Goal: Transaction & Acquisition: Purchase product/service

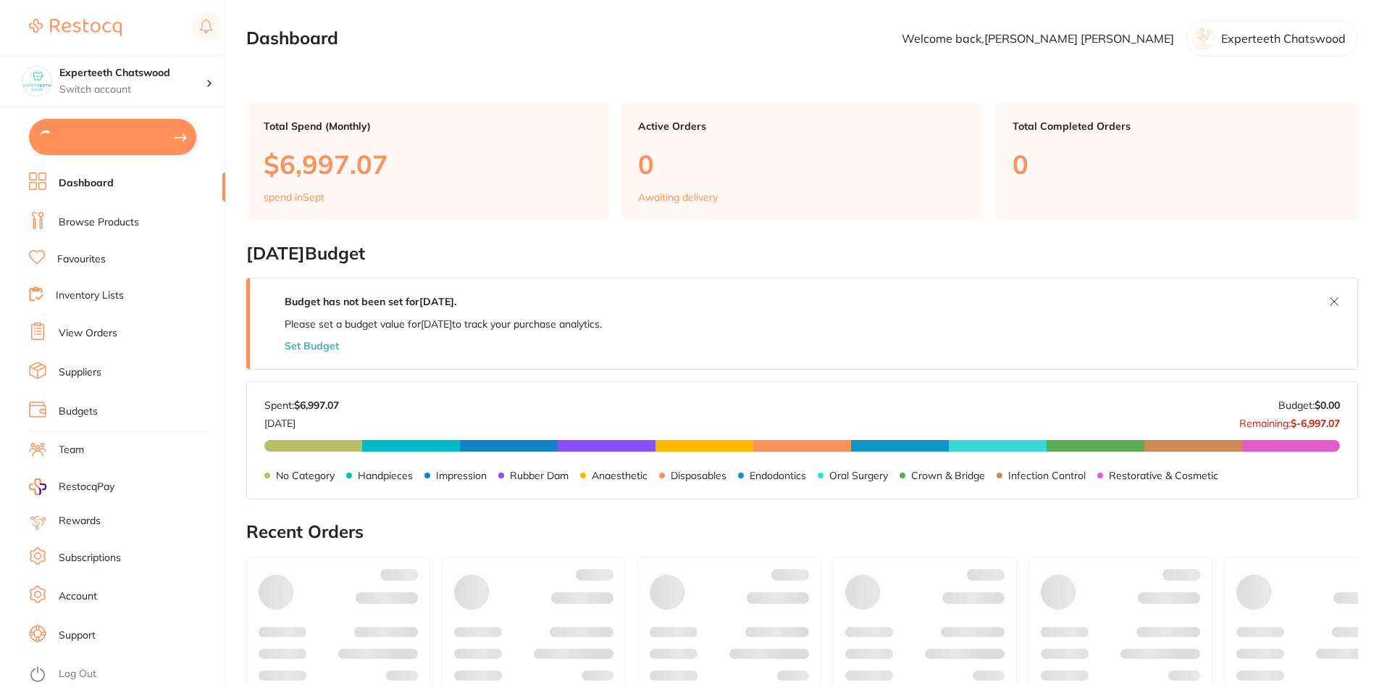
type input "12"
click at [96, 141] on button "$345.30 in your order" at bounding box center [112, 136] width 167 height 35
checkbox input "true"
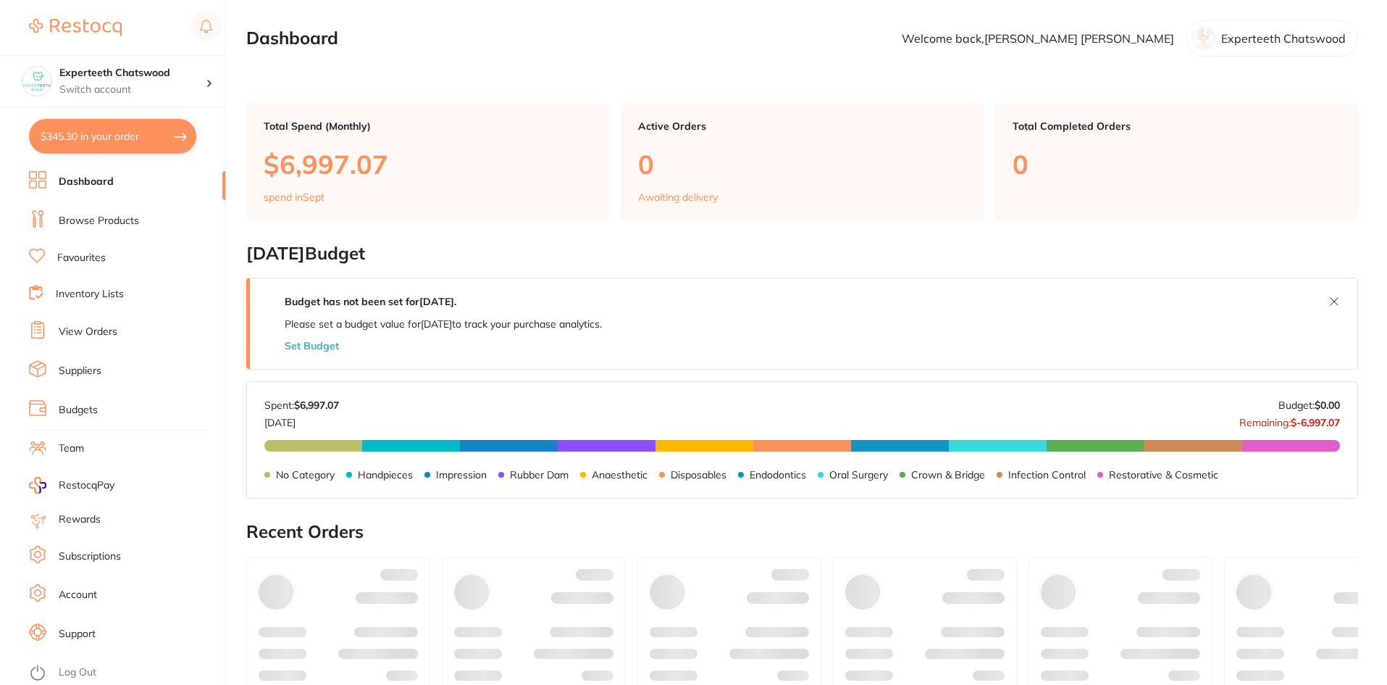
checkbox input "true"
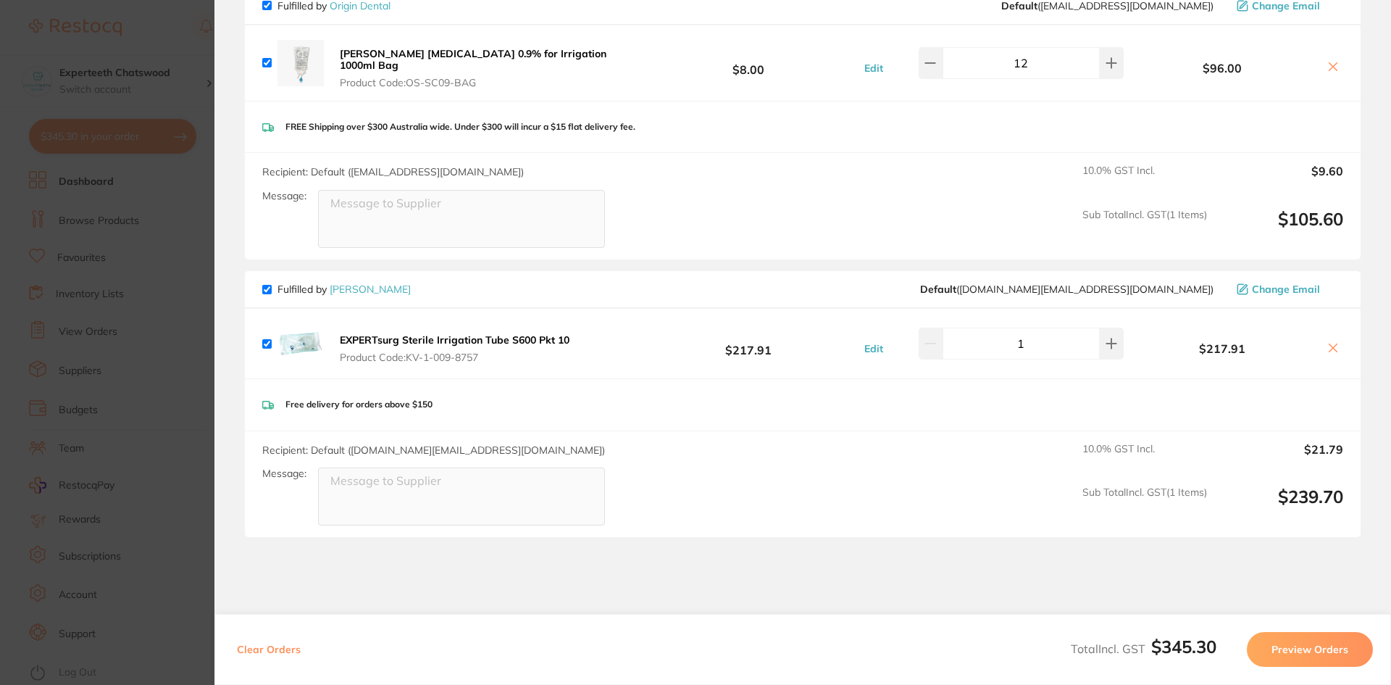
scroll to position [139, 0]
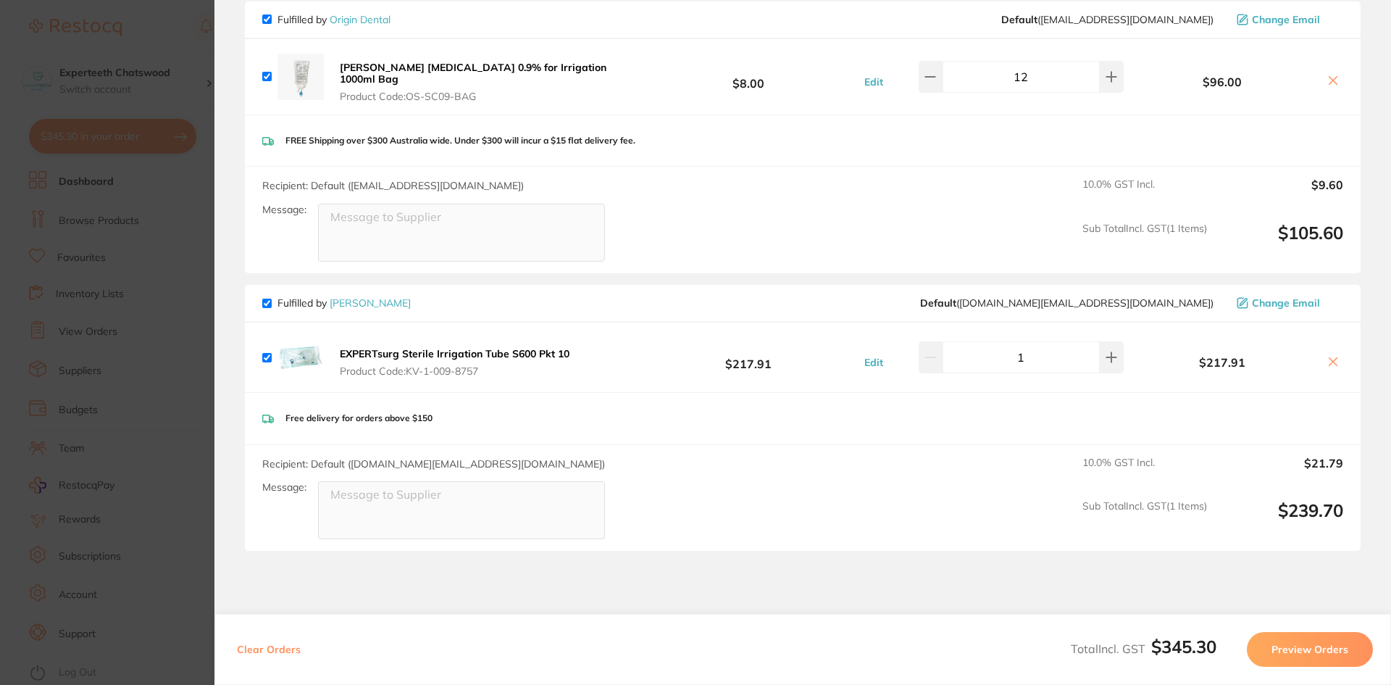
click at [451, 347] on b "EXPERTsurg Sterile Irrigation Tube S600 Pkt 10" at bounding box center [455, 353] width 230 height 13
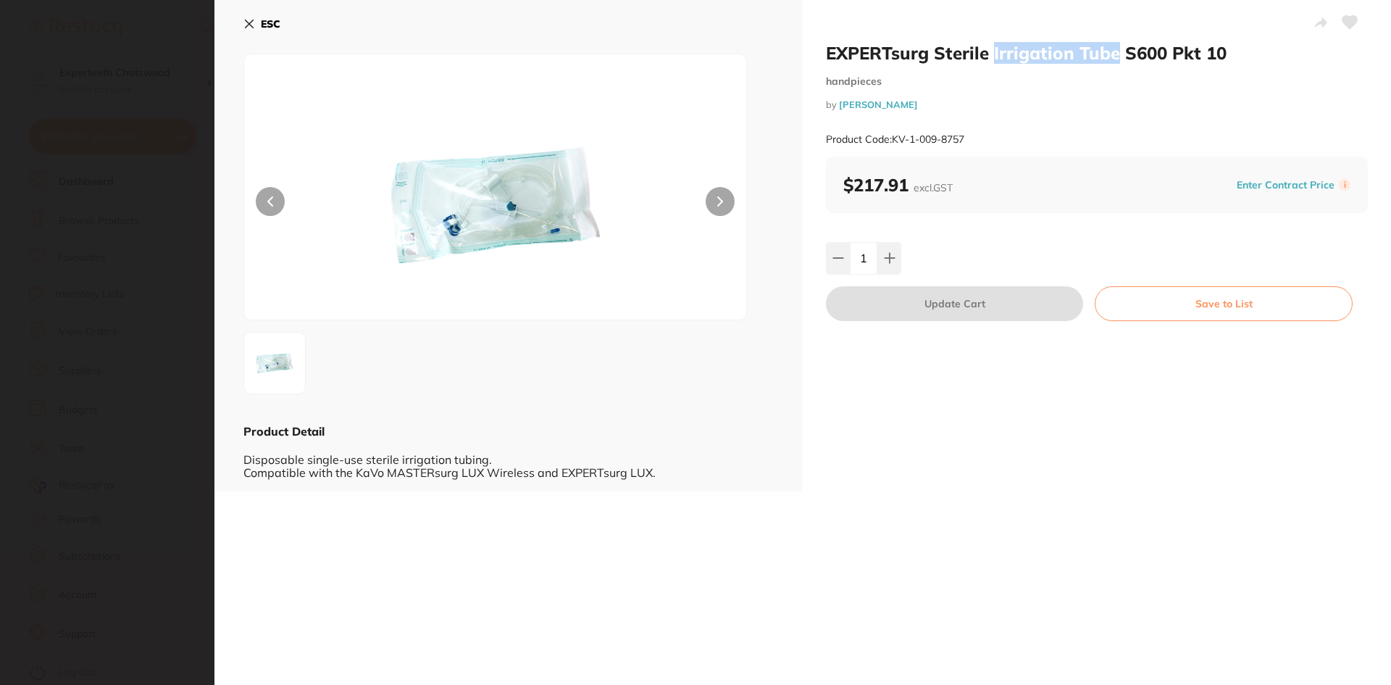
drag, startPoint x: 990, startPoint y: 50, endPoint x: 1066, endPoint y: 59, distance: 76.6
click at [1110, 54] on h2 "EXPERTsurg Sterile Irrigation Tube S600 Pkt 10" at bounding box center [1097, 53] width 542 height 22
click at [990, 54] on h2 "EXPERTsurg Sterile Irrigation Tube S600 Pkt 10" at bounding box center [1097, 53] width 542 height 22
drag, startPoint x: 992, startPoint y: 51, endPoint x: 1126, endPoint y: 49, distance: 134.0
click at [1126, 49] on h2 "EXPERTsurg Sterile Irrigation Tube S600 Pkt 10" at bounding box center [1097, 53] width 542 height 22
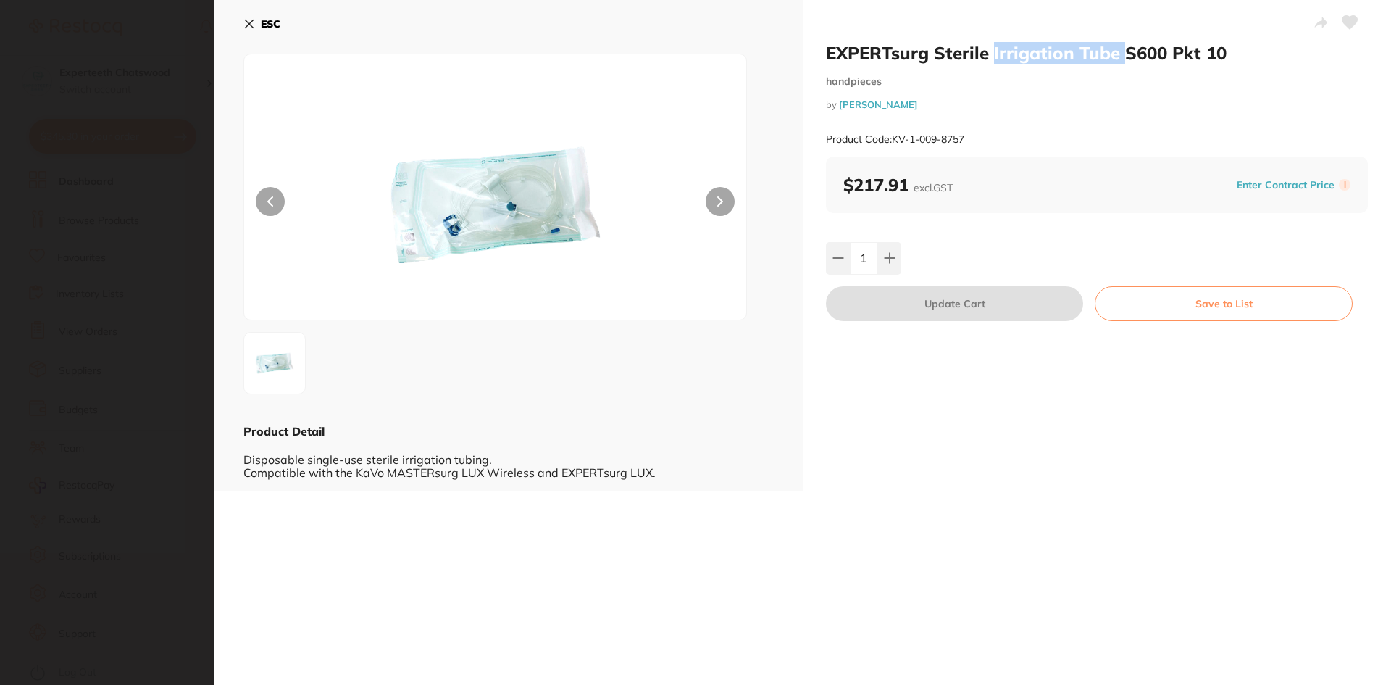
copy h2 "Irrigation Tube"
click at [251, 25] on icon at bounding box center [250, 24] width 8 height 8
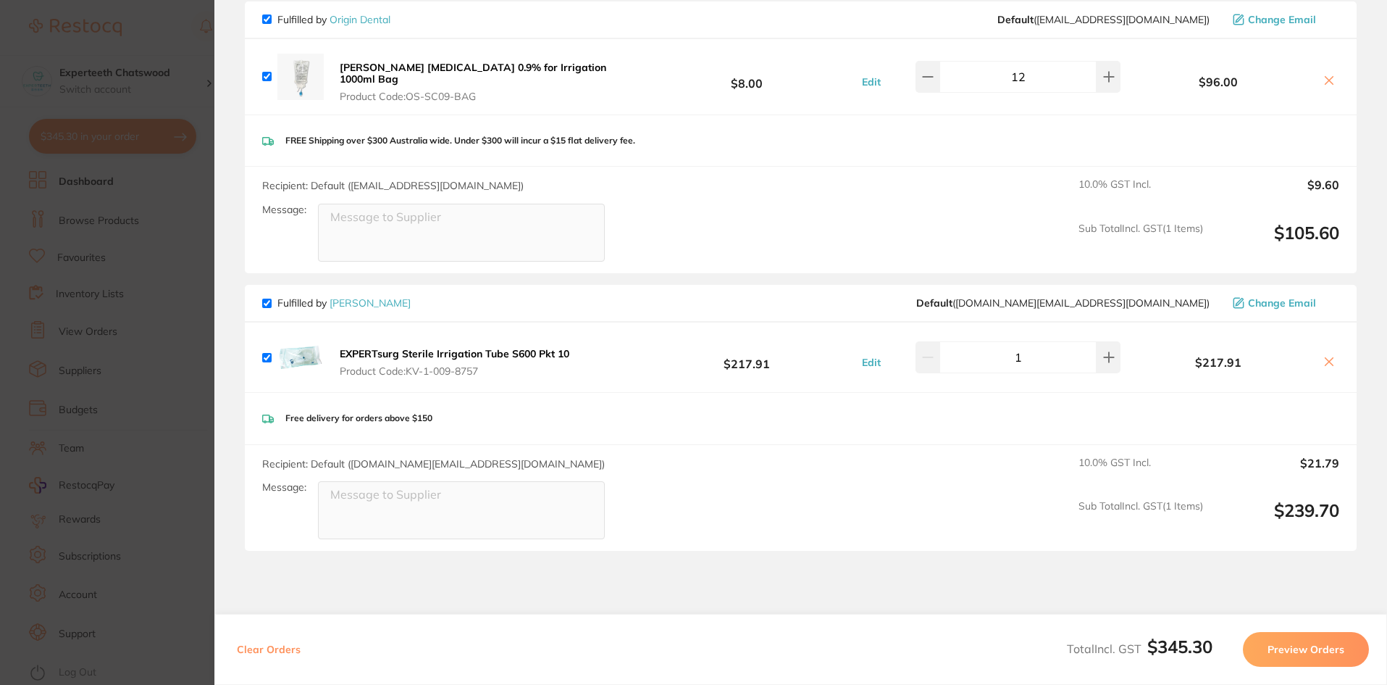
click at [1324, 356] on icon at bounding box center [1330, 362] width 12 height 12
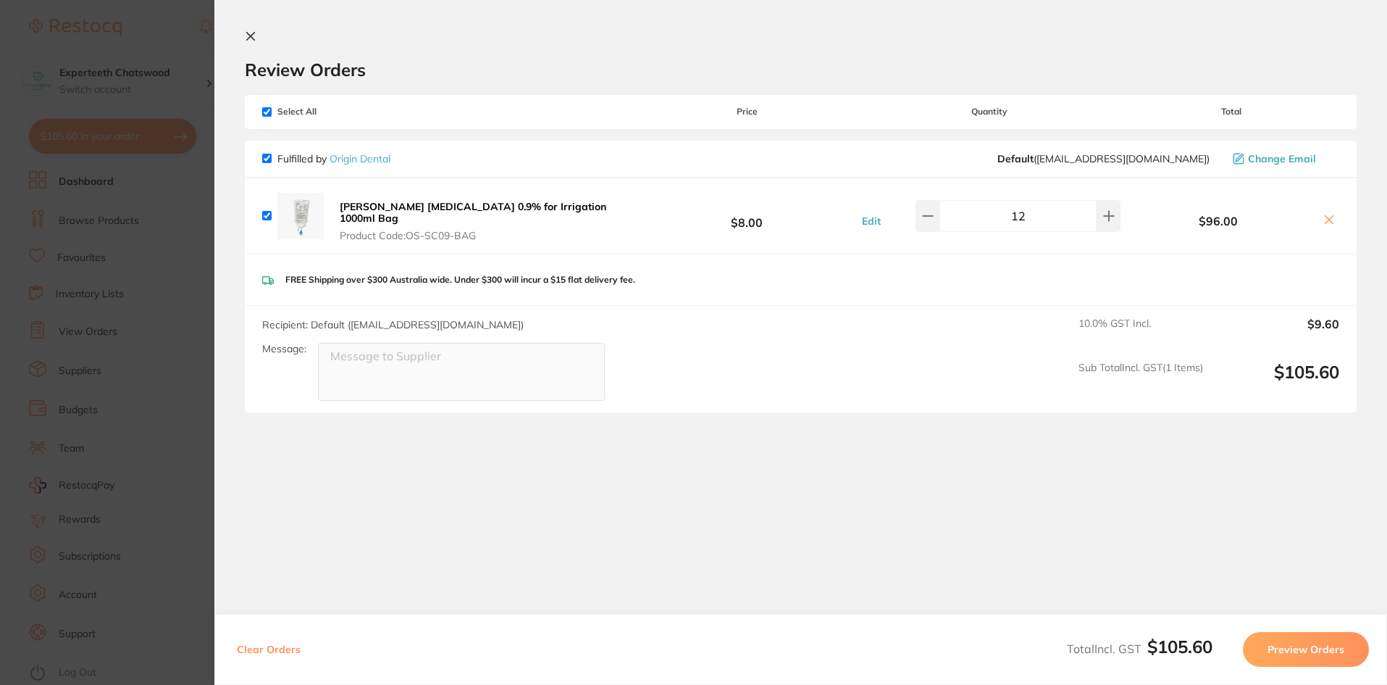
checkbox input "true"
click at [251, 40] on icon at bounding box center [251, 36] width 12 height 12
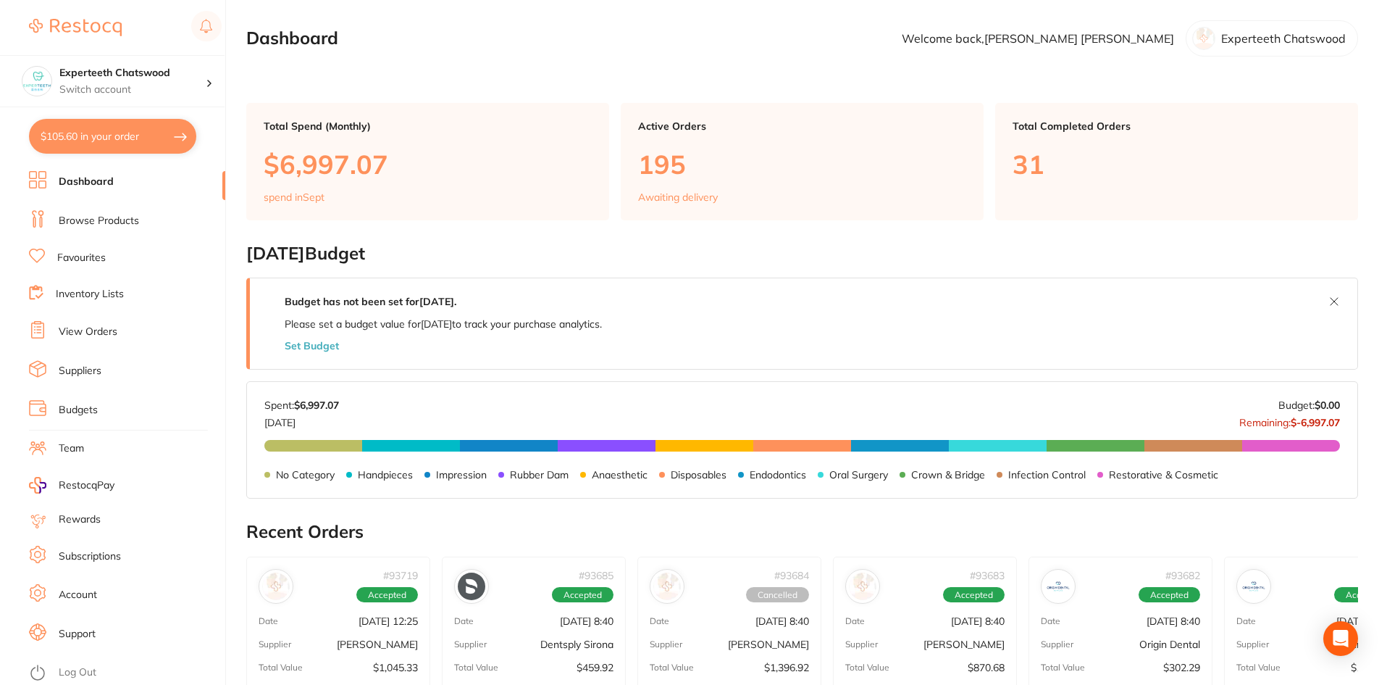
click at [96, 227] on link "Browse Products" at bounding box center [99, 221] width 80 height 14
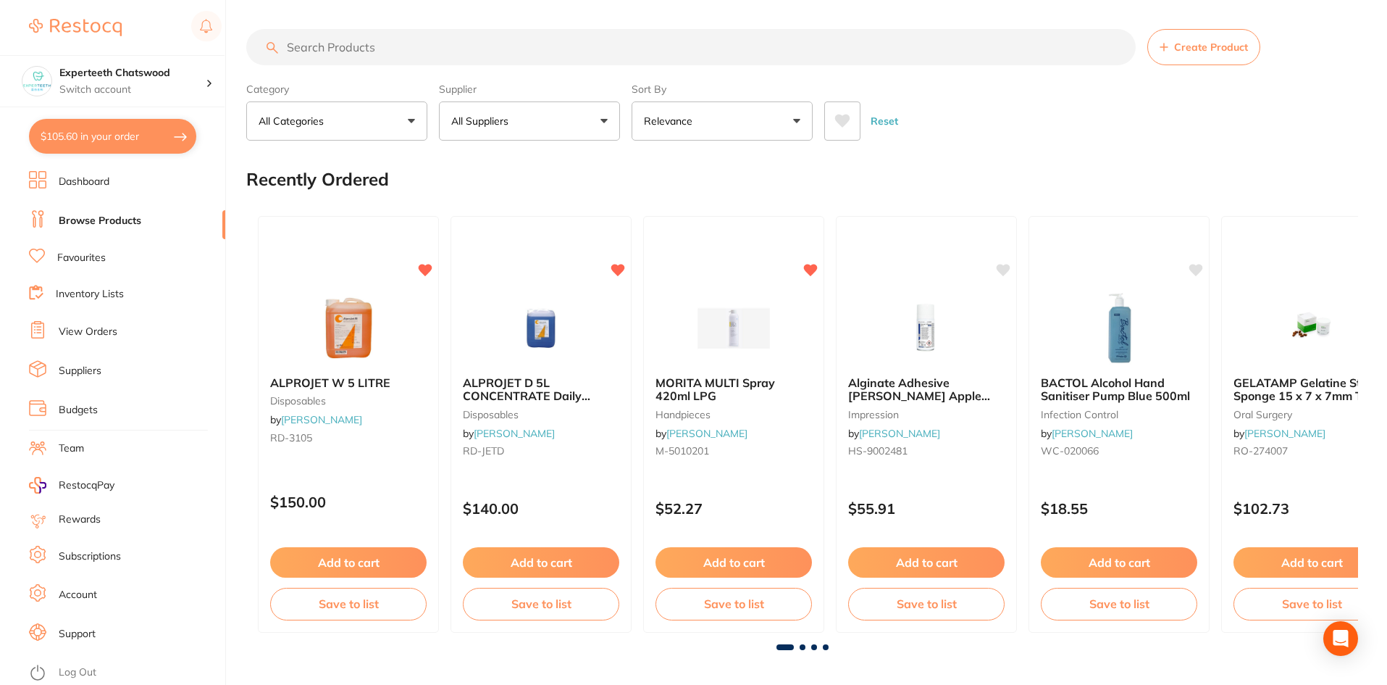
click at [348, 45] on input "search" at bounding box center [691, 47] width 890 height 36
paste input "Irrigation Tube"
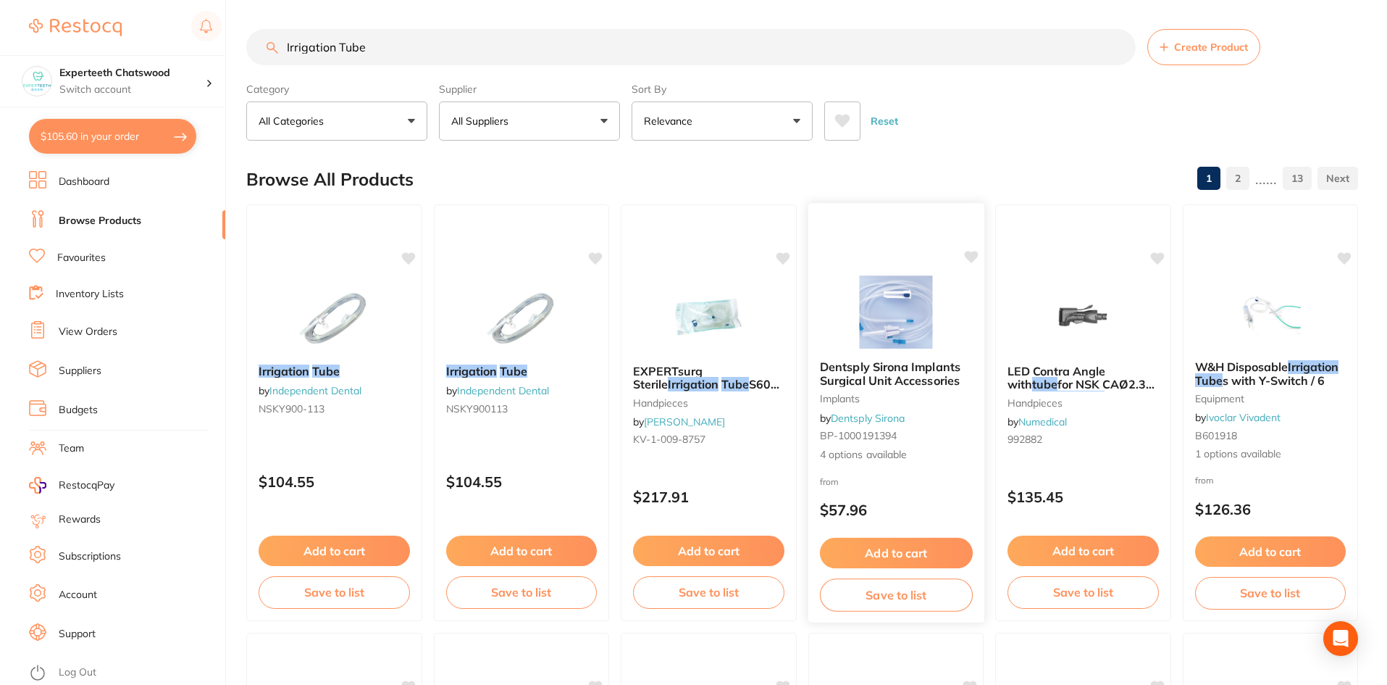
type input "Irrigation Tube"
click at [917, 319] on img at bounding box center [895, 311] width 95 height 73
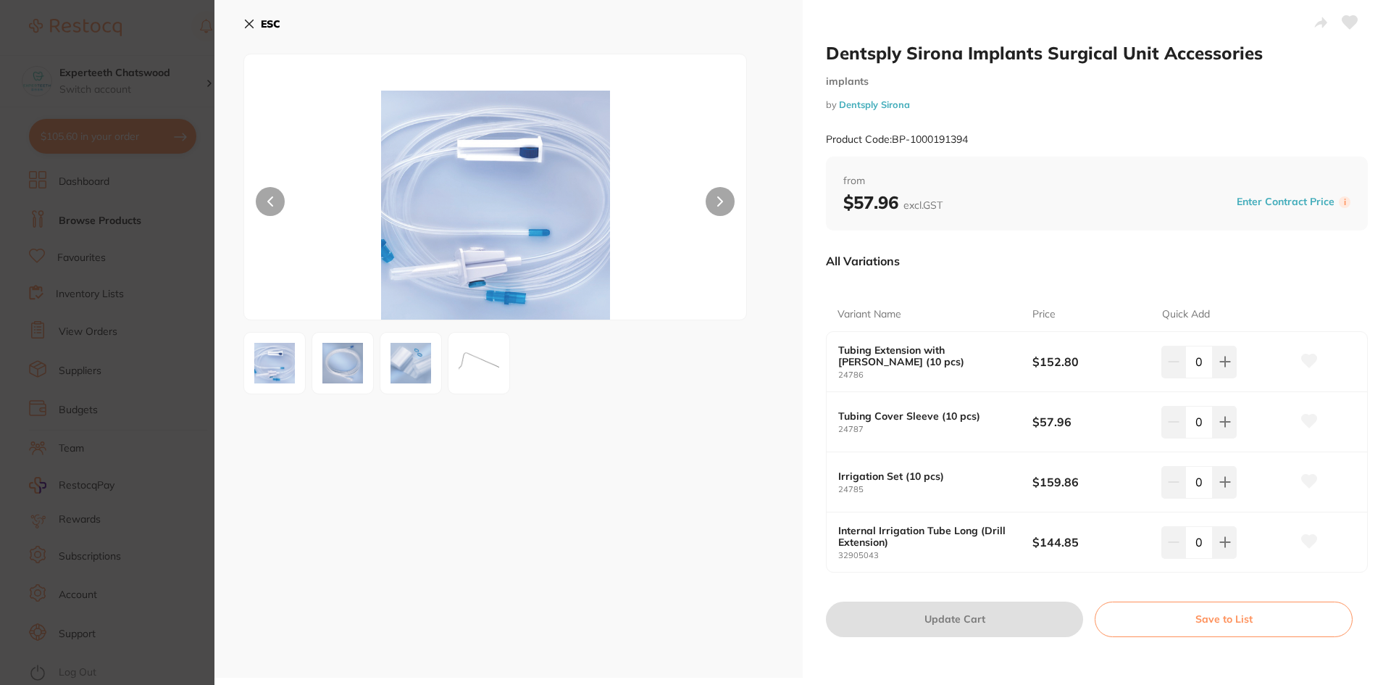
drag, startPoint x: 247, startPoint y: 23, endPoint x: 640, endPoint y: 446, distance: 577.1
click at [627, 448] on div "ESC" at bounding box center [508, 338] width 588 height 677
click at [248, 19] on icon at bounding box center [249, 24] width 12 height 12
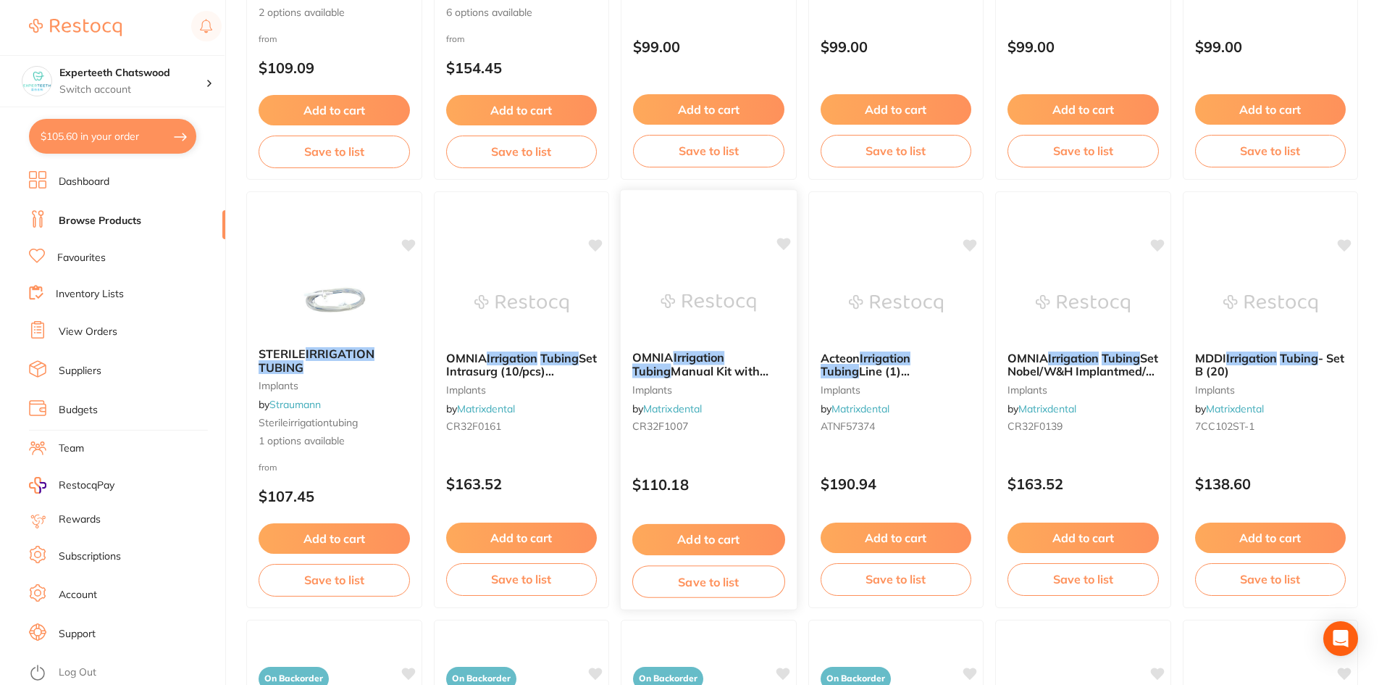
scroll to position [922, 0]
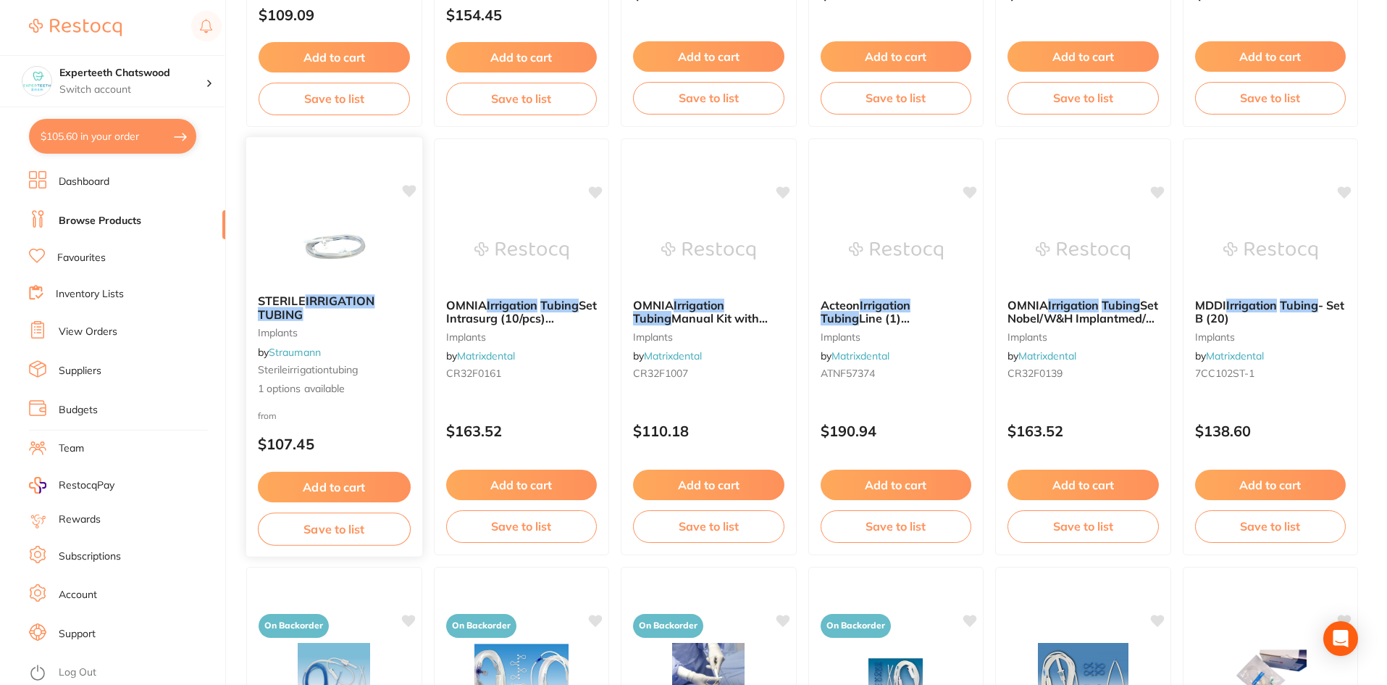
click at [304, 246] on img at bounding box center [334, 245] width 95 height 73
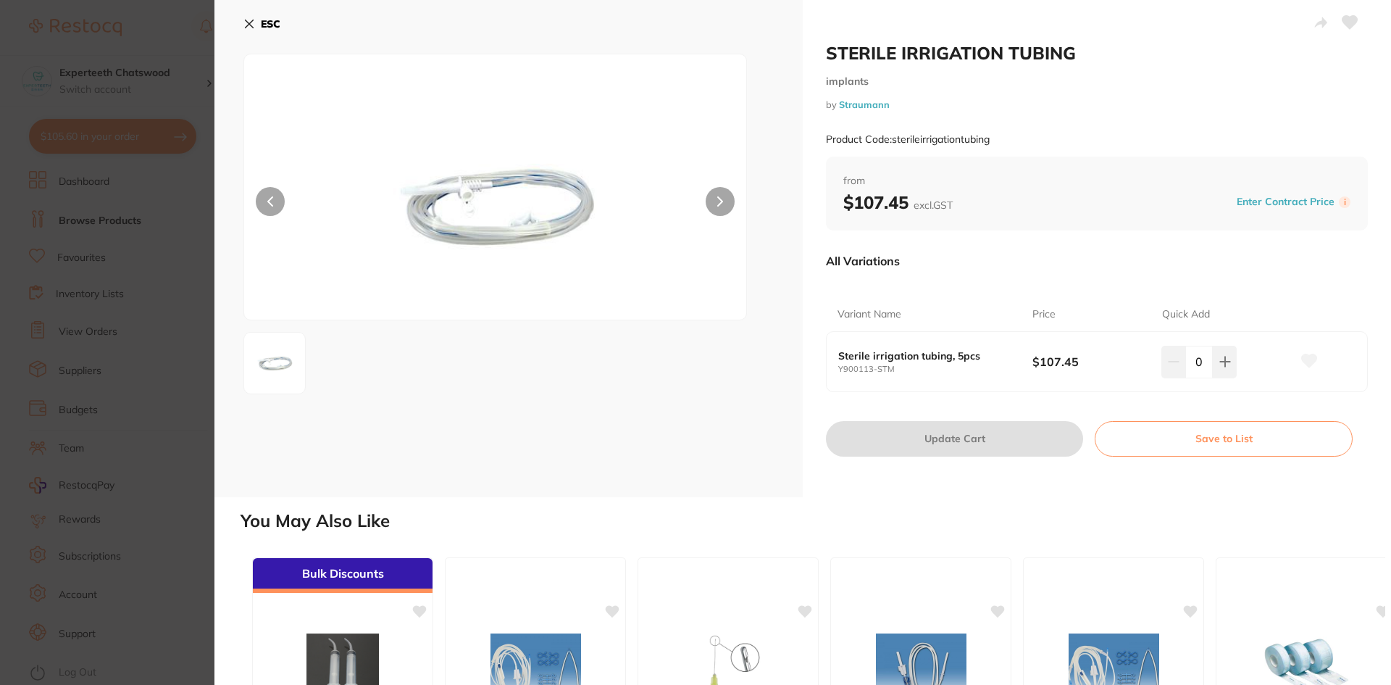
click at [251, 19] on icon at bounding box center [249, 24] width 12 height 12
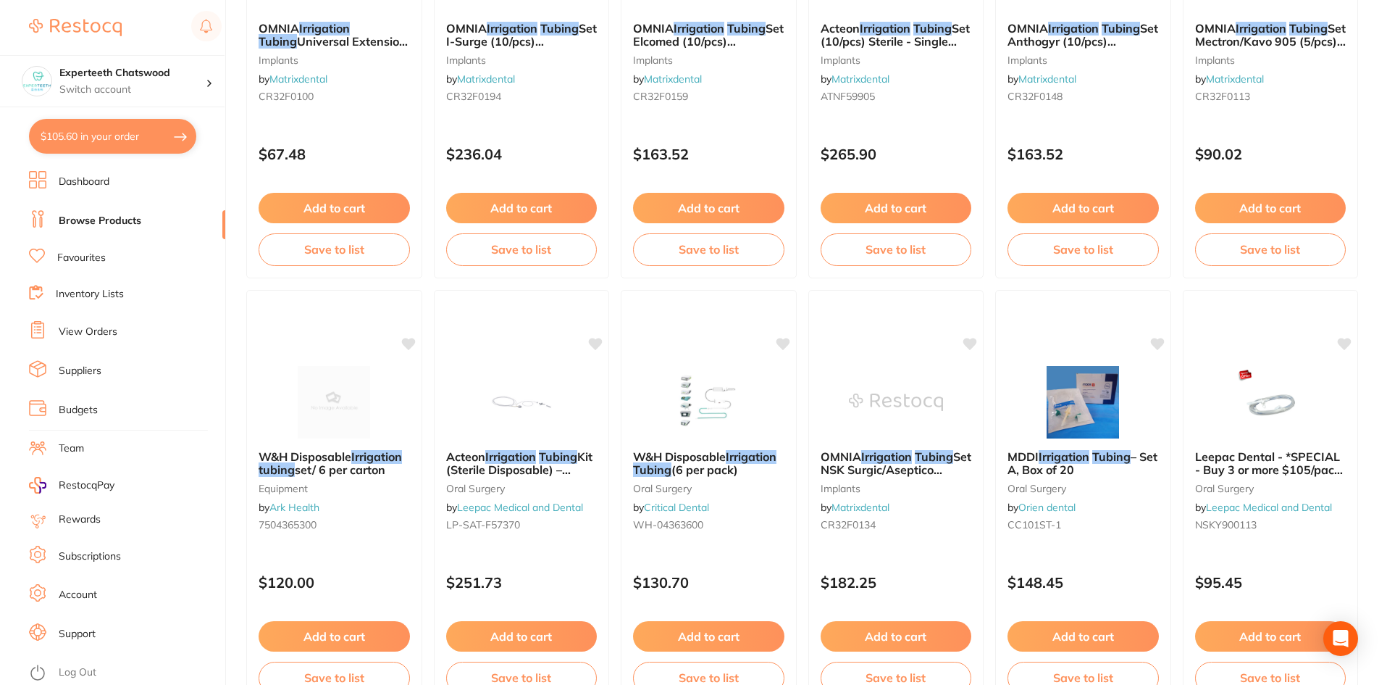
scroll to position [2516, 0]
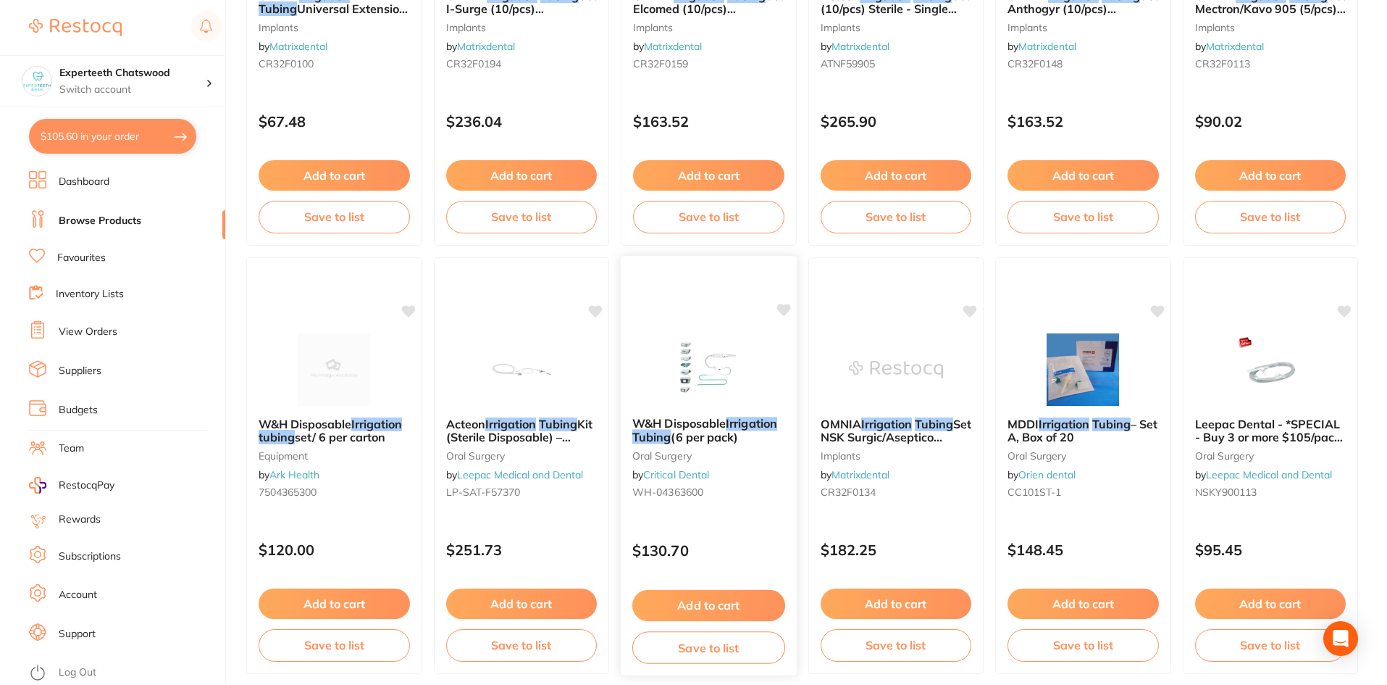
click at [691, 367] on img at bounding box center [708, 368] width 95 height 73
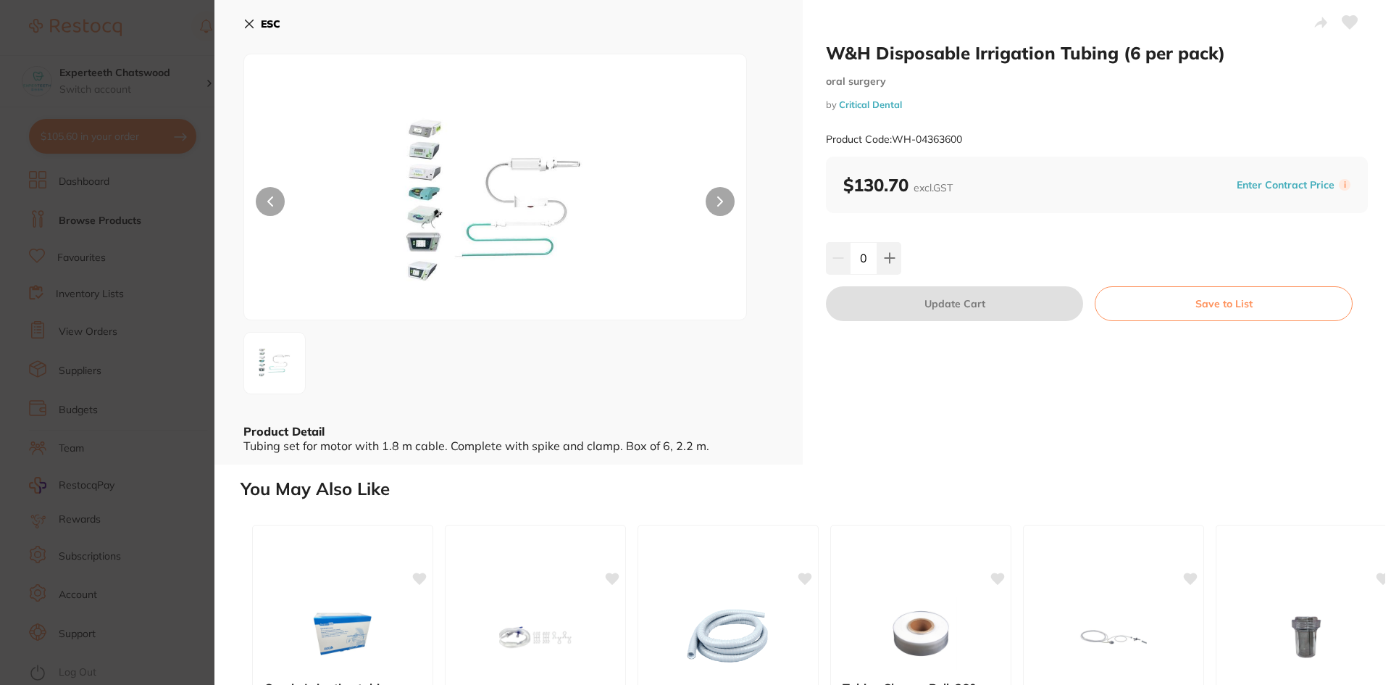
click at [257, 22] on button "ESC" at bounding box center [261, 24] width 37 height 25
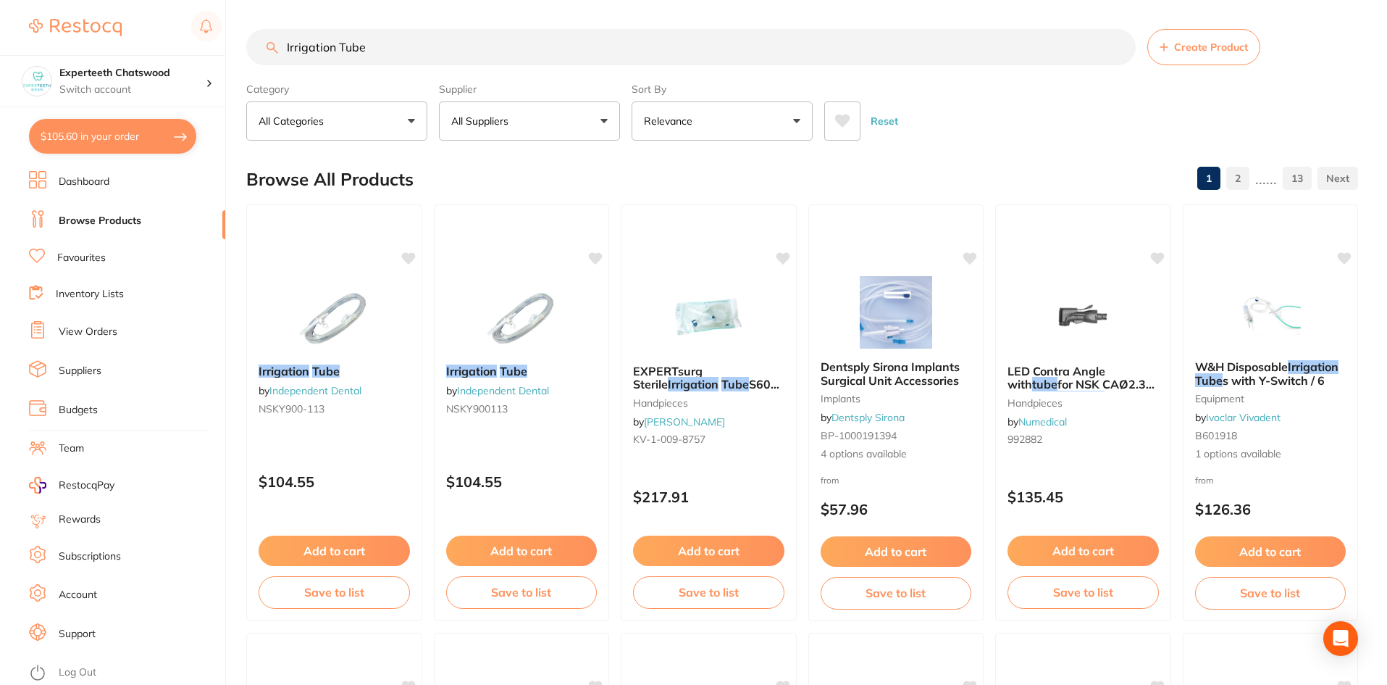
click at [562, 136] on button "All Suppliers" at bounding box center [529, 120] width 181 height 39
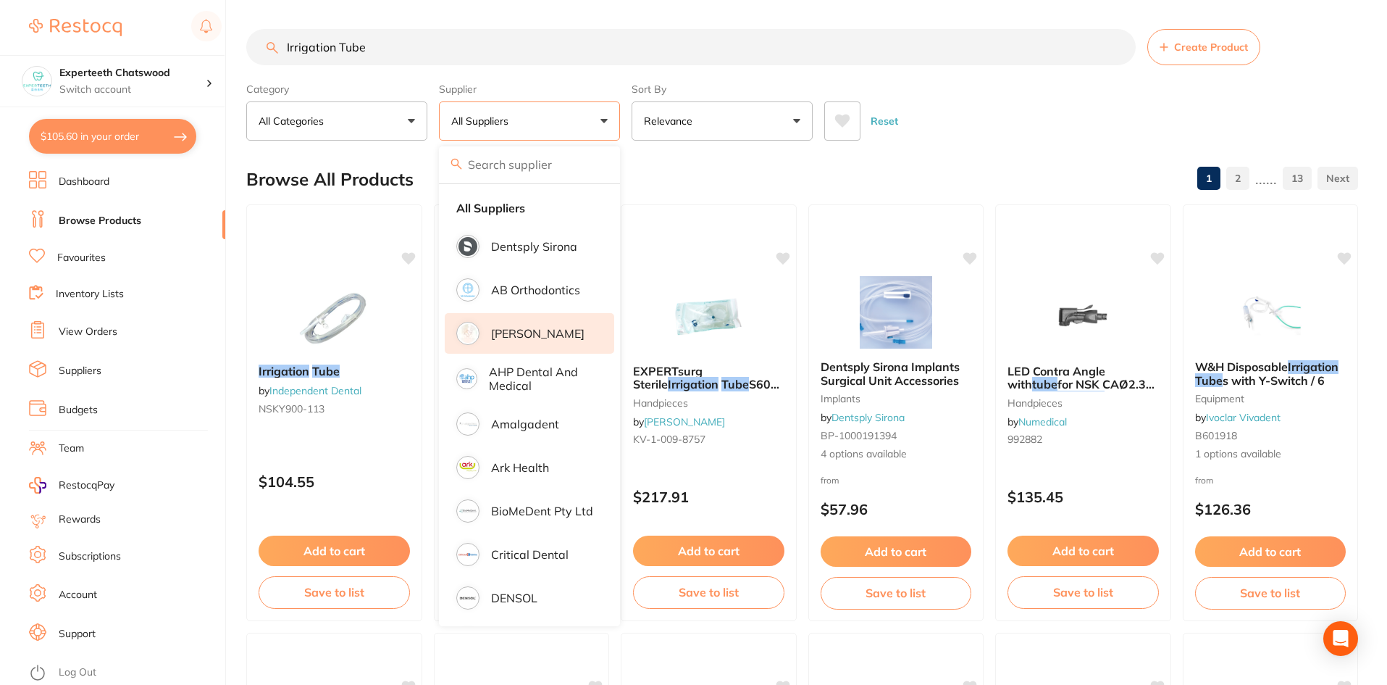
click at [556, 331] on p "[PERSON_NAME]" at bounding box center [537, 333] width 93 height 13
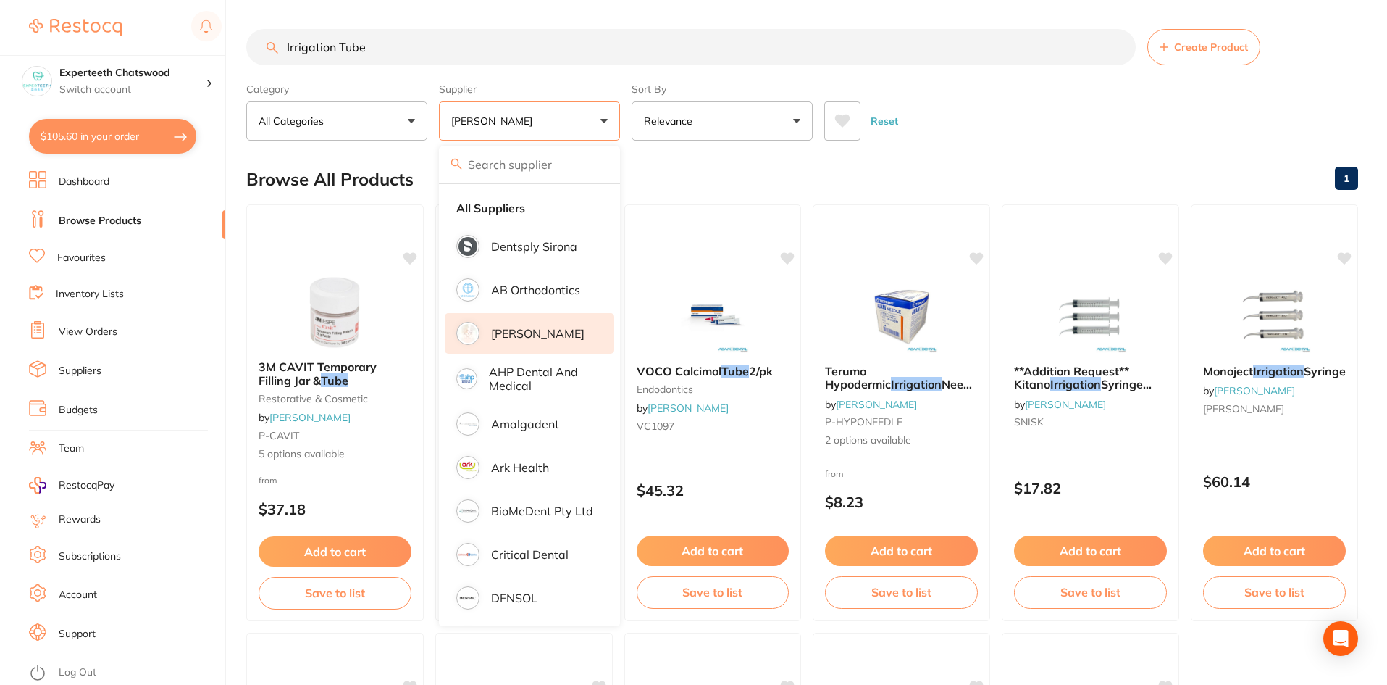
click at [1064, 115] on div "Reset" at bounding box center [1085, 115] width 522 height 51
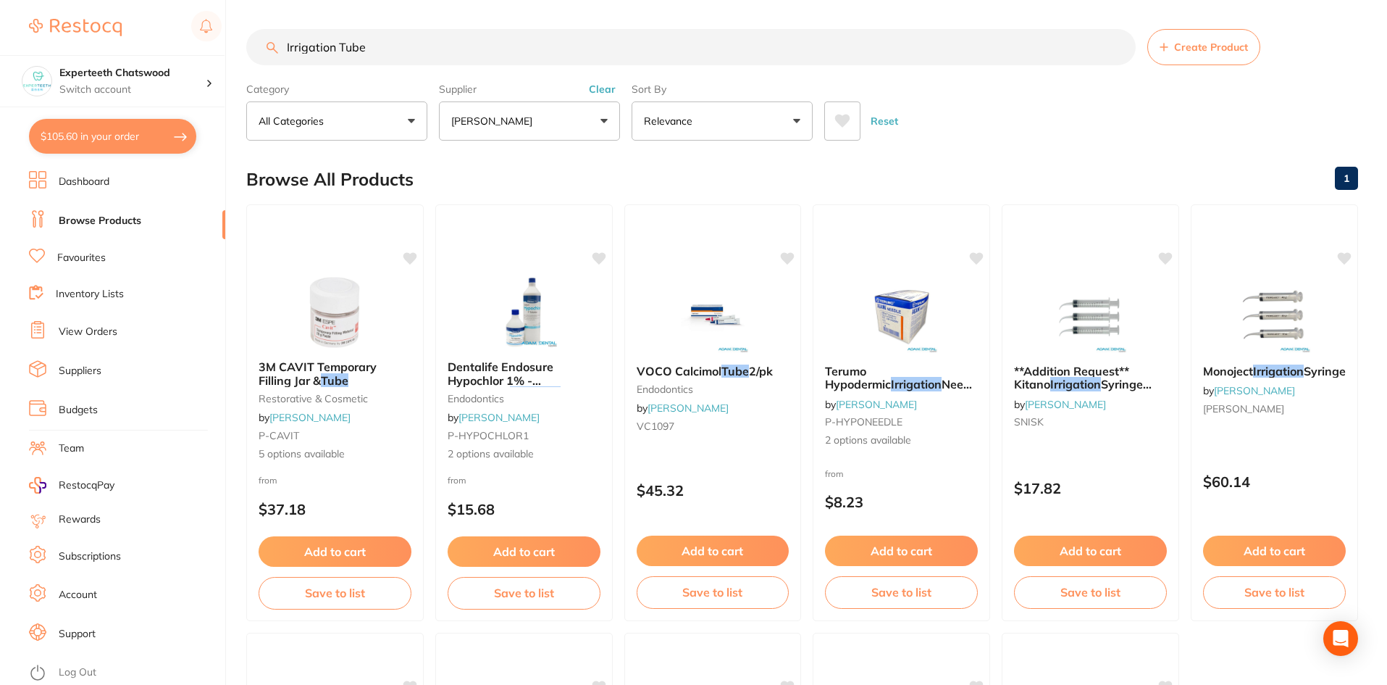
click at [545, 120] on button "[PERSON_NAME]" at bounding box center [529, 120] width 181 height 39
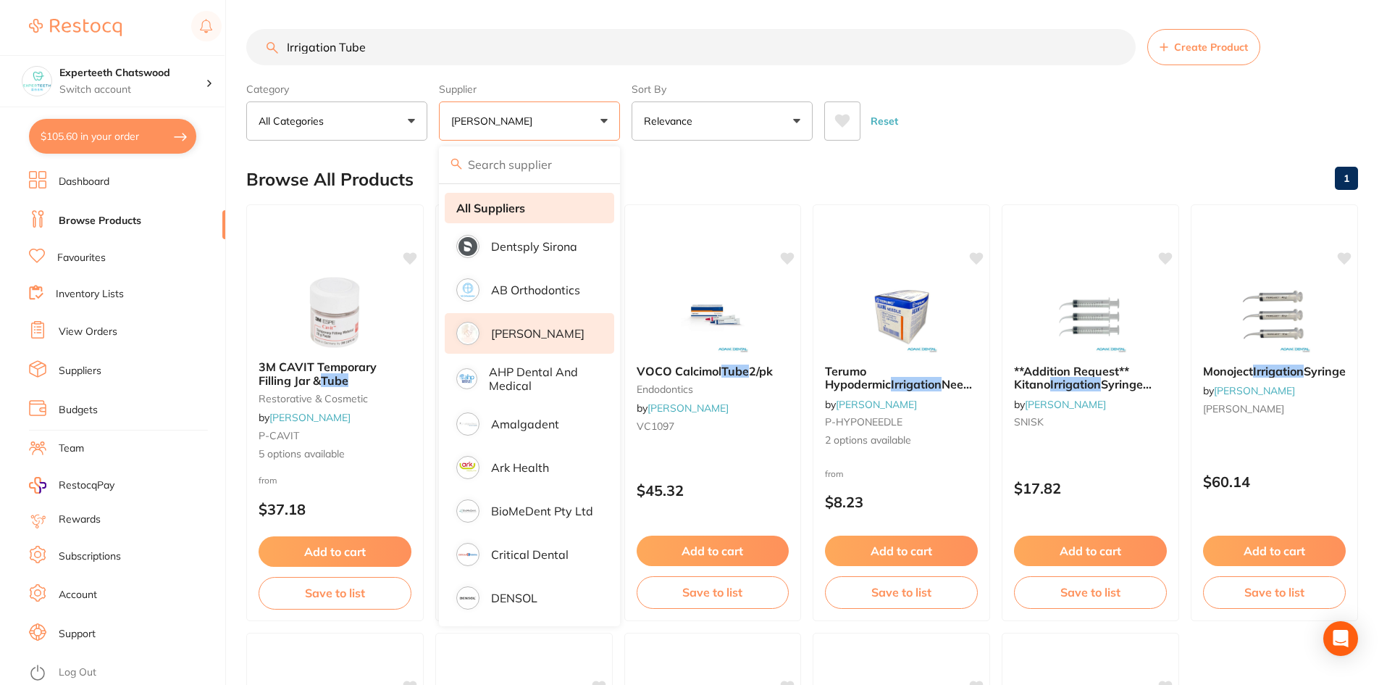
click at [485, 207] on strong "All Suppliers" at bounding box center [490, 207] width 69 height 13
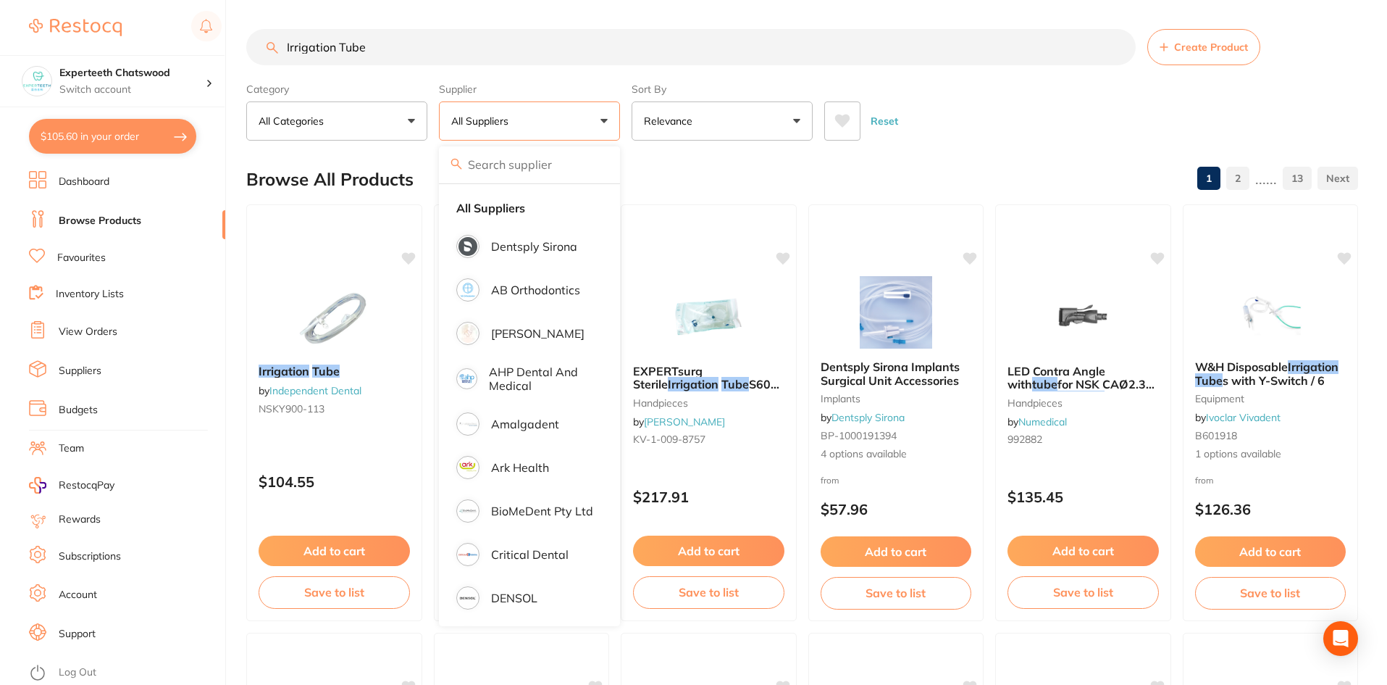
click at [1124, 104] on div "Reset" at bounding box center [1085, 115] width 522 height 51
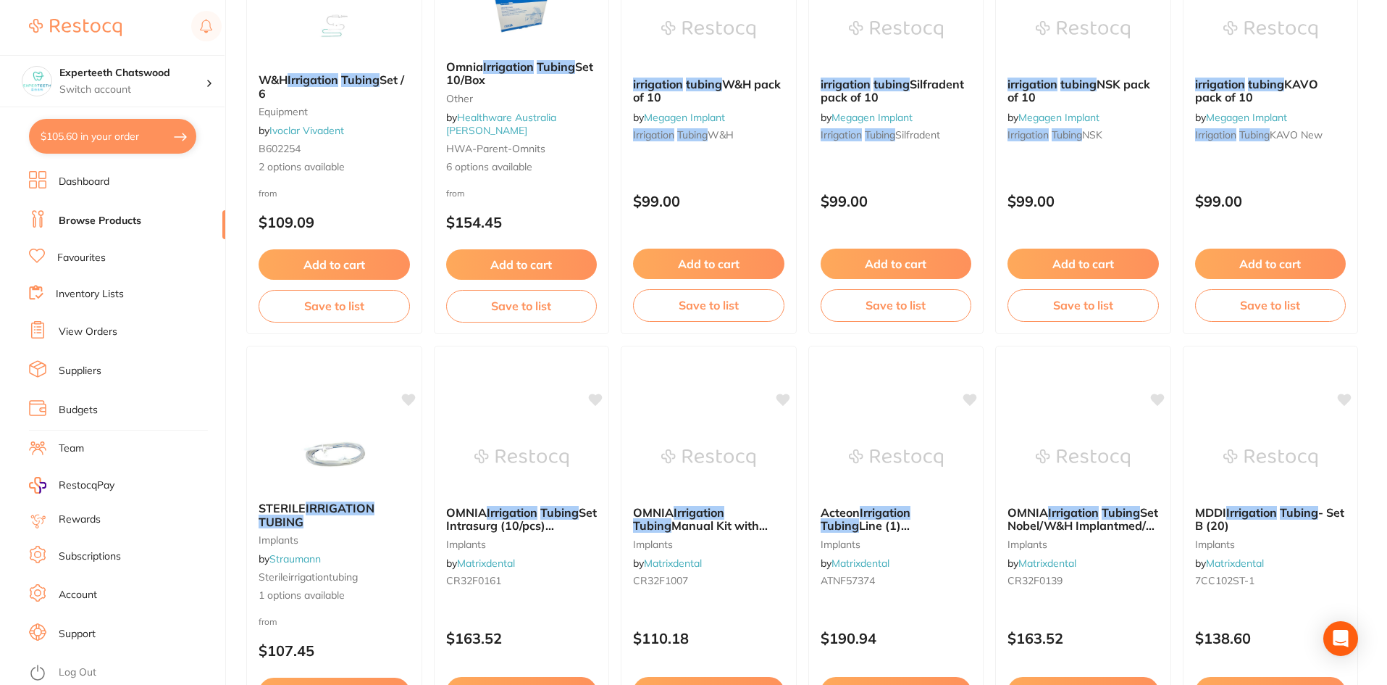
scroll to position [724, 0]
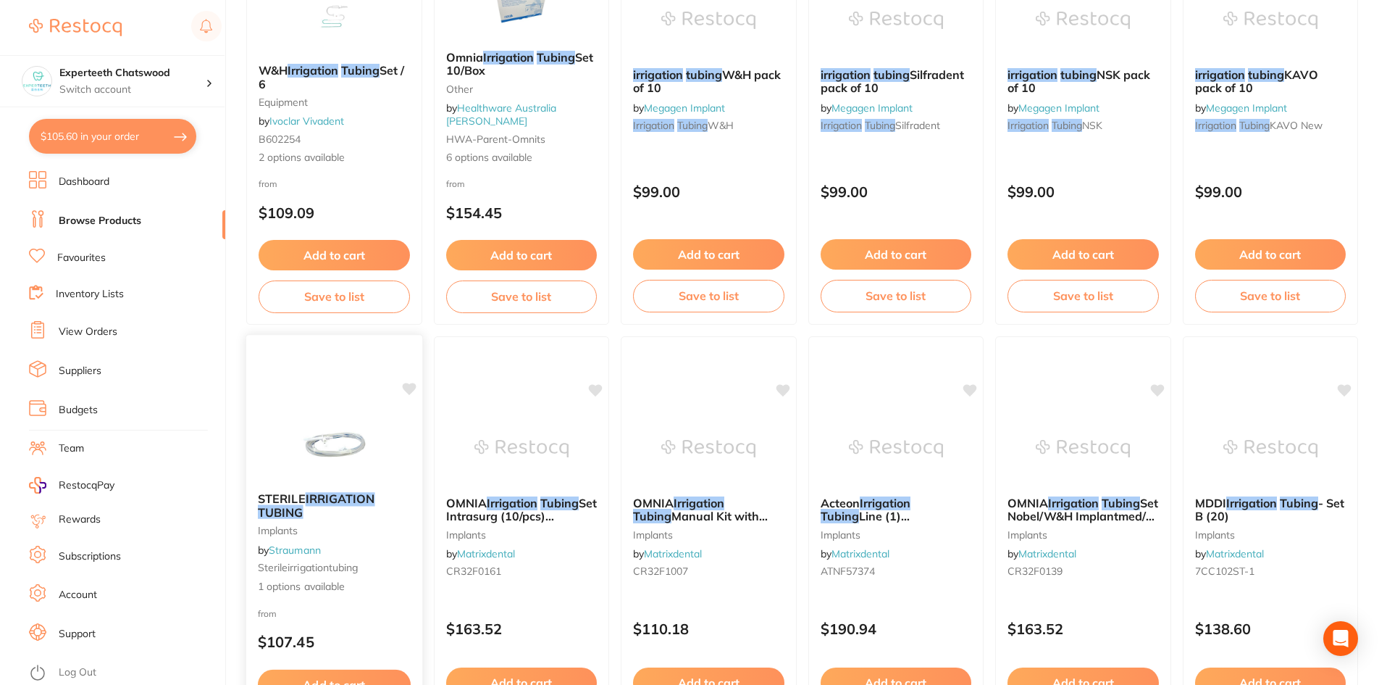
click at [338, 451] on img at bounding box center [334, 443] width 95 height 73
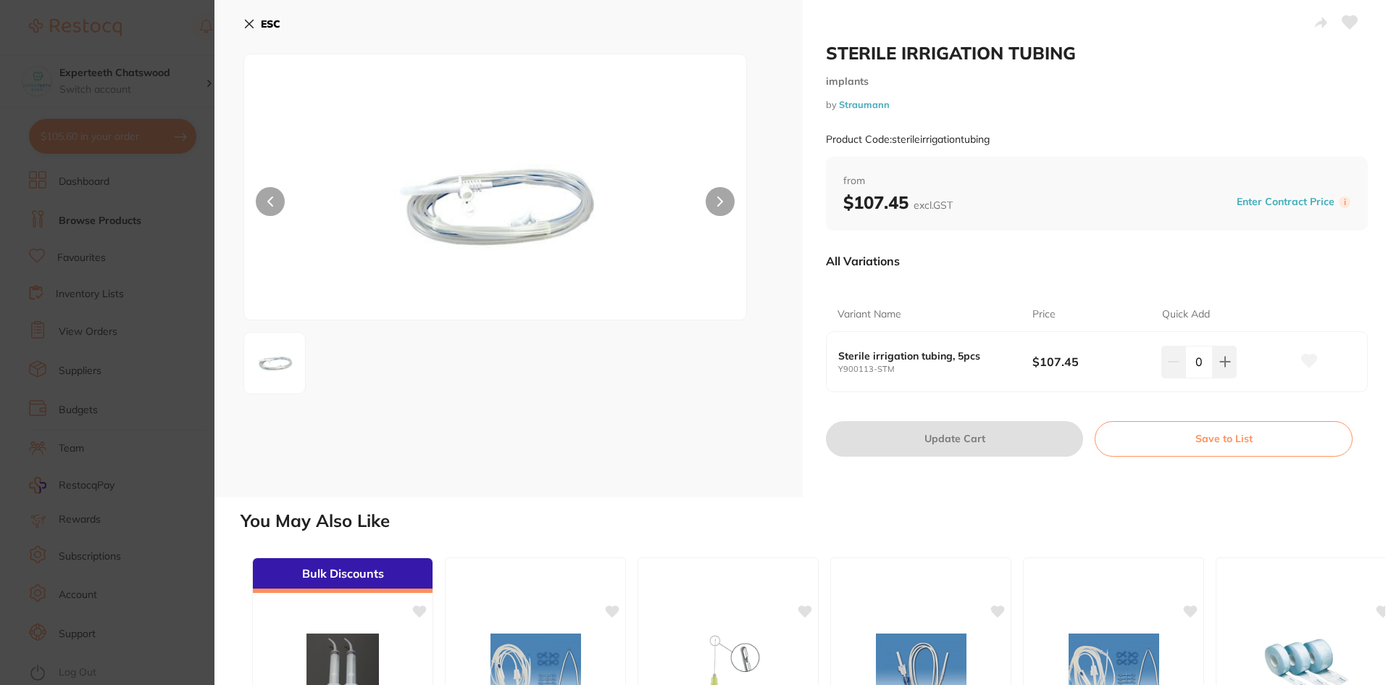
click at [256, 30] on button "ESC" at bounding box center [261, 24] width 37 height 25
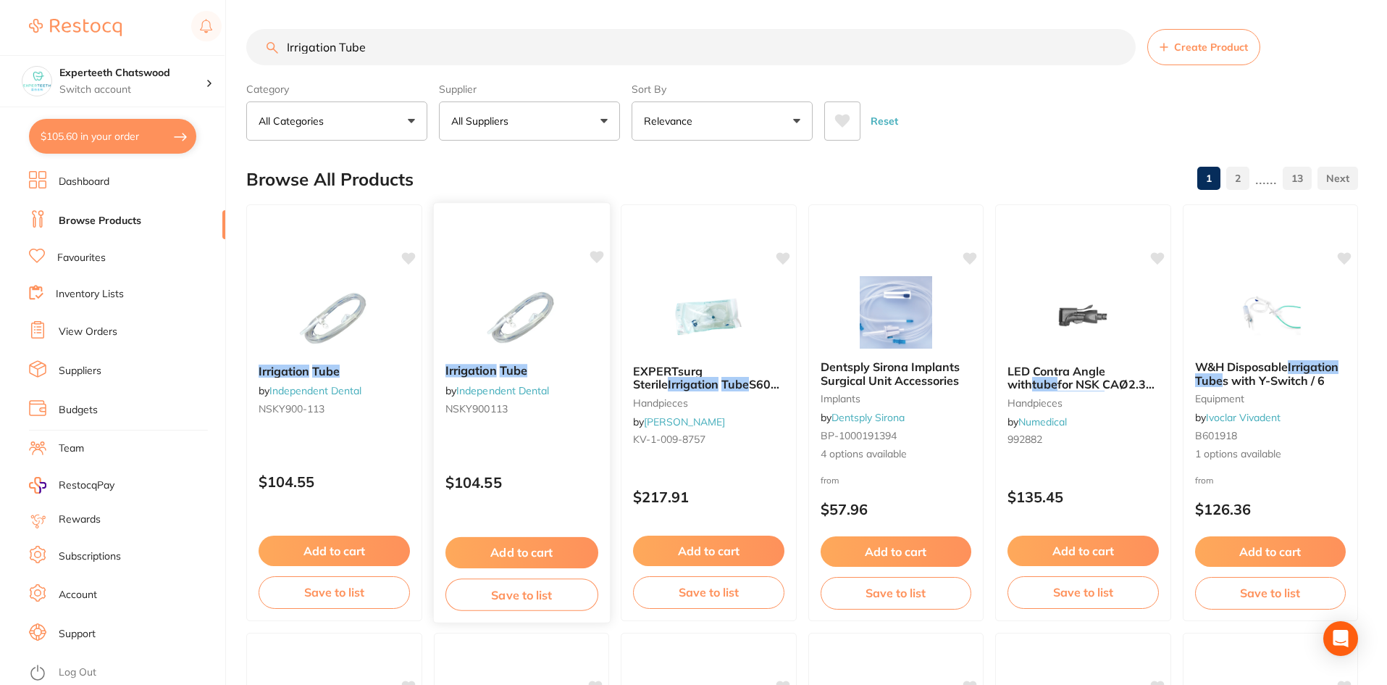
click at [523, 333] on img at bounding box center [521, 315] width 95 height 73
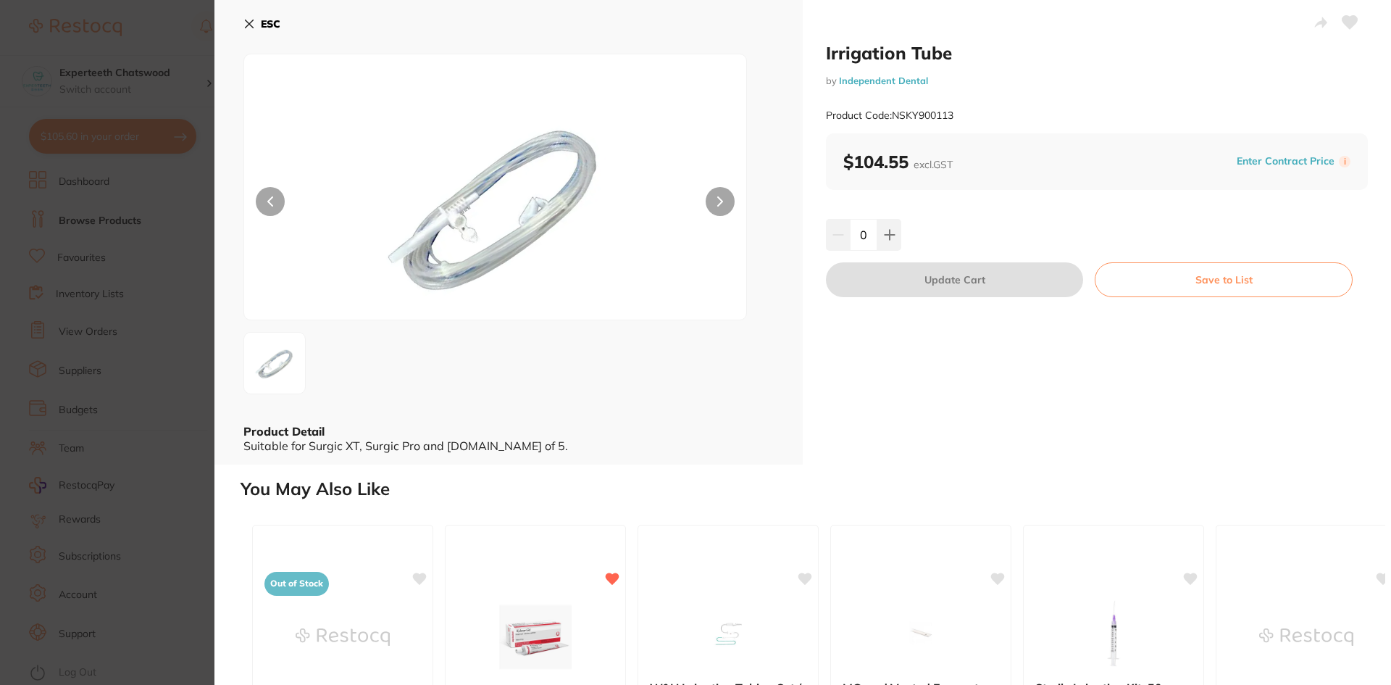
click at [252, 20] on icon at bounding box center [250, 24] width 8 height 8
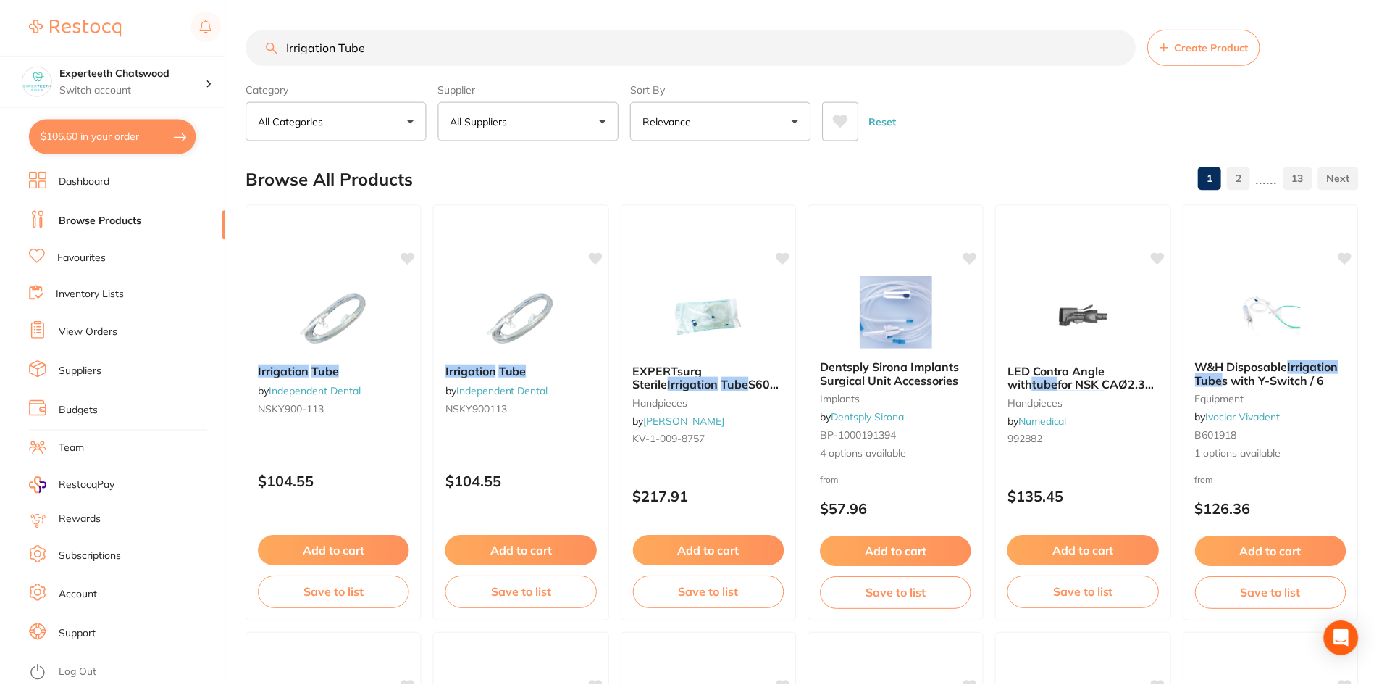
scroll to position [1, 0]
click at [309, 290] on img at bounding box center [334, 313] width 95 height 73
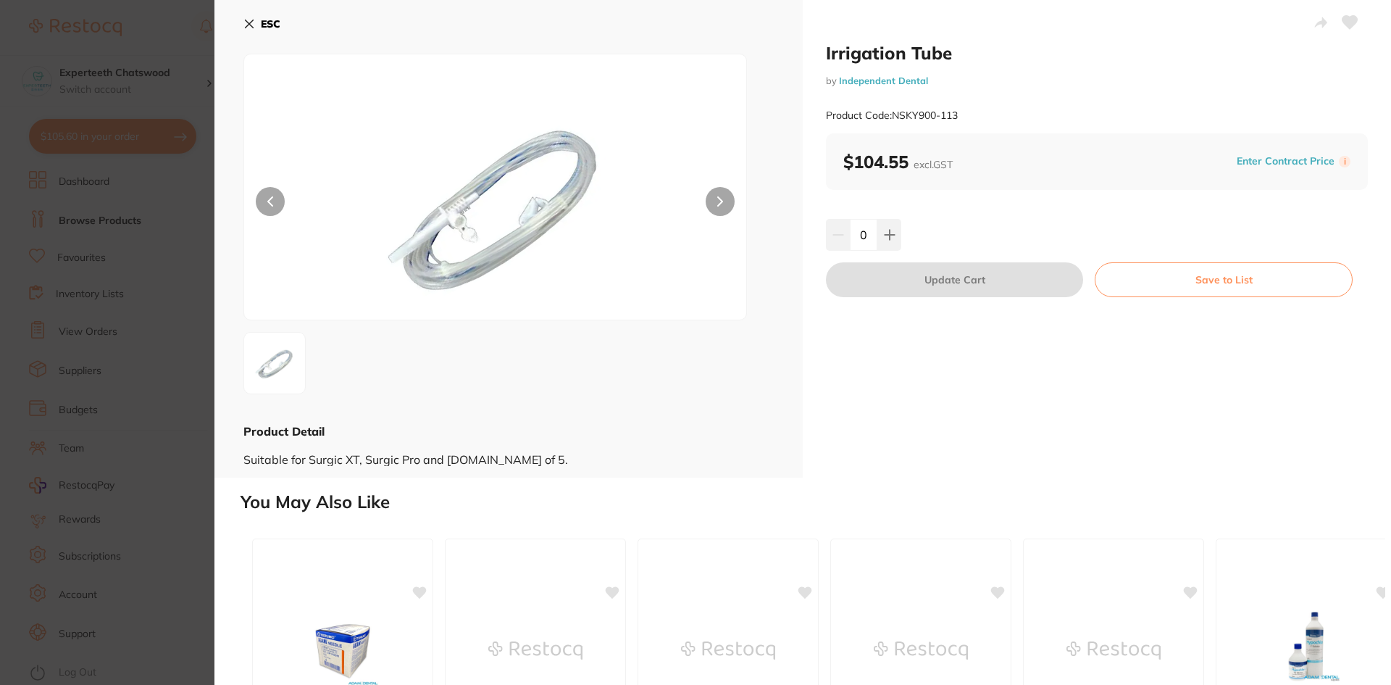
click at [255, 30] on button "ESC" at bounding box center [261, 24] width 37 height 25
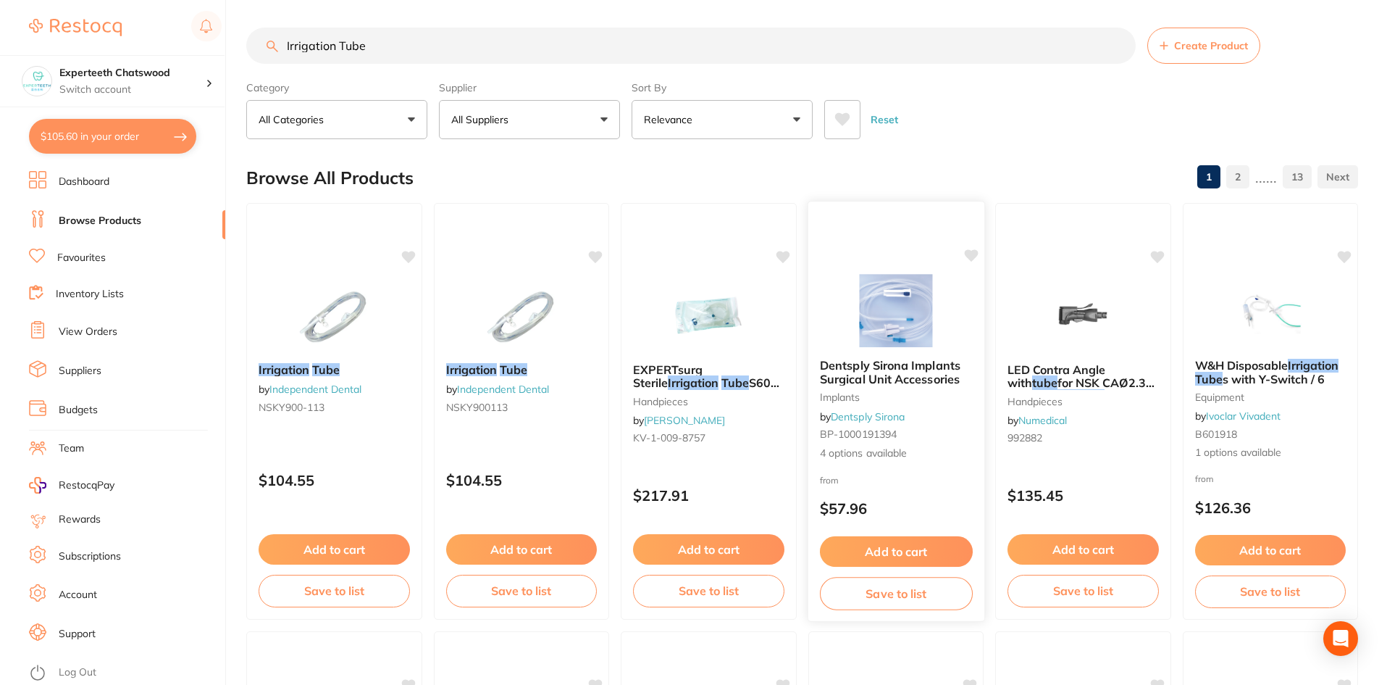
click at [892, 556] on button "Add to cart" at bounding box center [895, 551] width 153 height 31
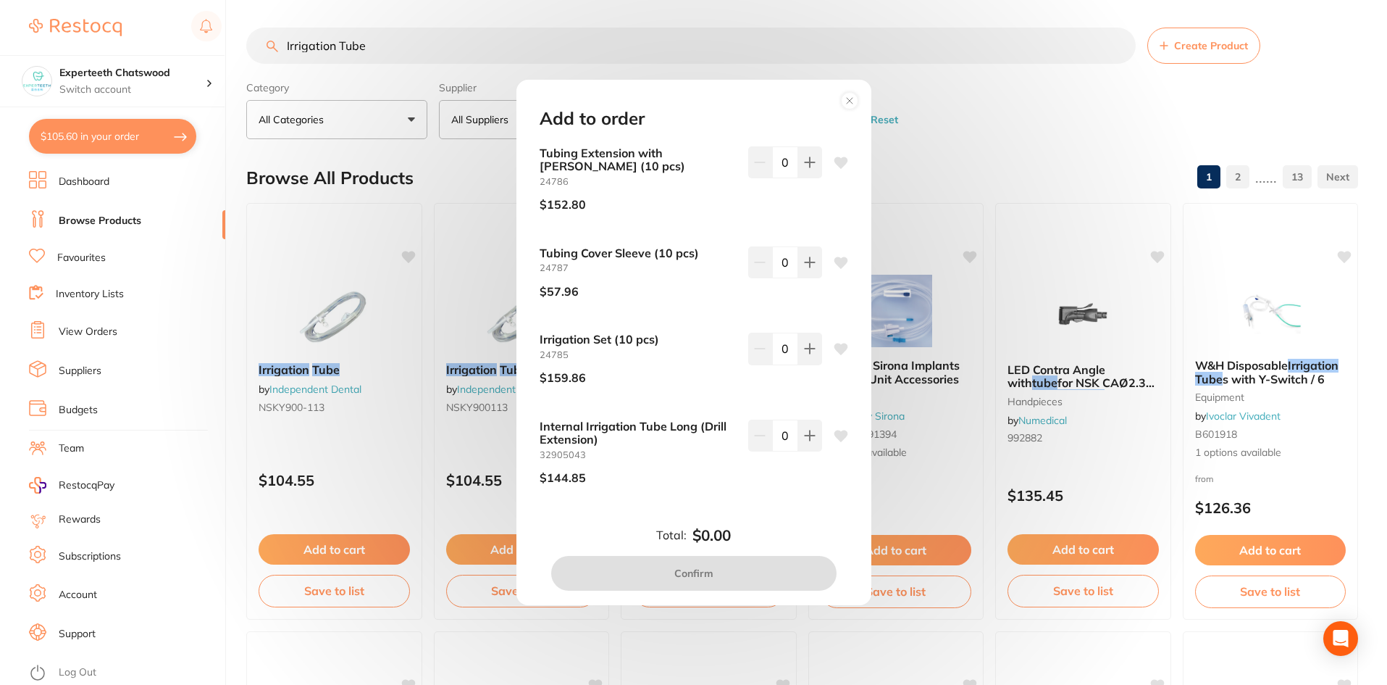
click at [850, 99] on circle at bounding box center [849, 101] width 17 height 17
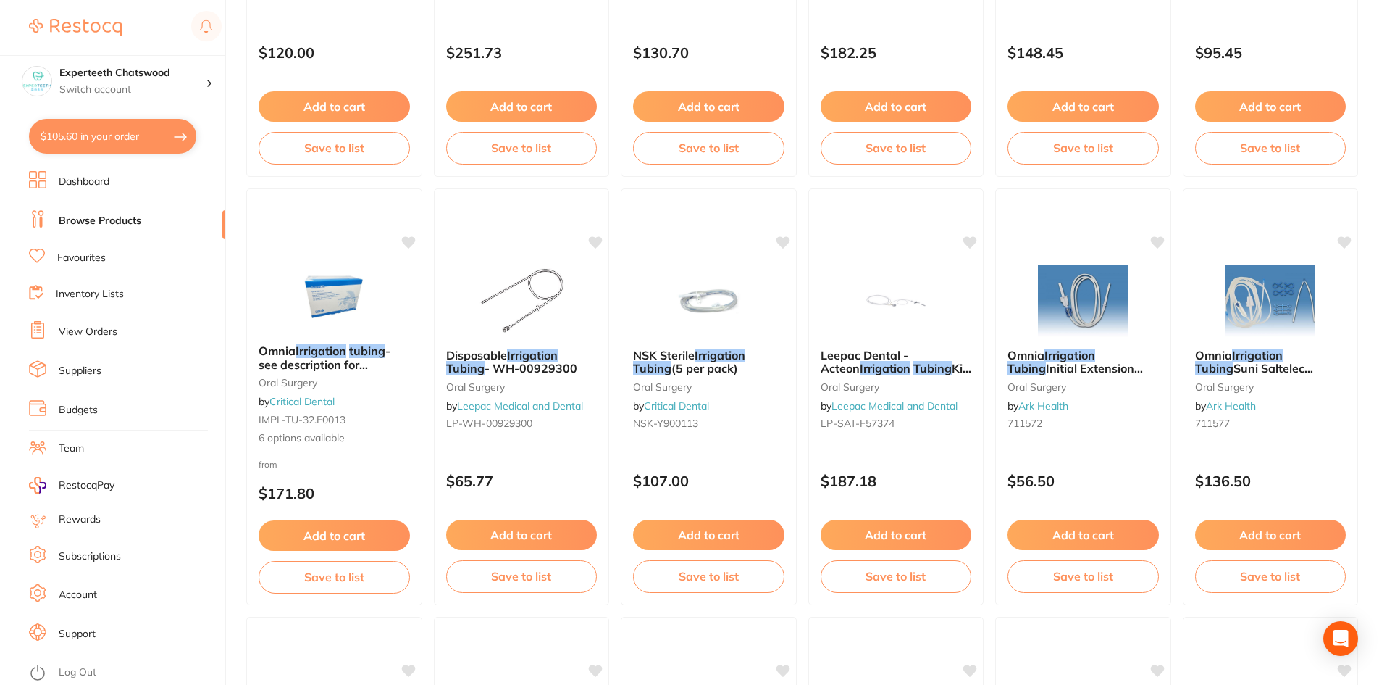
scroll to position [3044, 0]
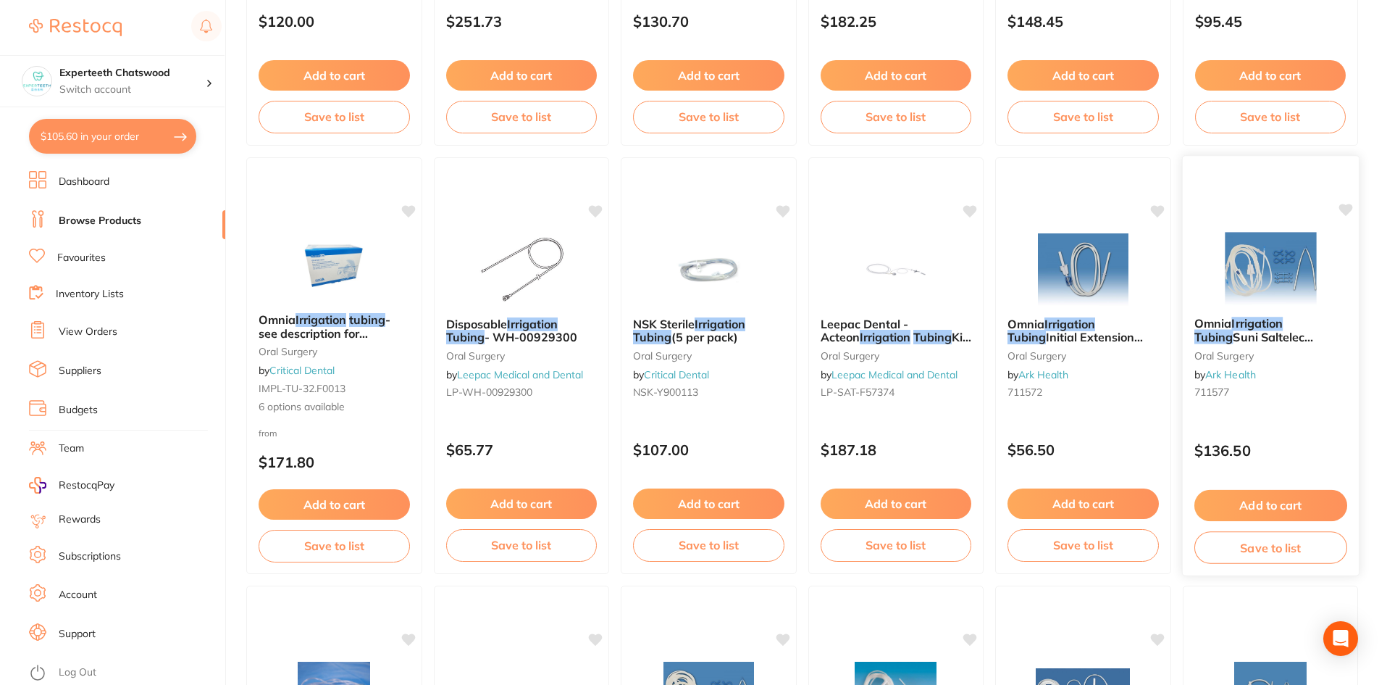
click at [1274, 299] on img at bounding box center [1270, 268] width 95 height 73
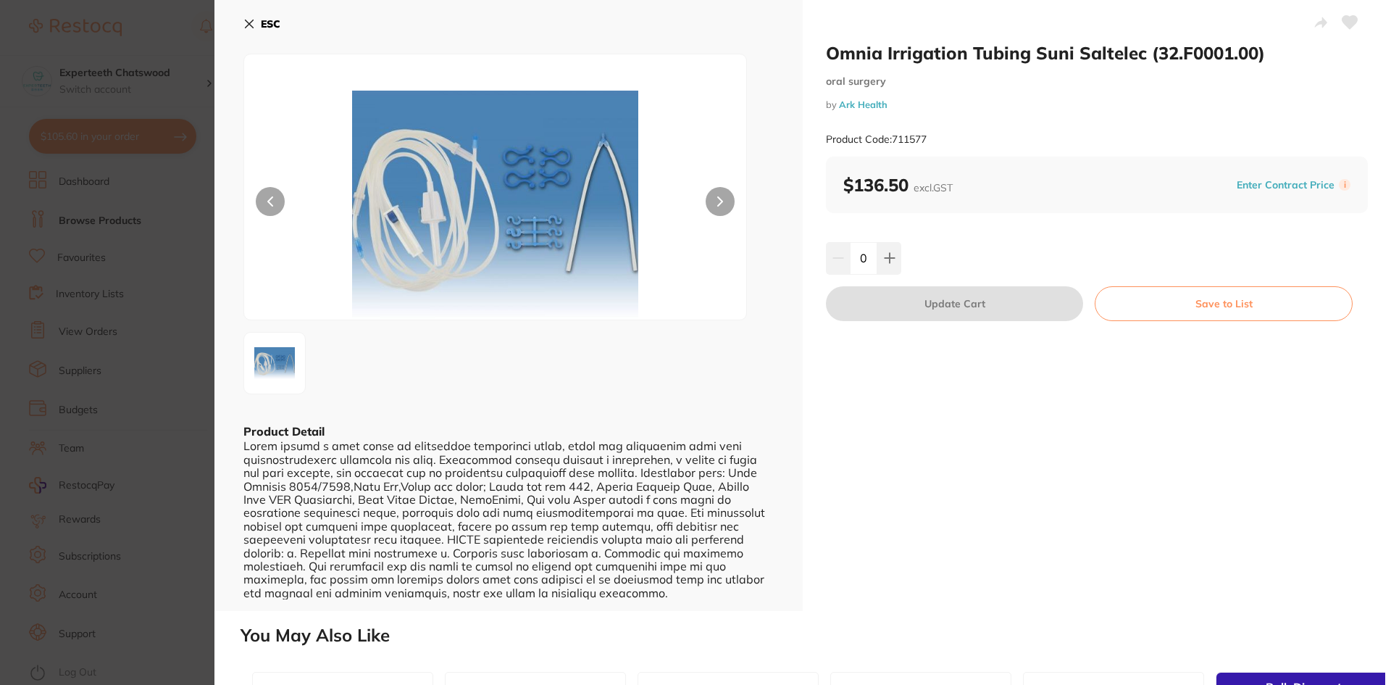
drag, startPoint x: 877, startPoint y: 261, endPoint x: 898, endPoint y: 277, distance: 27.4
click at [877, 262] on button at bounding box center [889, 258] width 24 height 32
type input "1"
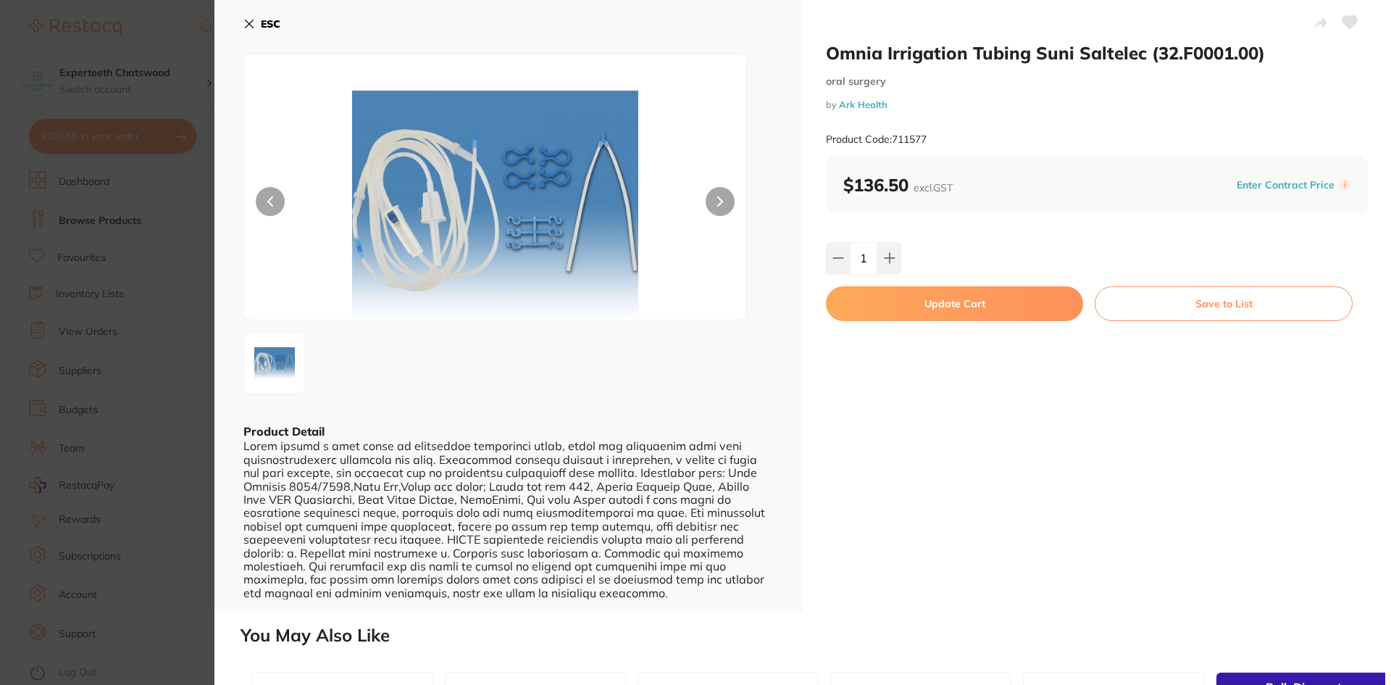
click at [911, 298] on button "Update Cart" at bounding box center [954, 303] width 257 height 35
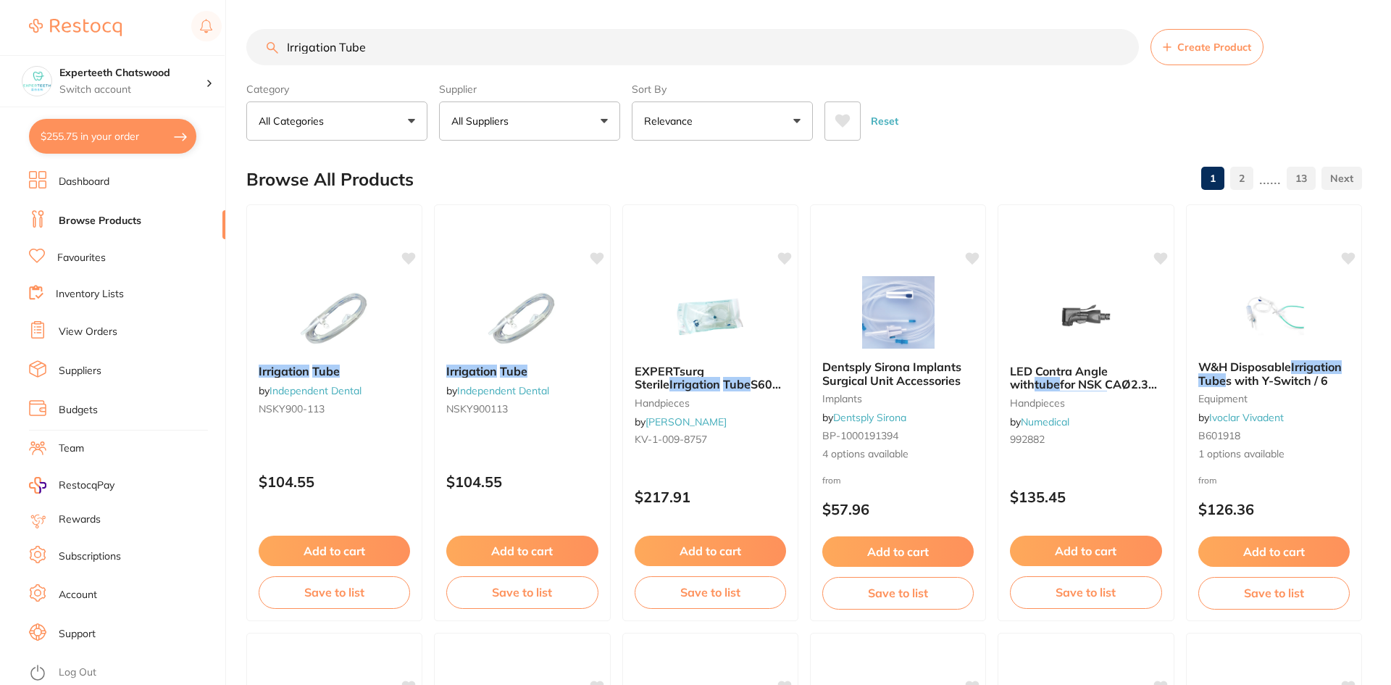
checkbox input "false"
drag, startPoint x: 272, startPoint y: 38, endPoint x: 249, endPoint y: 35, distance: 22.6
click at [249, 35] on div "Irrigation Tube Create Product" at bounding box center [802, 47] width 1112 height 36
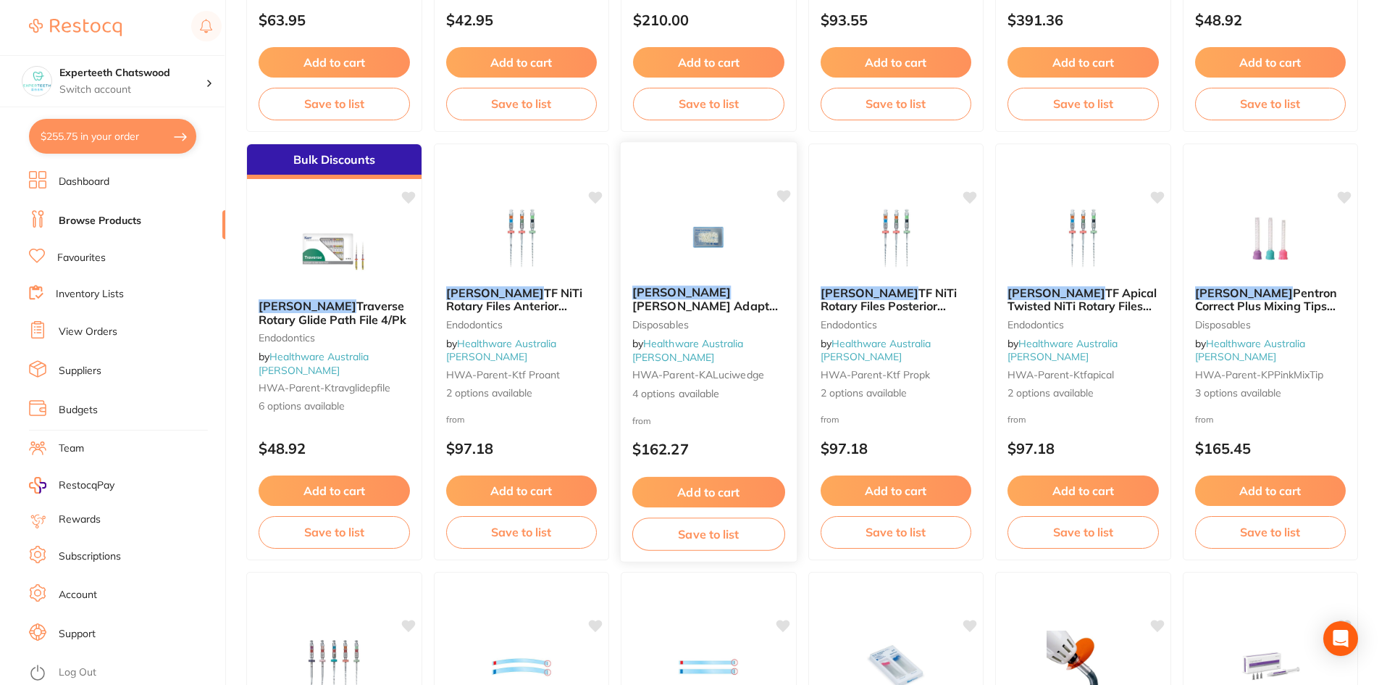
scroll to position [2512, 0]
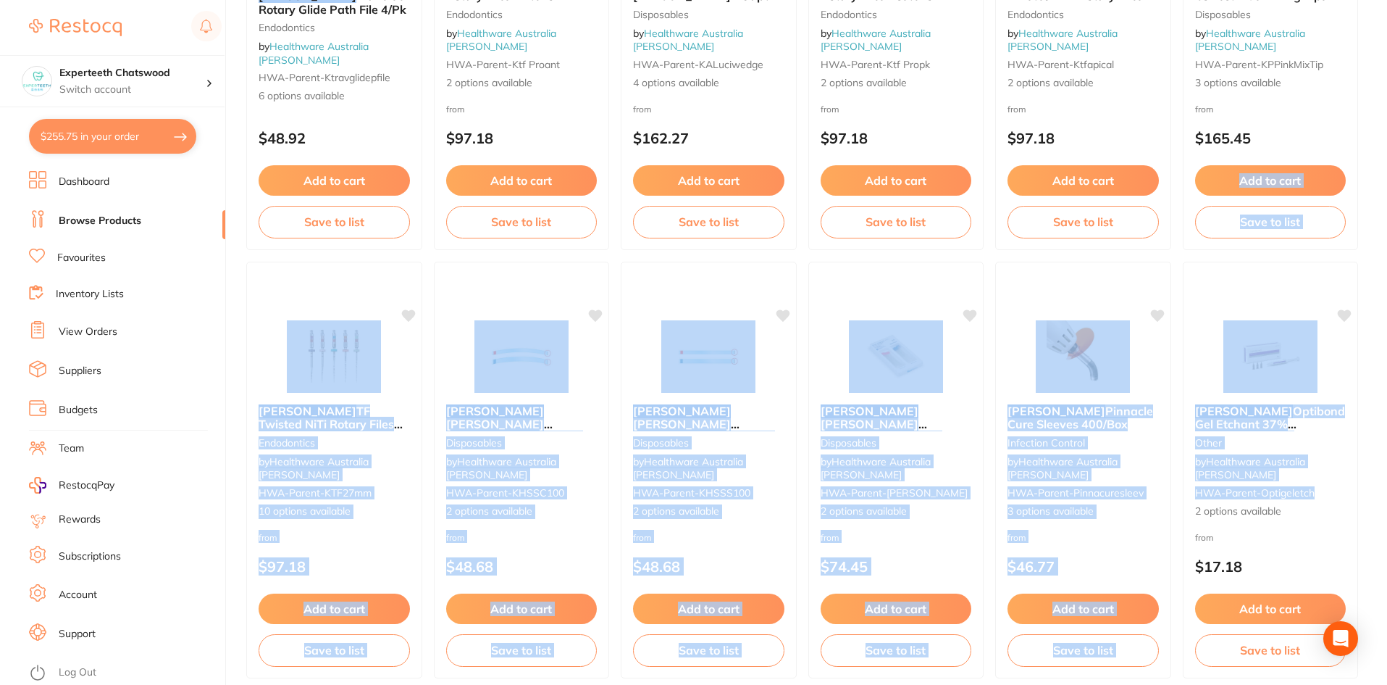
drag, startPoint x: 1387, startPoint y: 489, endPoint x: 1387, endPoint y: 117, distance: 371.6
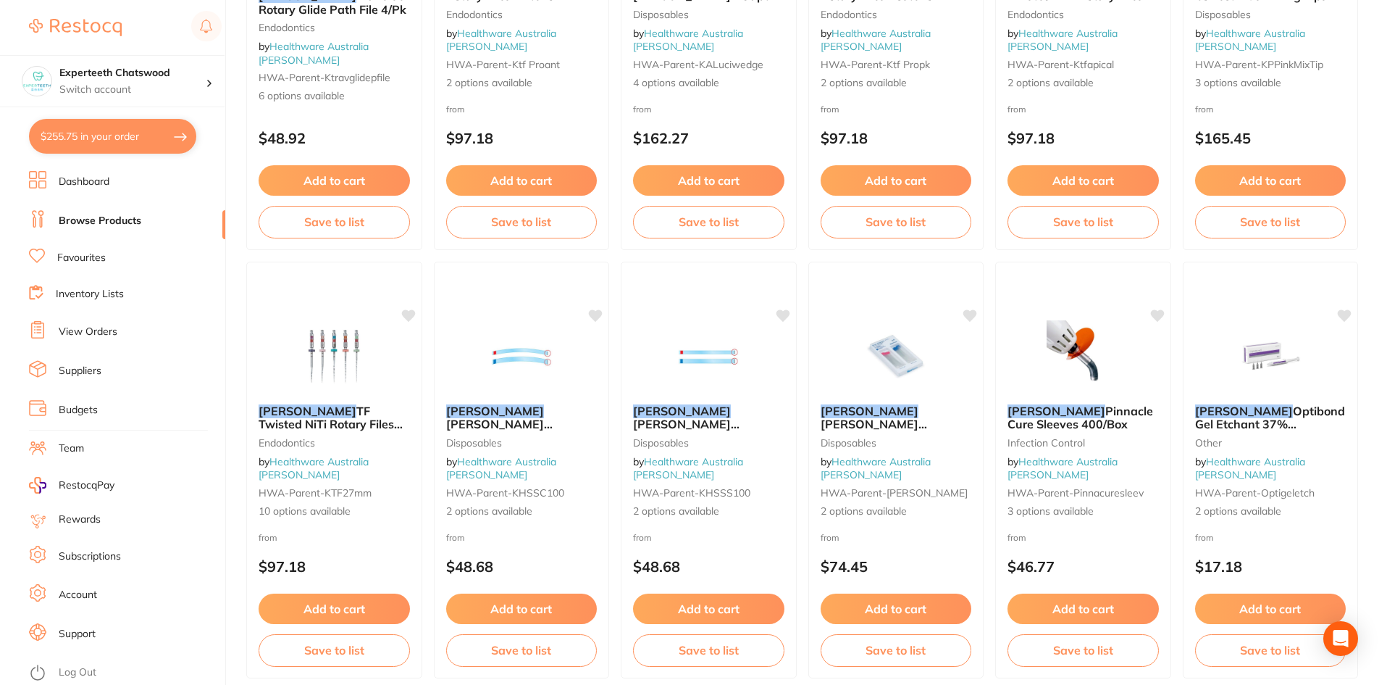
click at [216, 348] on ul "Dashboard Browse Products Favourites Inventory Lists View Orders Suppliers Budg…" at bounding box center [127, 428] width 196 height 514
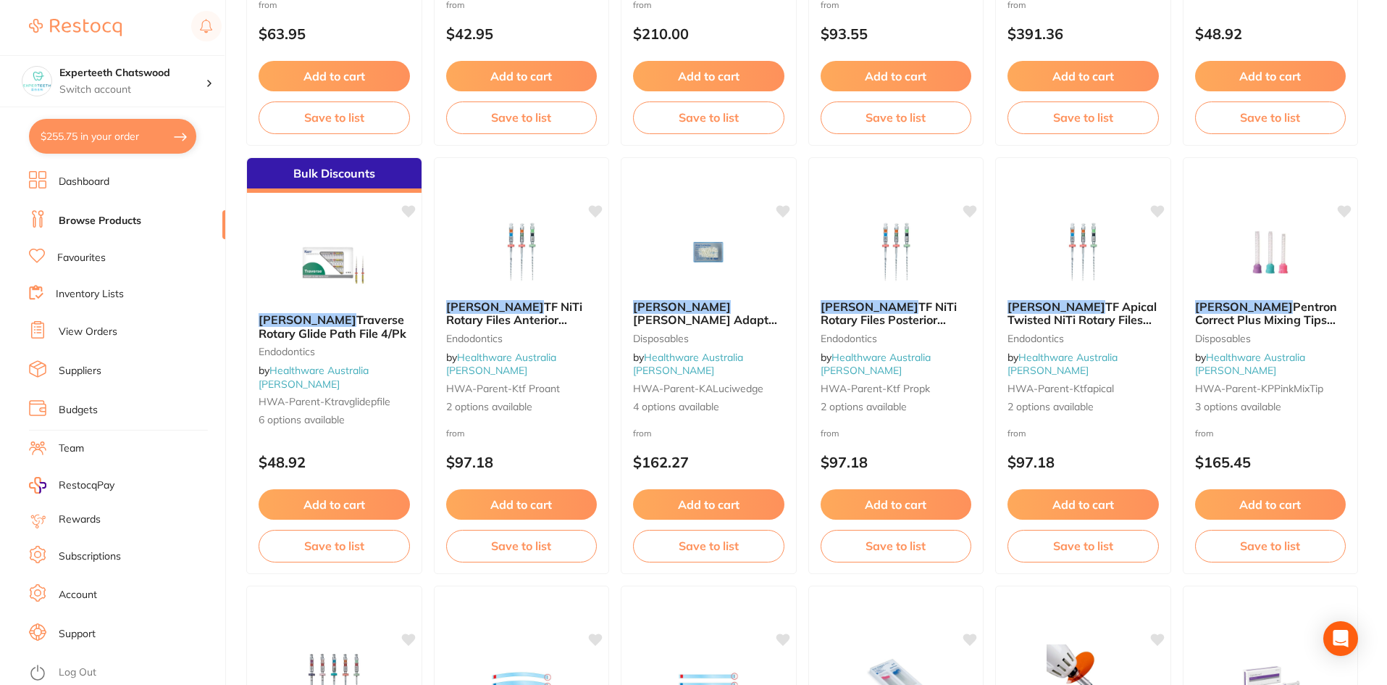
scroll to position [2173, 0]
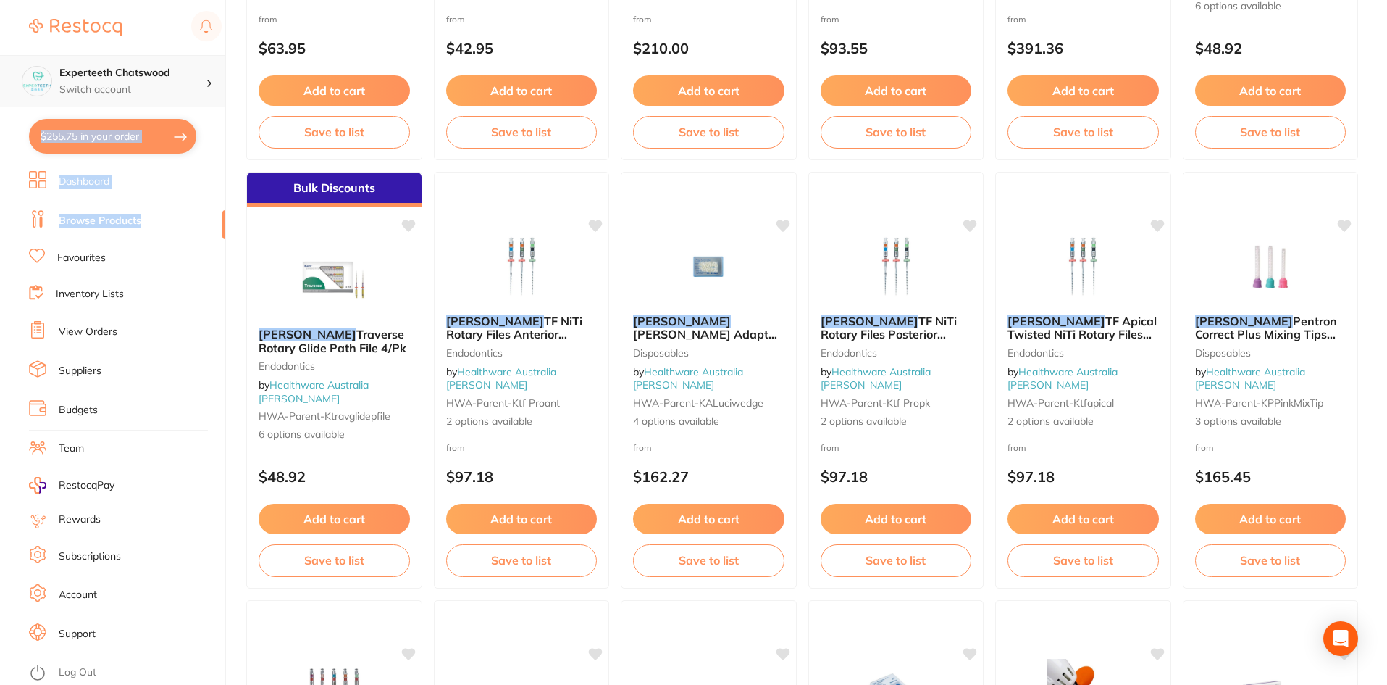
drag, startPoint x: 223, startPoint y: 231, endPoint x: 223, endPoint y: 107, distance: 123.9
click at [223, 107] on section "Experteeth Chatswood Switch account Experteeth Chatswood $255.75 in your order …" at bounding box center [113, 342] width 226 height 685
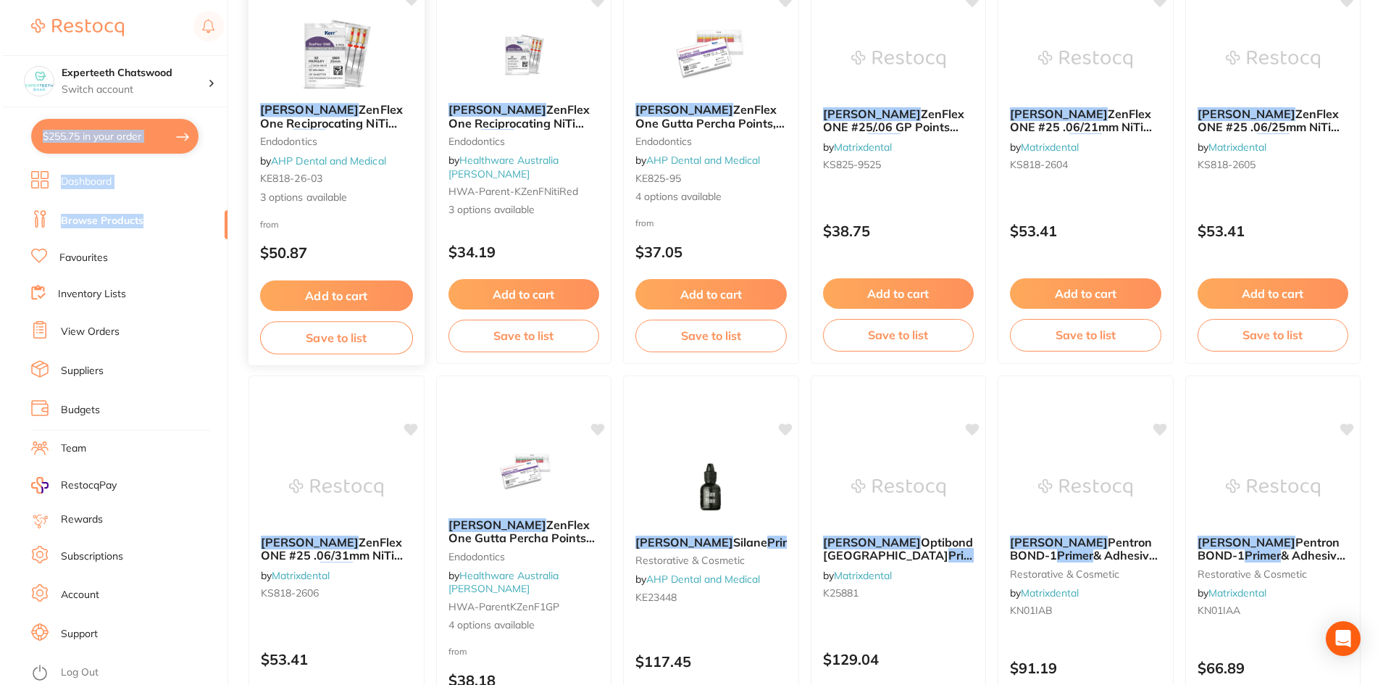
scroll to position [0, 0]
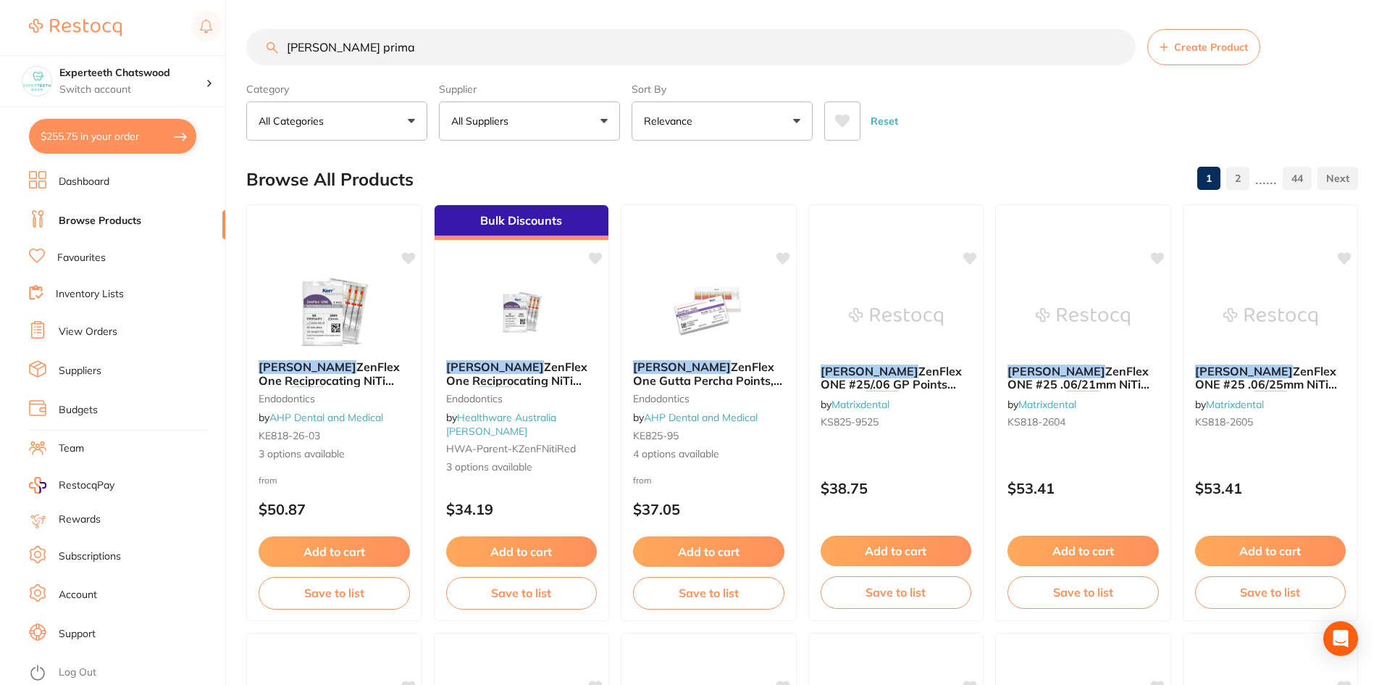
click at [358, 43] on input "[PERSON_NAME] prima" at bounding box center [691, 47] width 890 height 36
drag, startPoint x: 379, startPoint y: 49, endPoint x: 312, endPoint y: 46, distance: 67.4
click at [312, 46] on input "[PERSON_NAME] prima" at bounding box center [691, 47] width 890 height 36
type input "[PERSON_NAME] optibond"
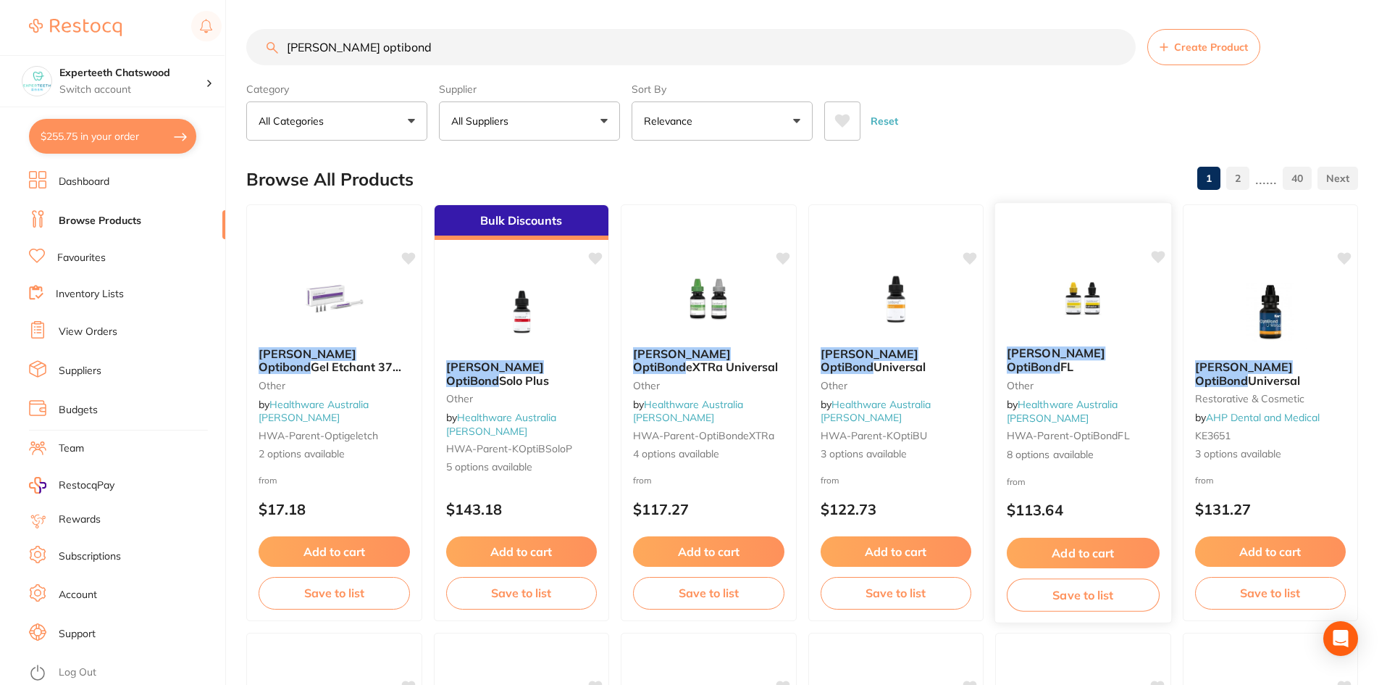
click at [1083, 327] on img at bounding box center [1083, 298] width 95 height 73
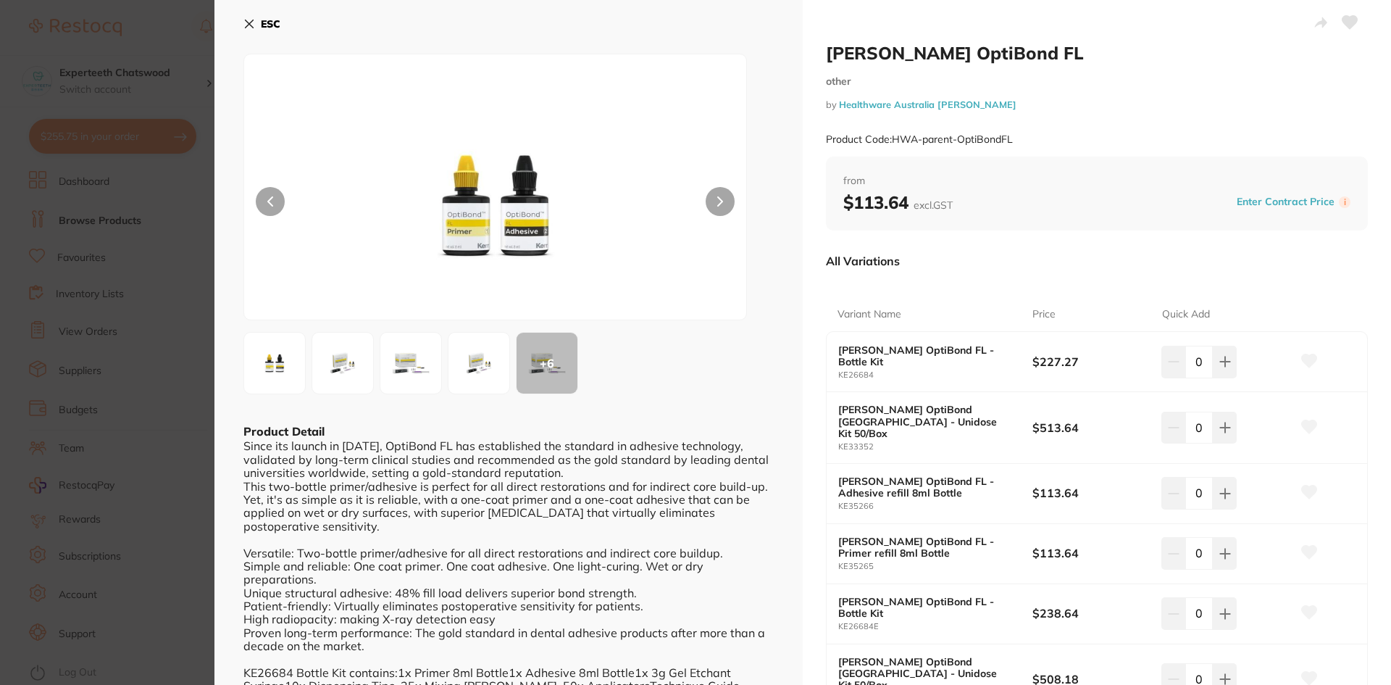
scroll to position [49, 0]
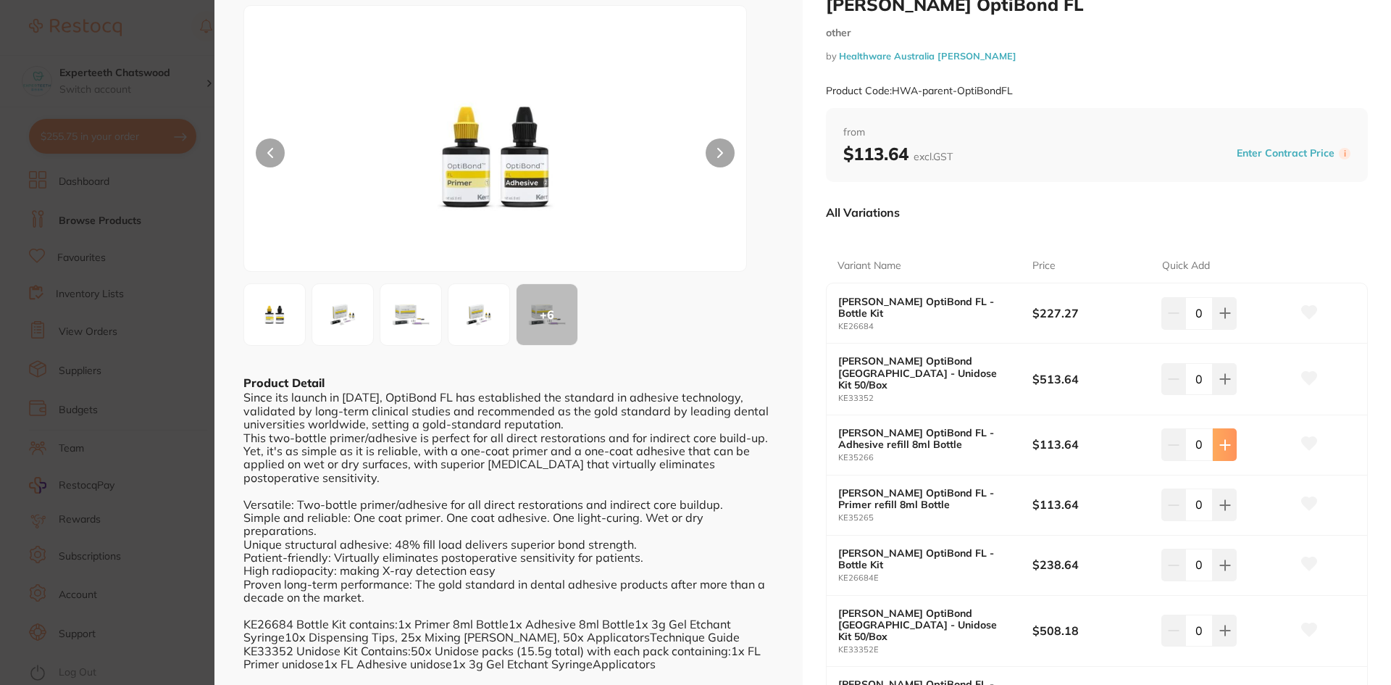
click at [1229, 428] on button at bounding box center [1225, 444] width 24 height 32
type input "1"
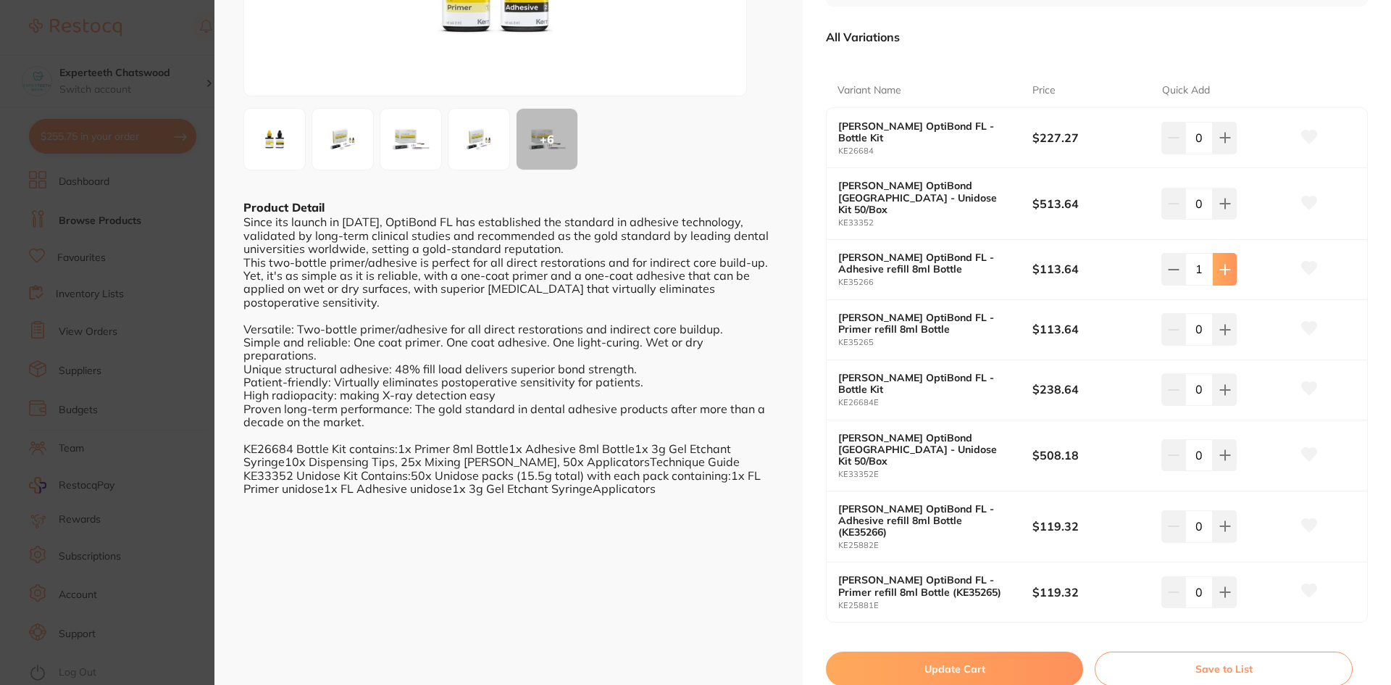
scroll to position [241, 0]
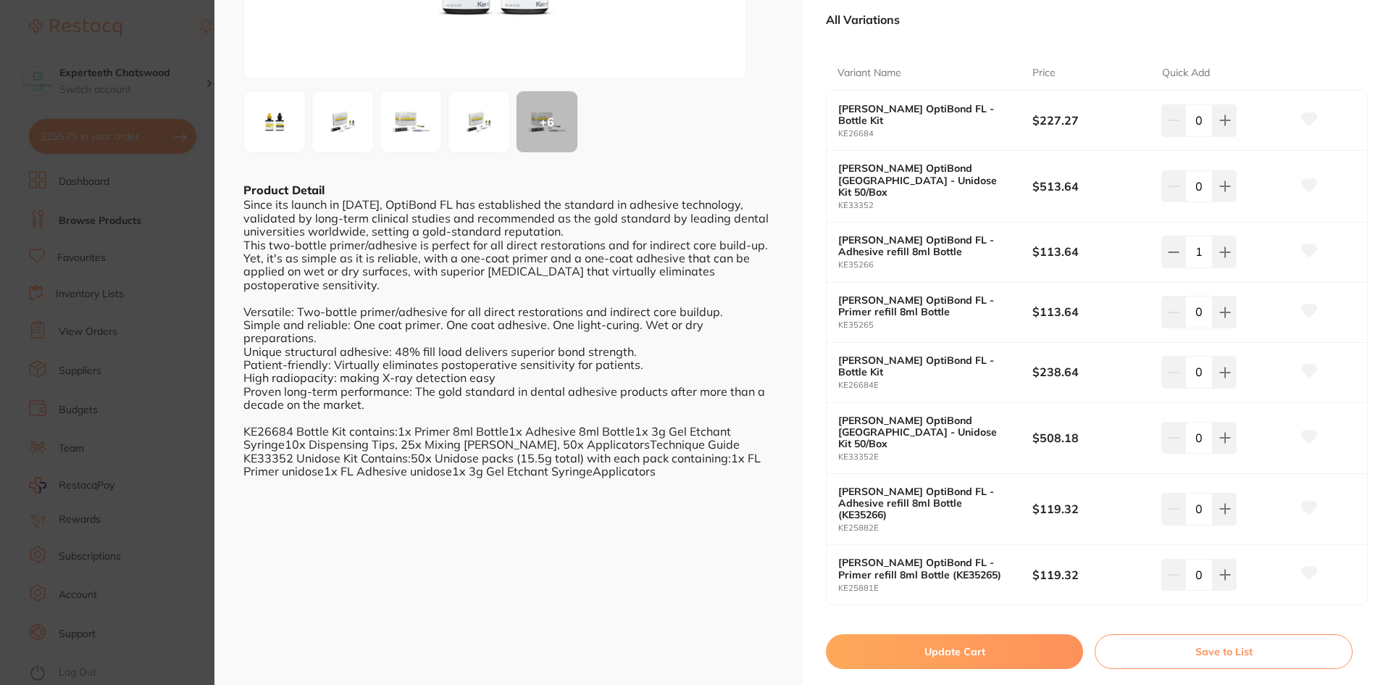
click at [472, 130] on img at bounding box center [479, 122] width 52 height 52
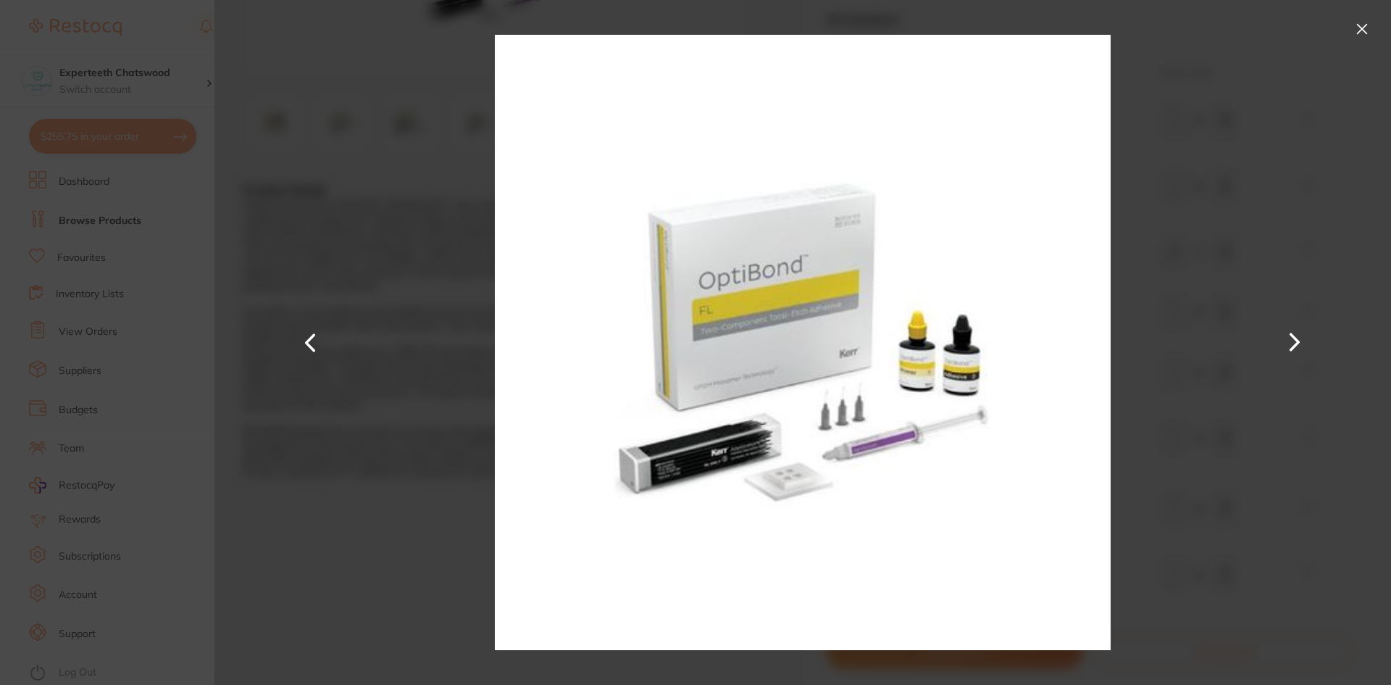
click at [1286, 336] on button at bounding box center [1294, 342] width 35 height 343
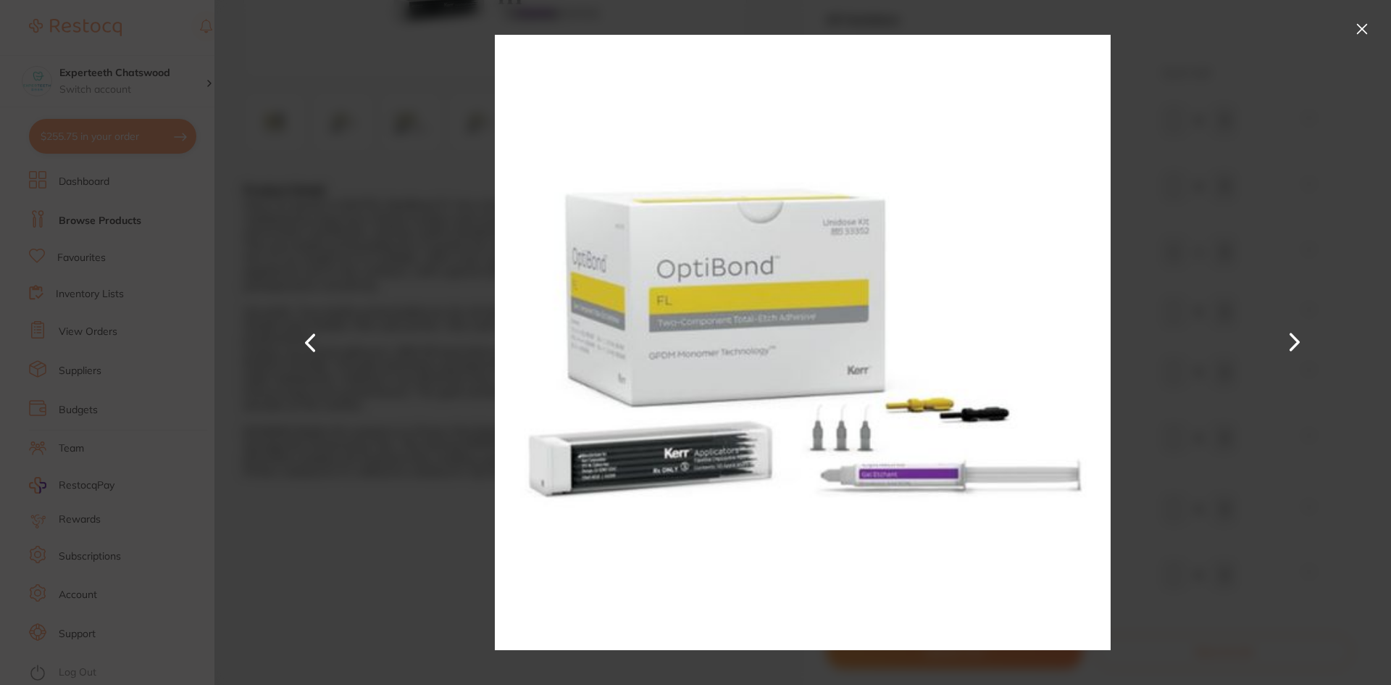
click at [1286, 336] on button at bounding box center [1294, 342] width 35 height 343
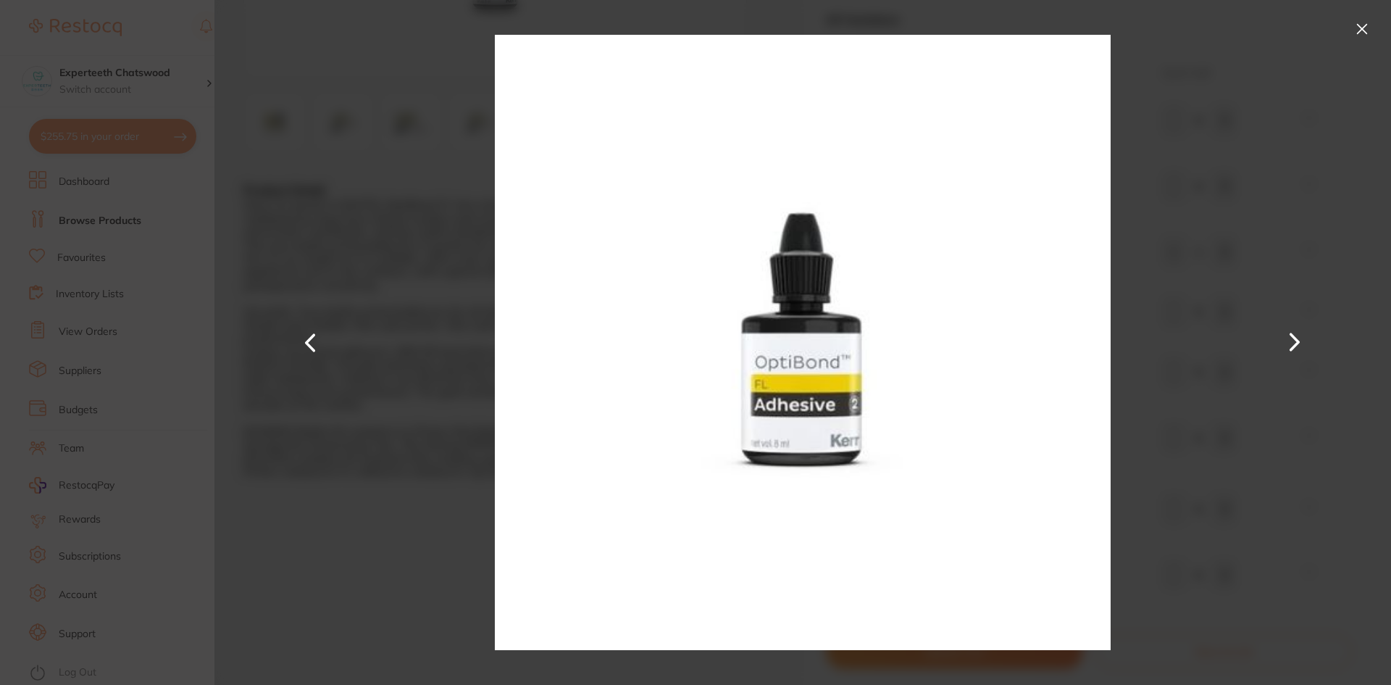
click at [1286, 336] on button at bounding box center [1294, 342] width 35 height 343
click at [1306, 343] on button at bounding box center [1294, 342] width 35 height 343
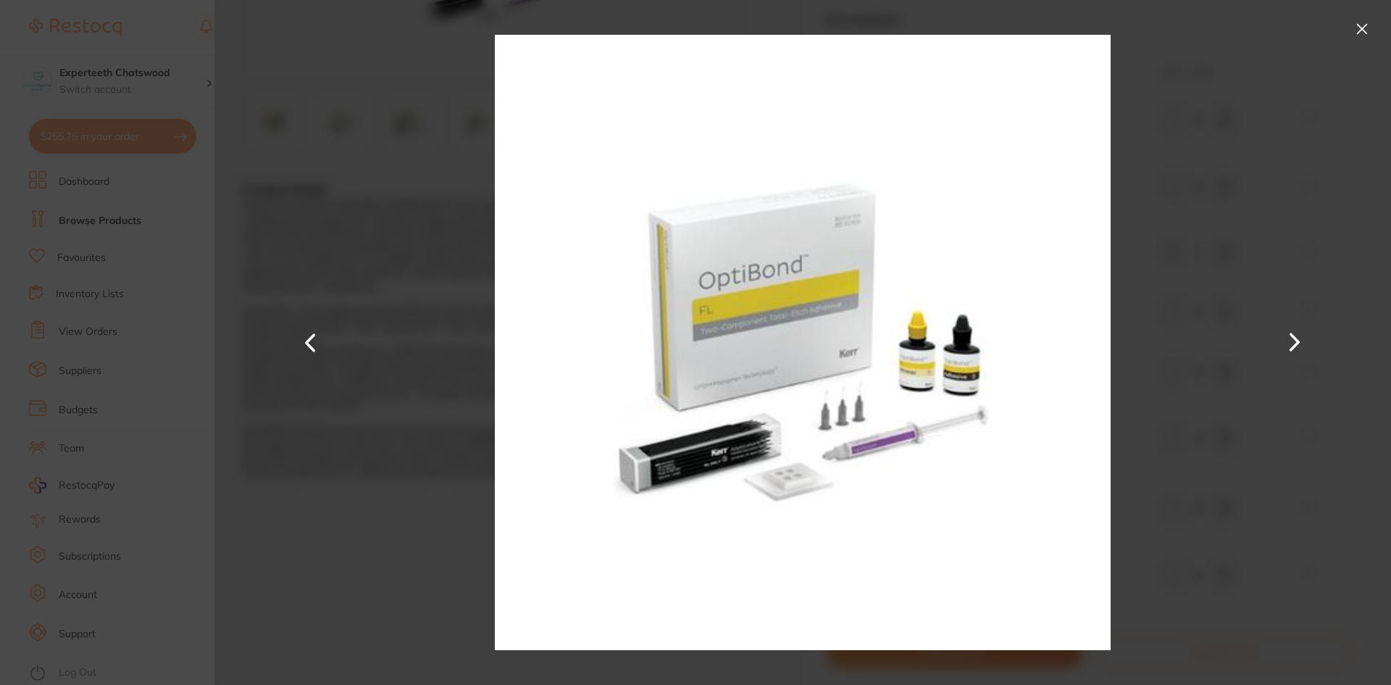
click at [1301, 340] on button at bounding box center [1294, 342] width 35 height 343
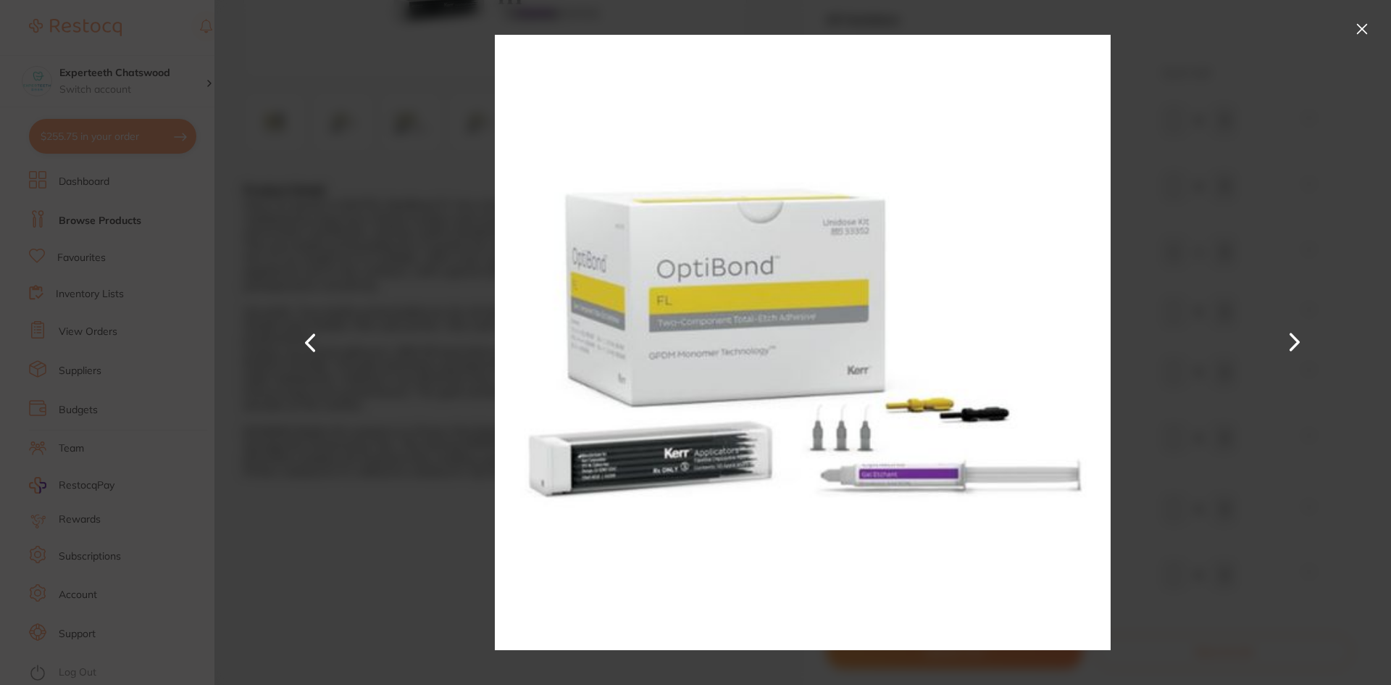
click at [1363, 25] on button at bounding box center [1361, 28] width 23 height 23
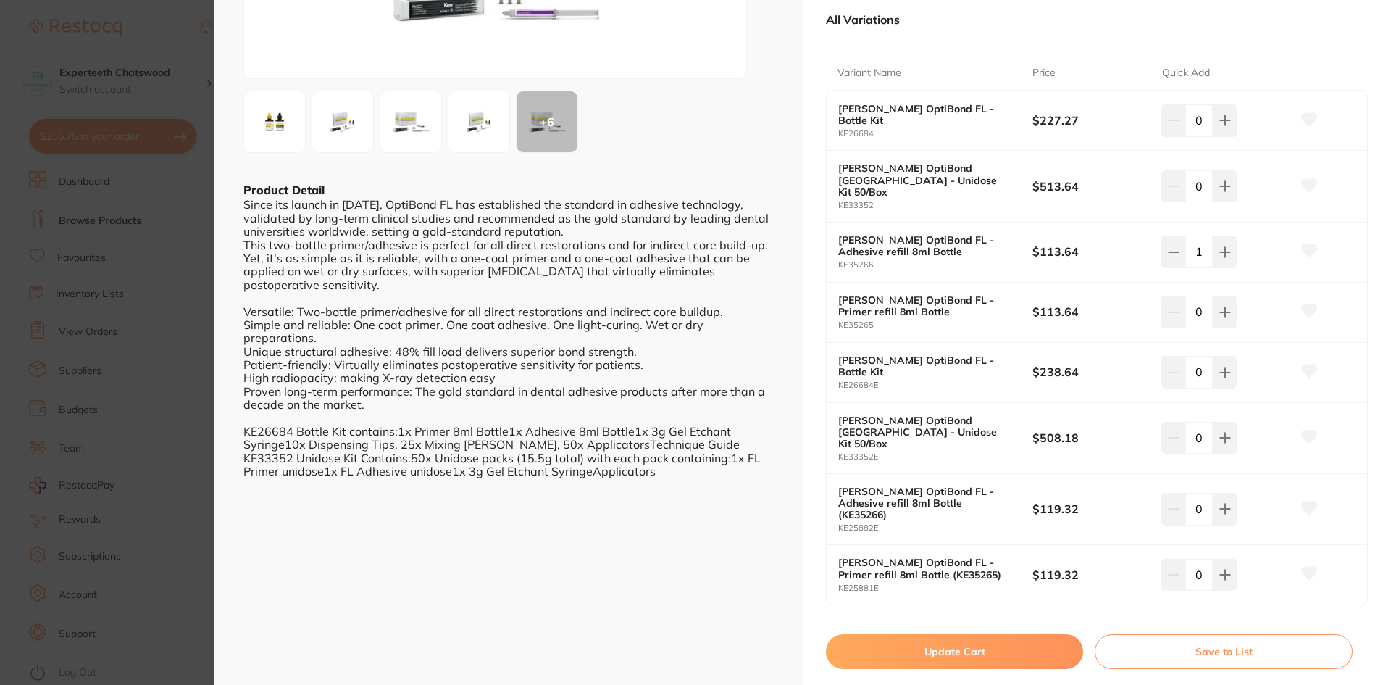
click at [1001, 634] on button "Update Cart" at bounding box center [954, 651] width 257 height 35
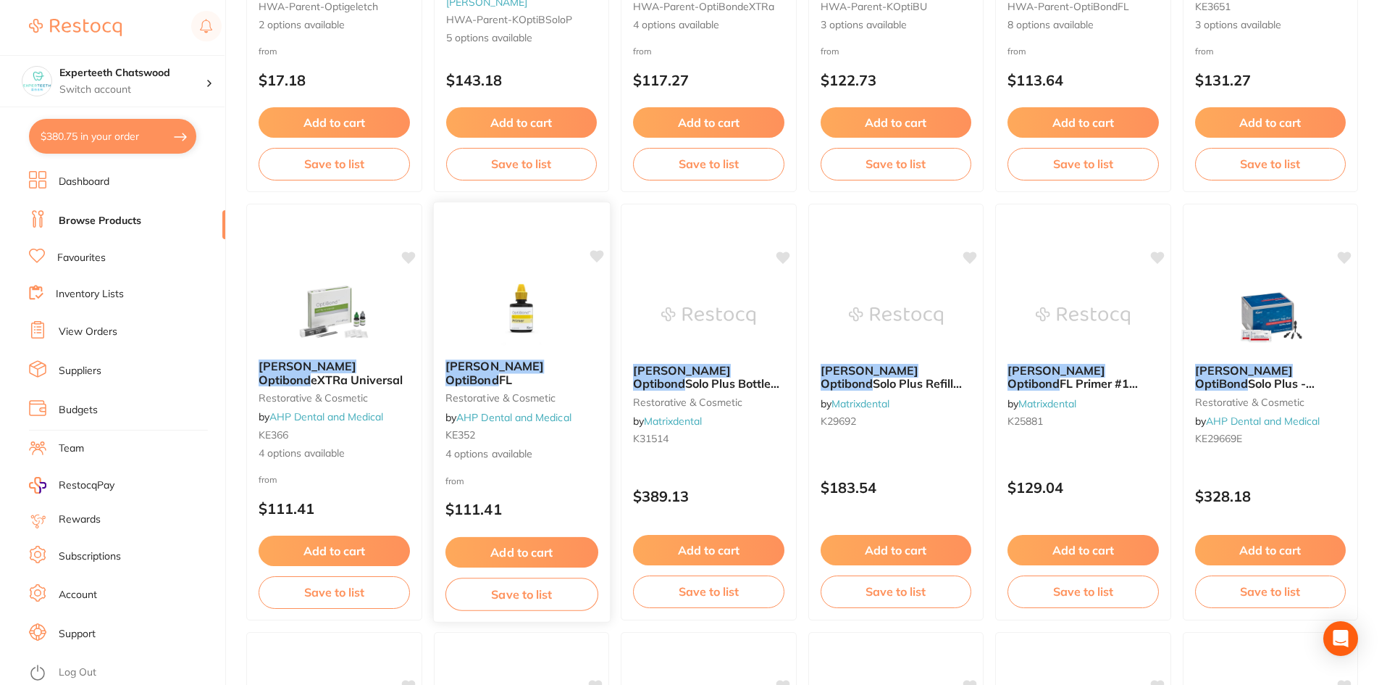
scroll to position [437, 0]
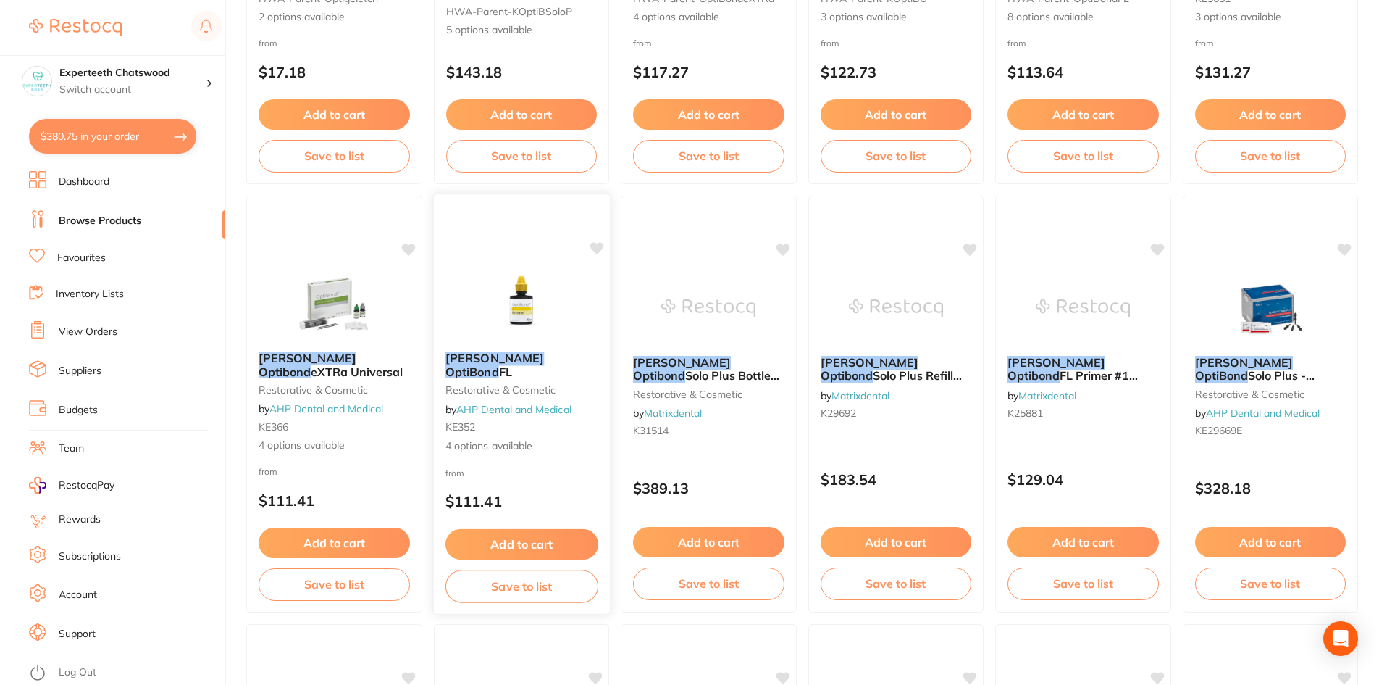
click at [498, 364] on em "OptiBond" at bounding box center [472, 371] width 54 height 14
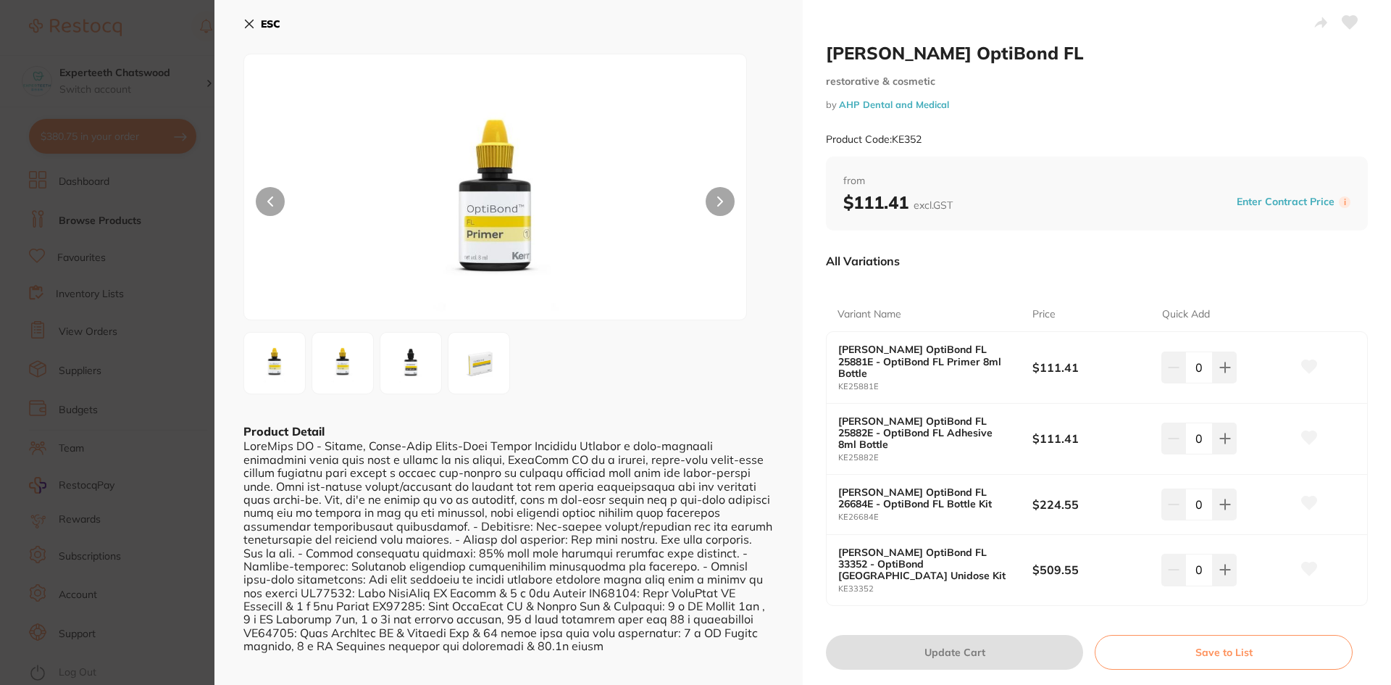
click at [413, 355] on img at bounding box center [411, 363] width 52 height 52
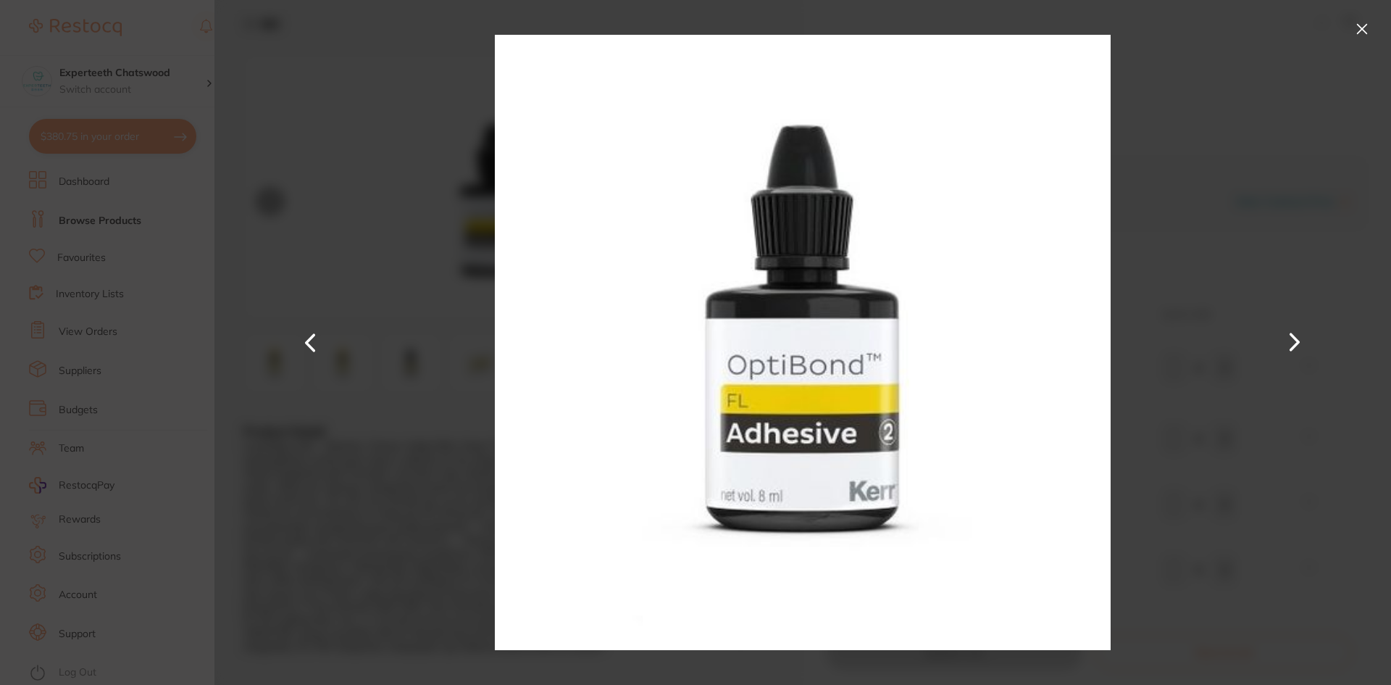
click at [317, 340] on button at bounding box center [310, 342] width 35 height 343
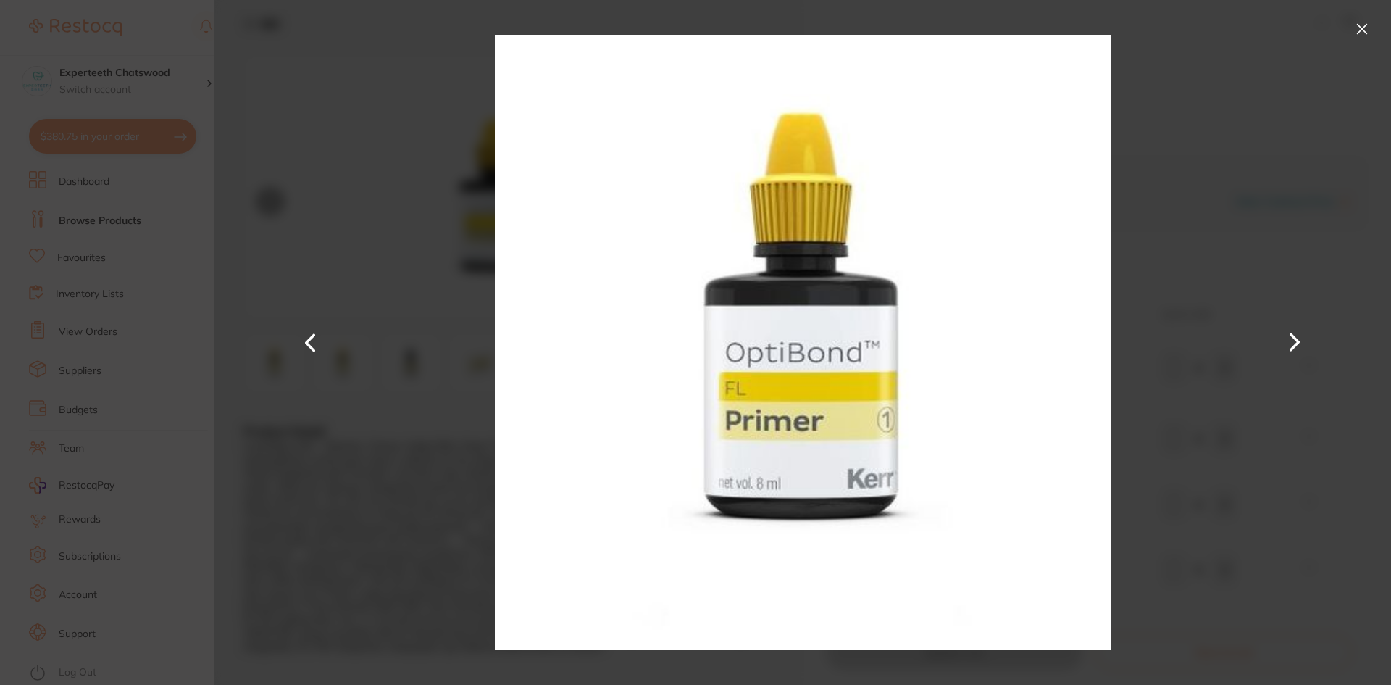
click at [317, 340] on button at bounding box center [310, 342] width 35 height 343
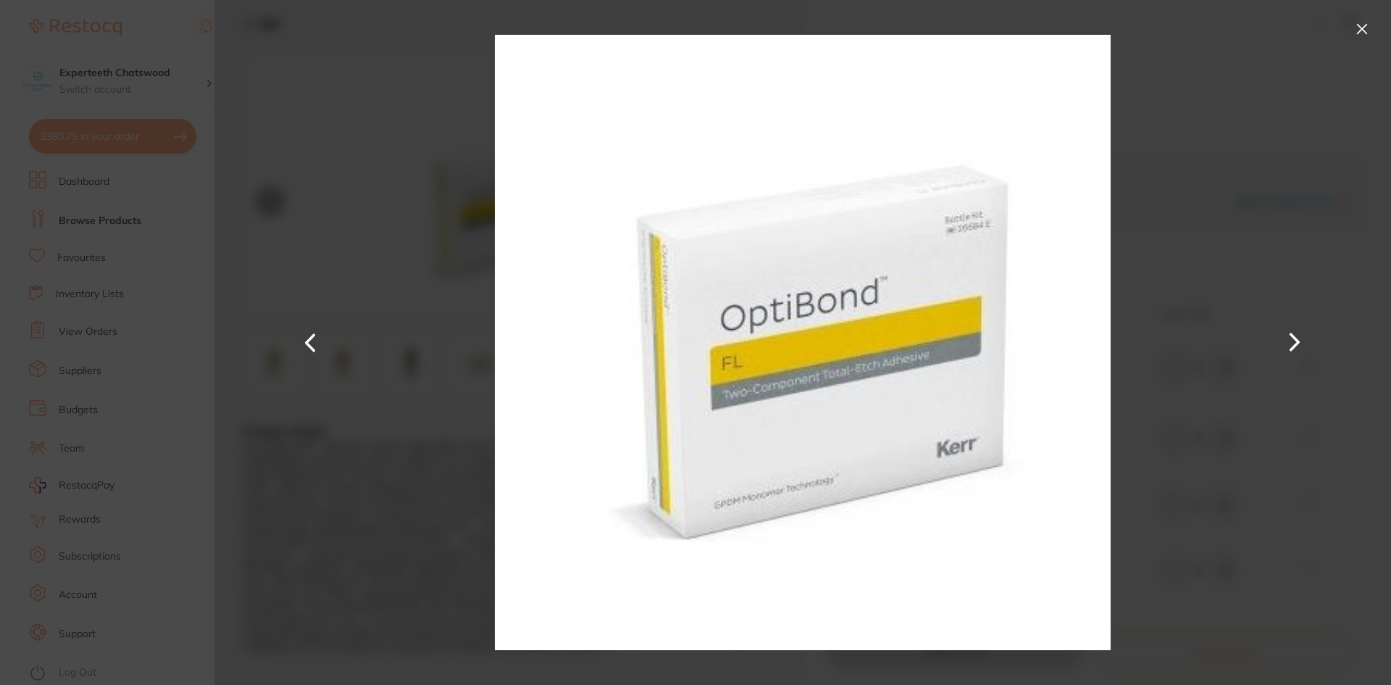
click at [1360, 28] on button at bounding box center [1361, 28] width 23 height 23
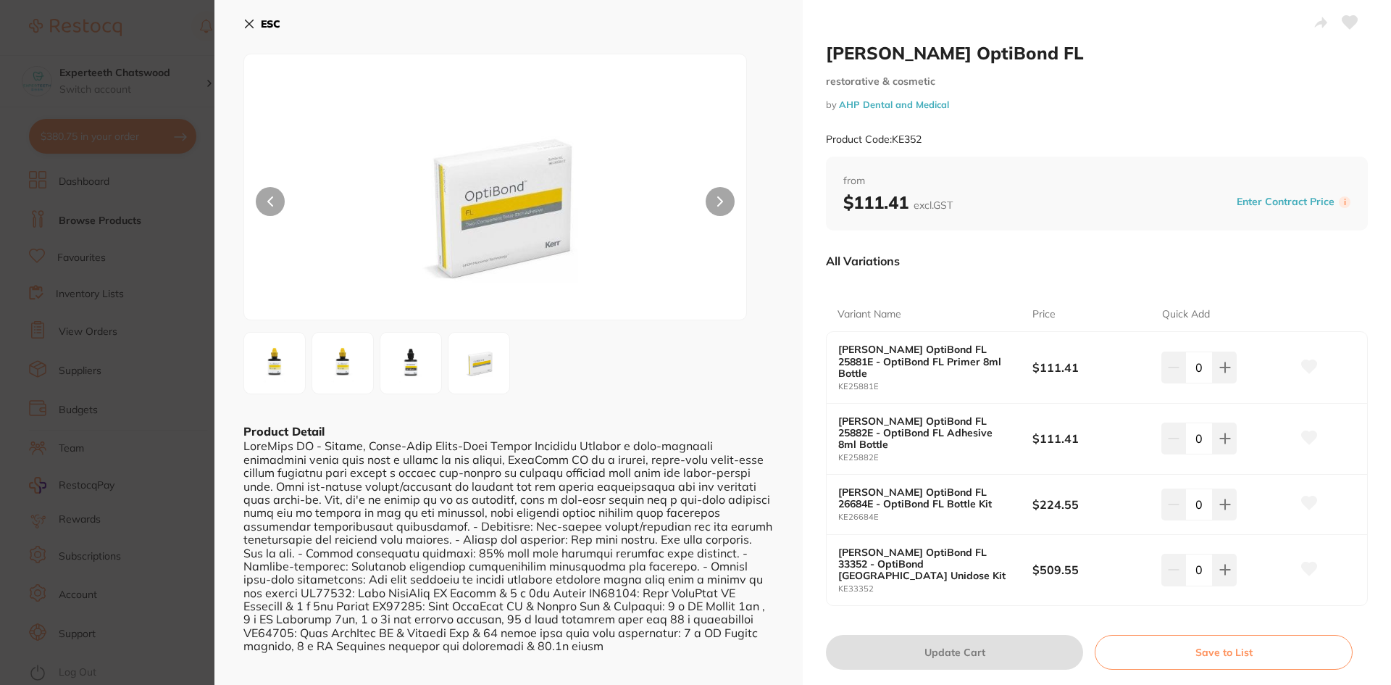
click at [250, 22] on icon at bounding box center [249, 24] width 12 height 12
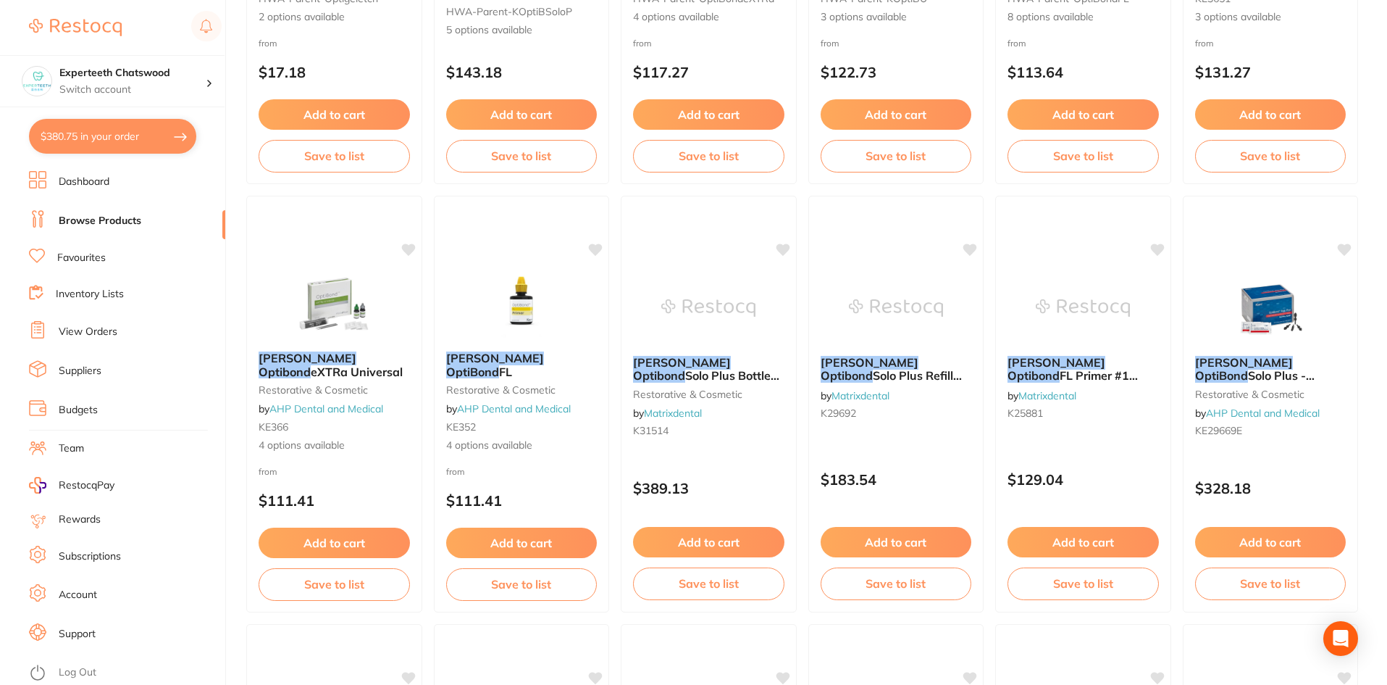
click at [118, 132] on button "$380.75 in your order" at bounding box center [112, 136] width 167 height 35
checkbox input "true"
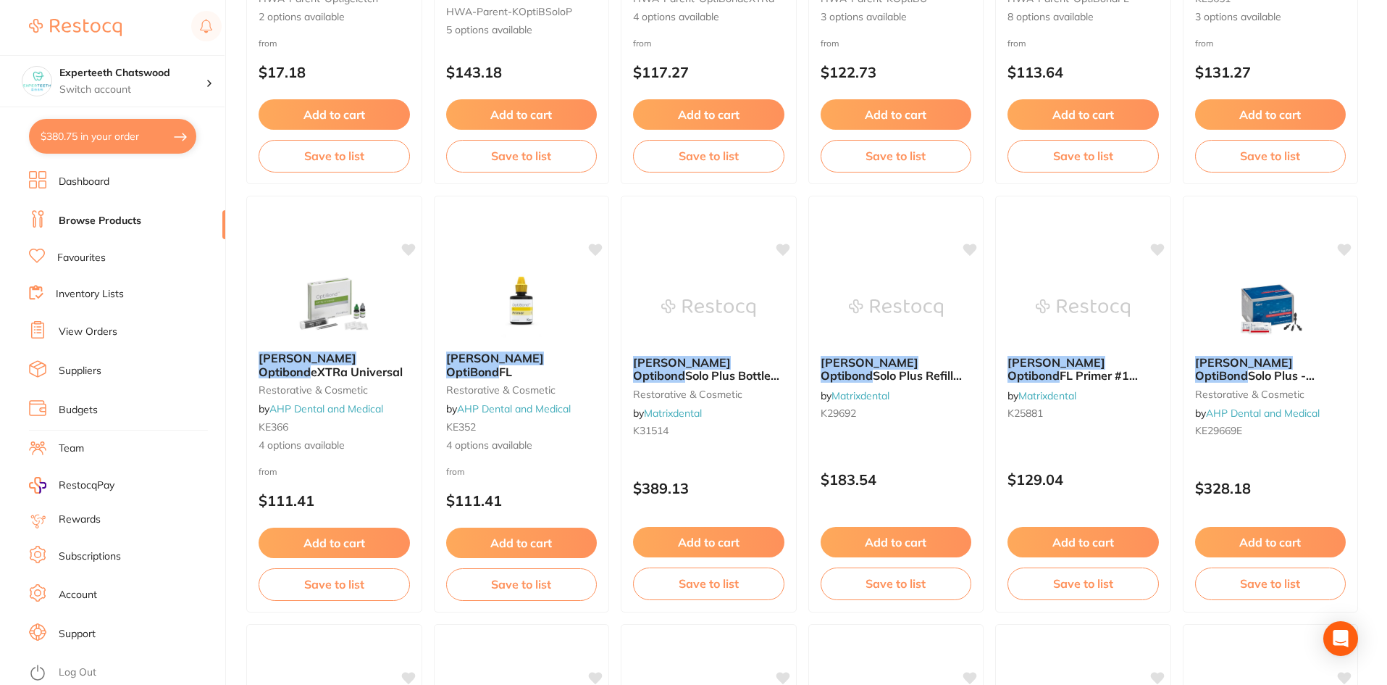
checkbox input "true"
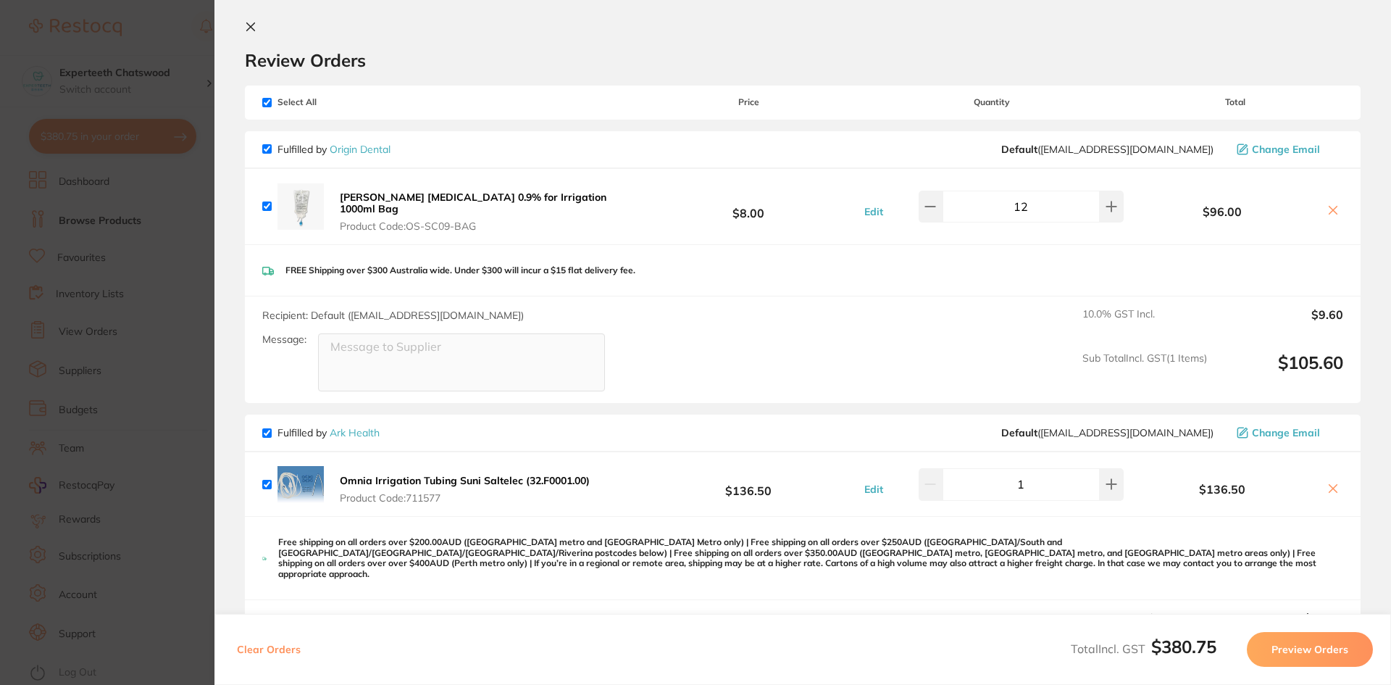
scroll to position [0, 0]
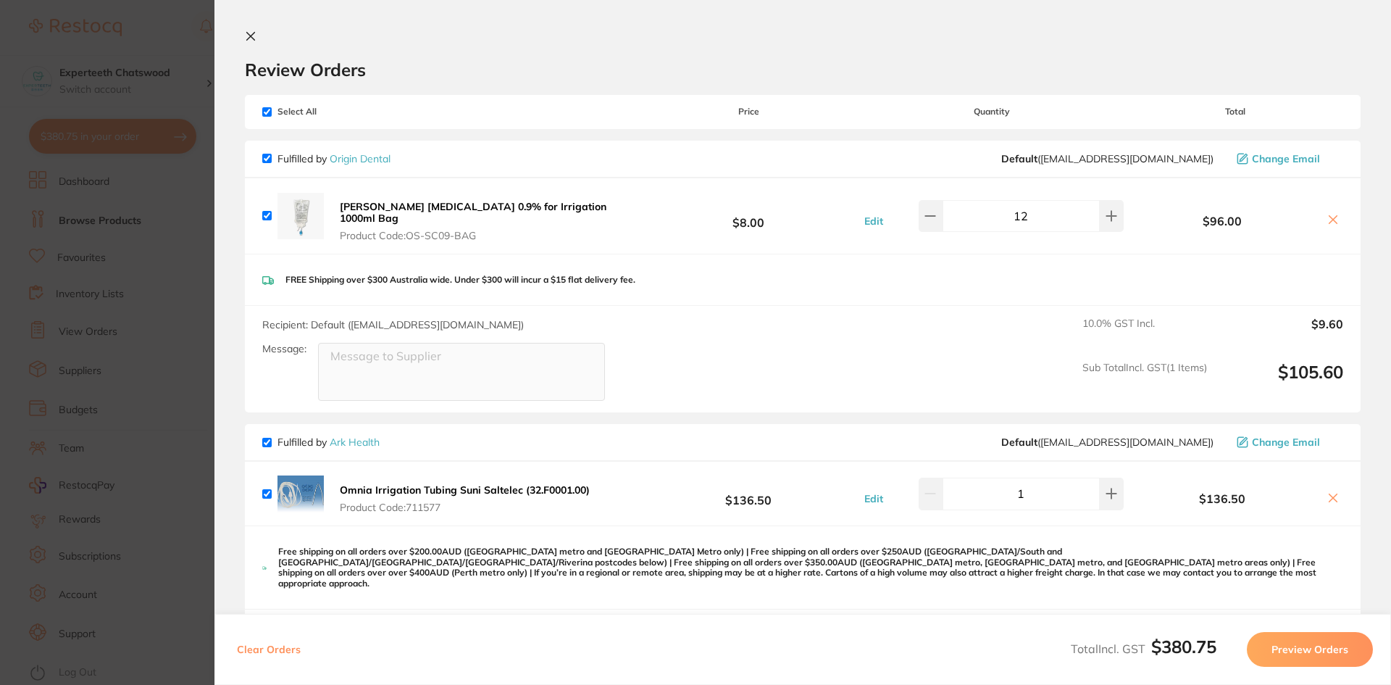
click at [253, 32] on icon at bounding box center [251, 36] width 12 height 12
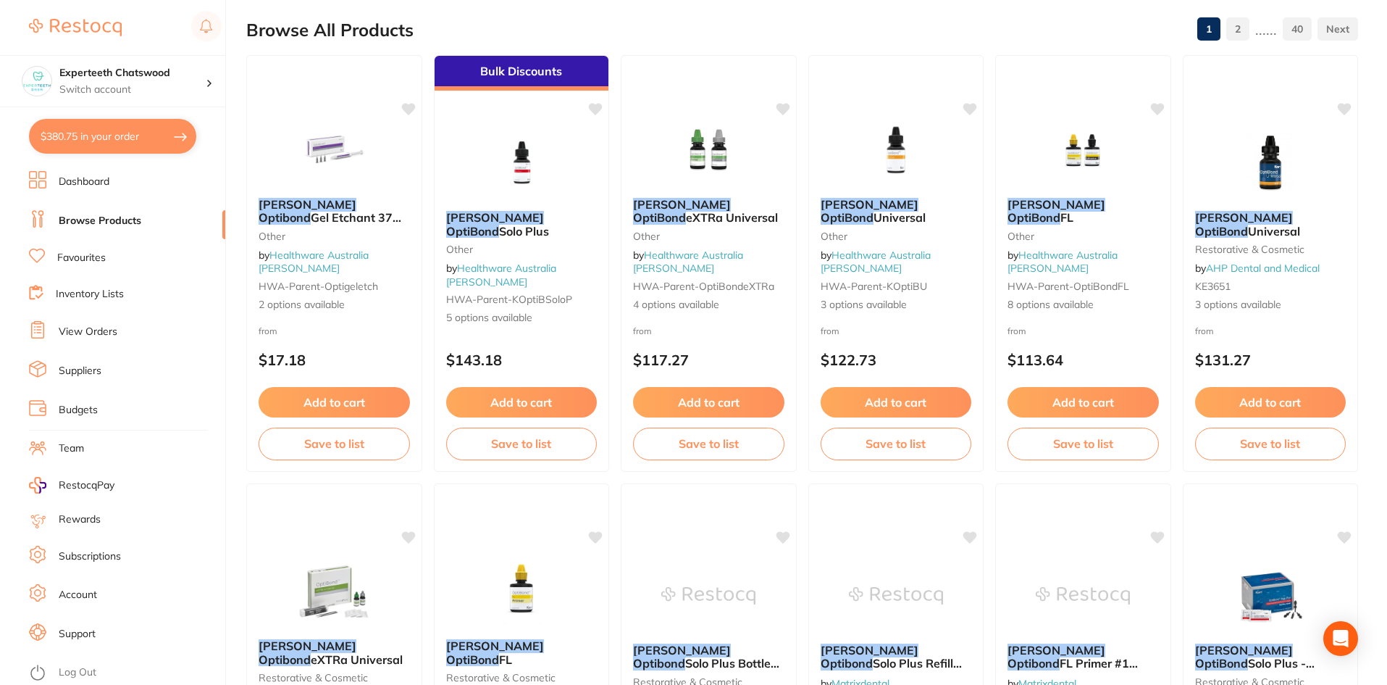
scroll to position [147, 0]
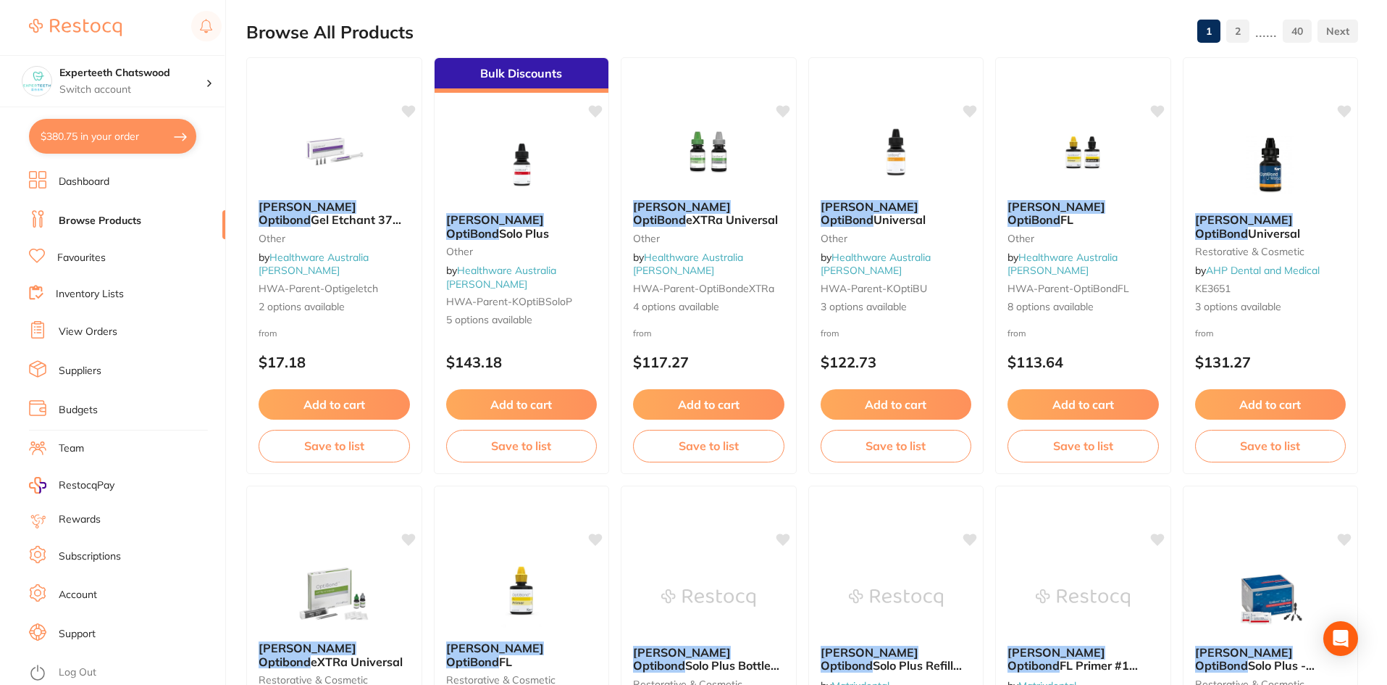
click at [94, 186] on link "Dashboard" at bounding box center [84, 182] width 51 height 14
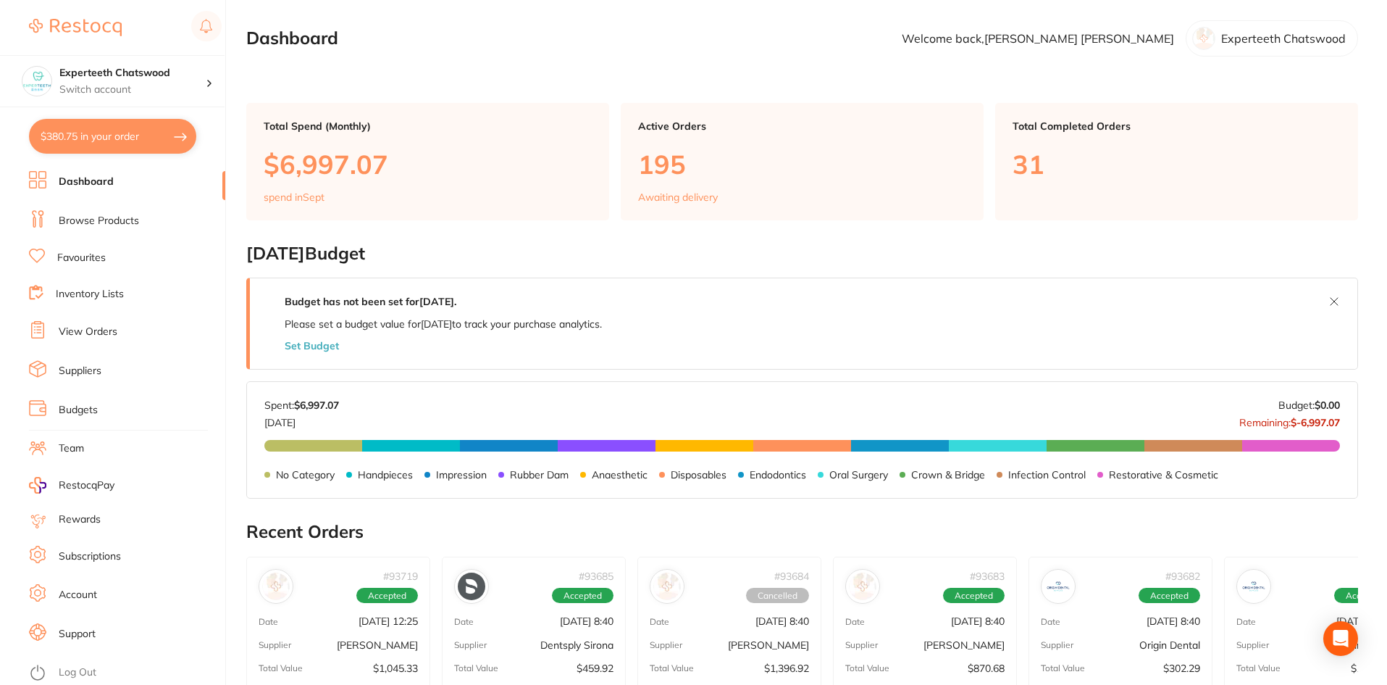
click at [99, 208] on ul "Dashboard Browse Products Favourites Inventory Lists View Orders Suppliers Budg…" at bounding box center [127, 428] width 196 height 514
click at [106, 212] on li "Browse Products" at bounding box center [127, 221] width 196 height 22
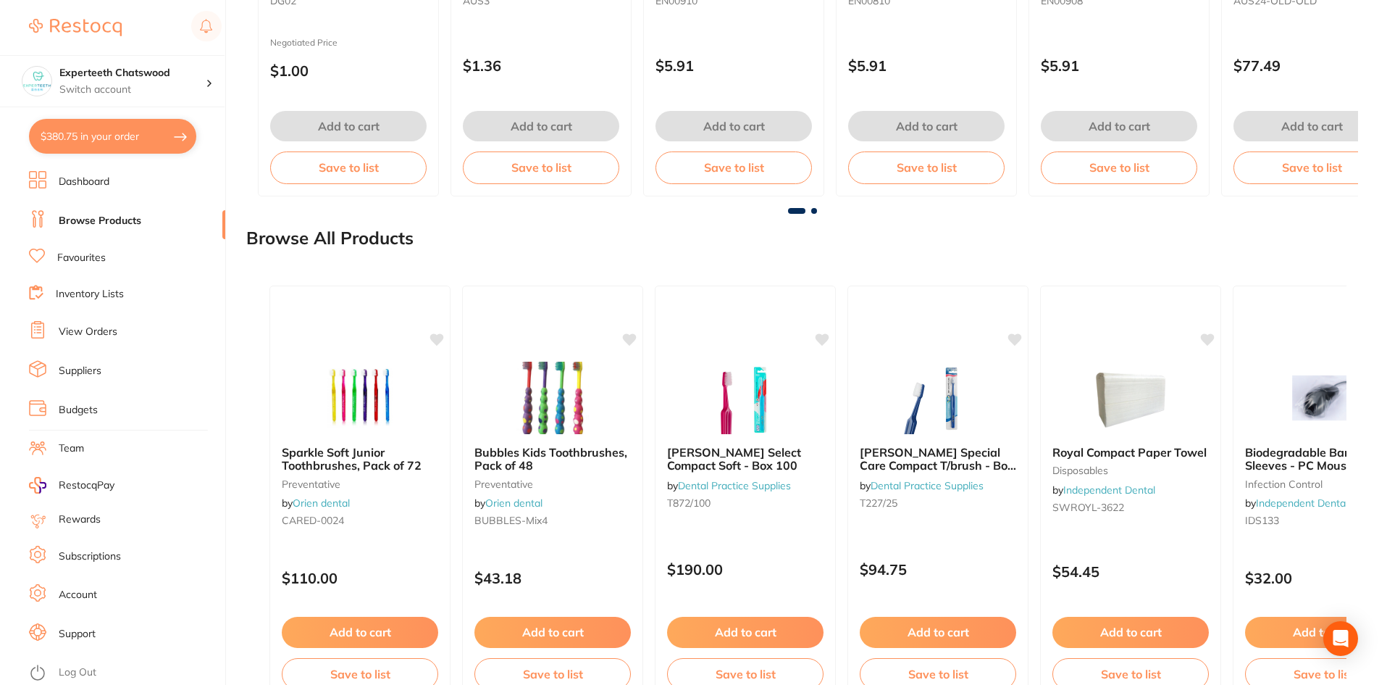
scroll to position [1286, 0]
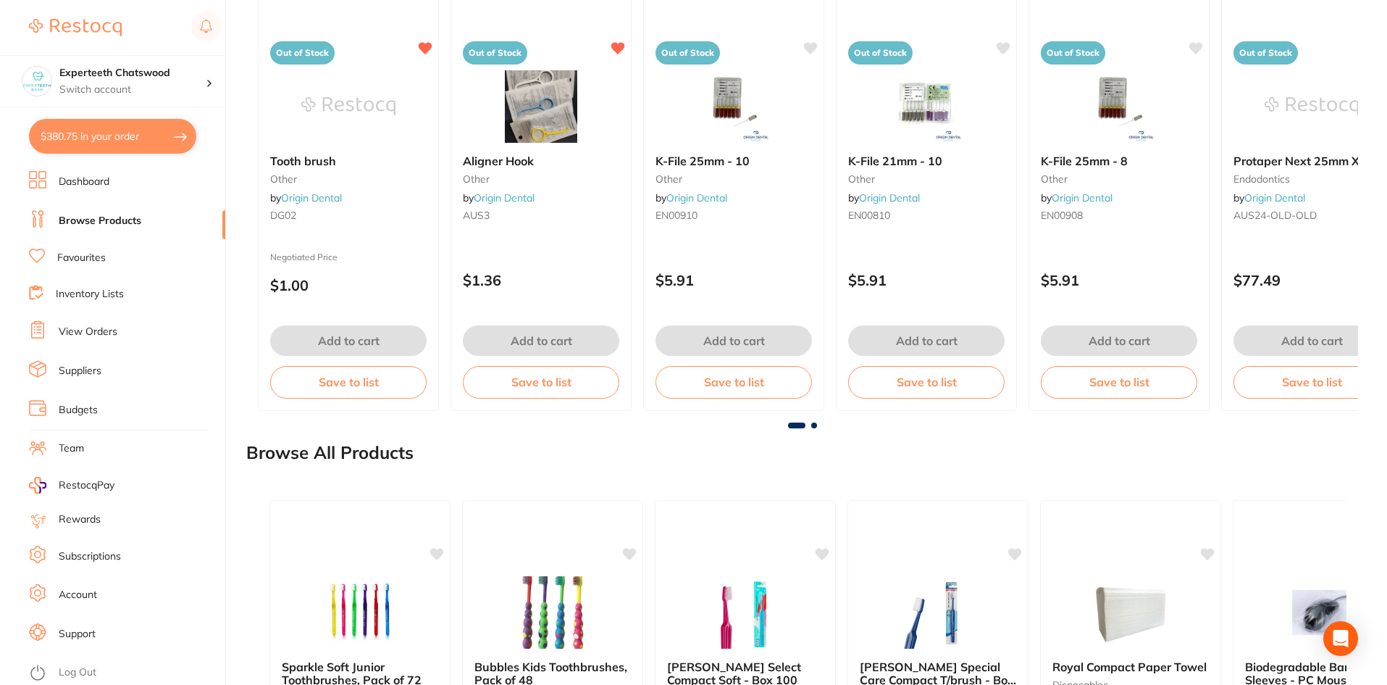
click at [93, 180] on link "Dashboard" at bounding box center [84, 182] width 51 height 14
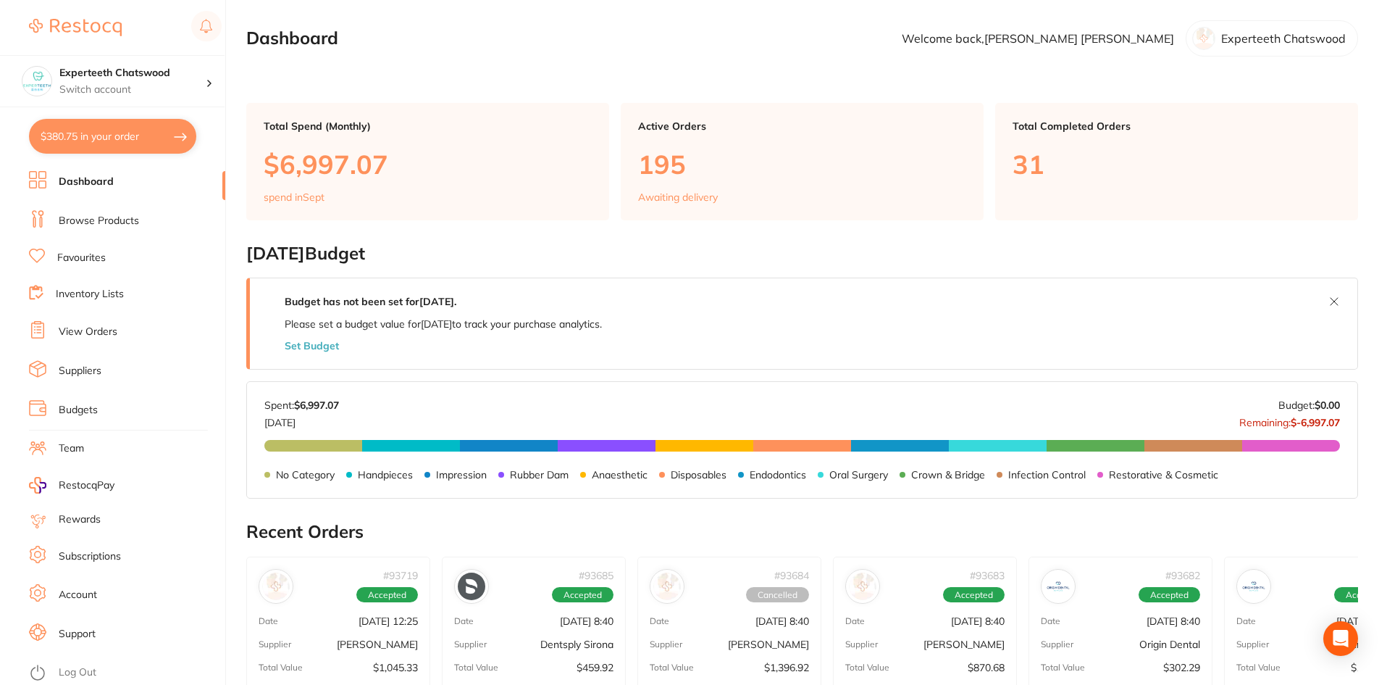
click at [100, 332] on link "View Orders" at bounding box center [88, 332] width 59 height 14
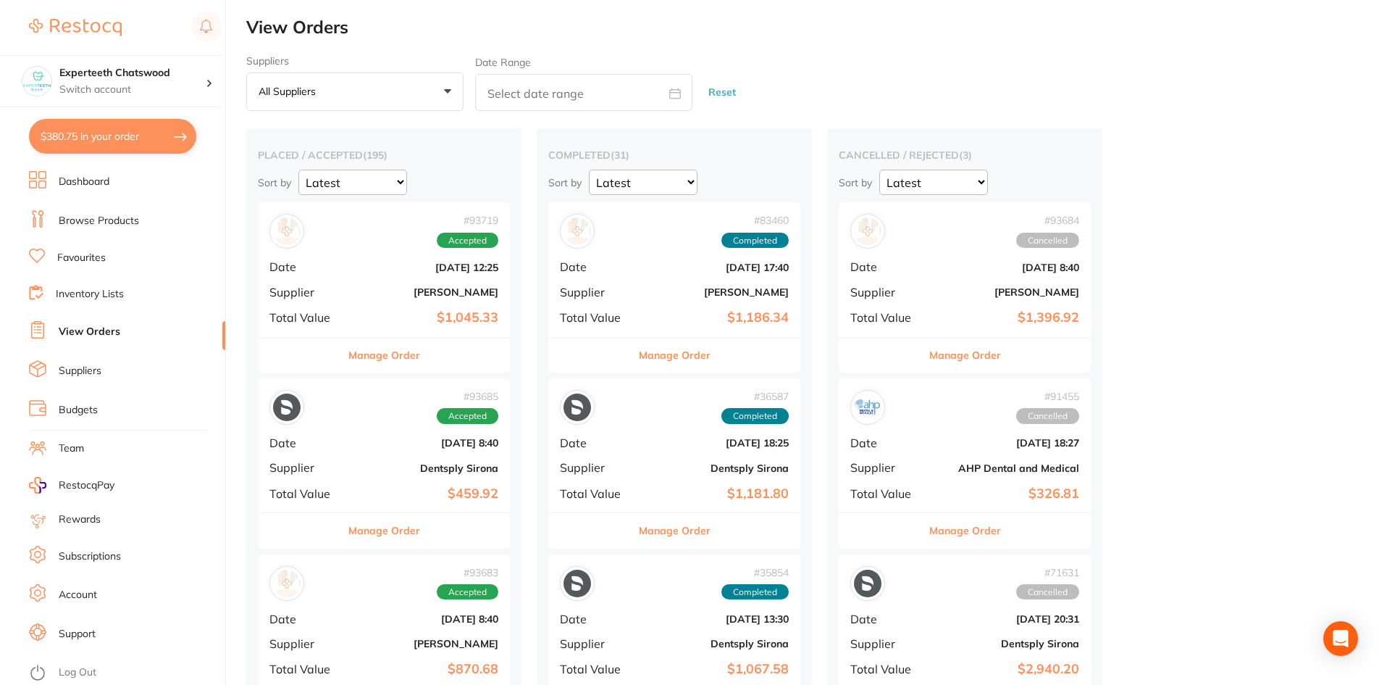
click at [408, 304] on div "# 93719 Accepted Date Sept 15 2025, 12:25 Supplier Henry Schein Halas Total Val…" at bounding box center [384, 269] width 252 height 134
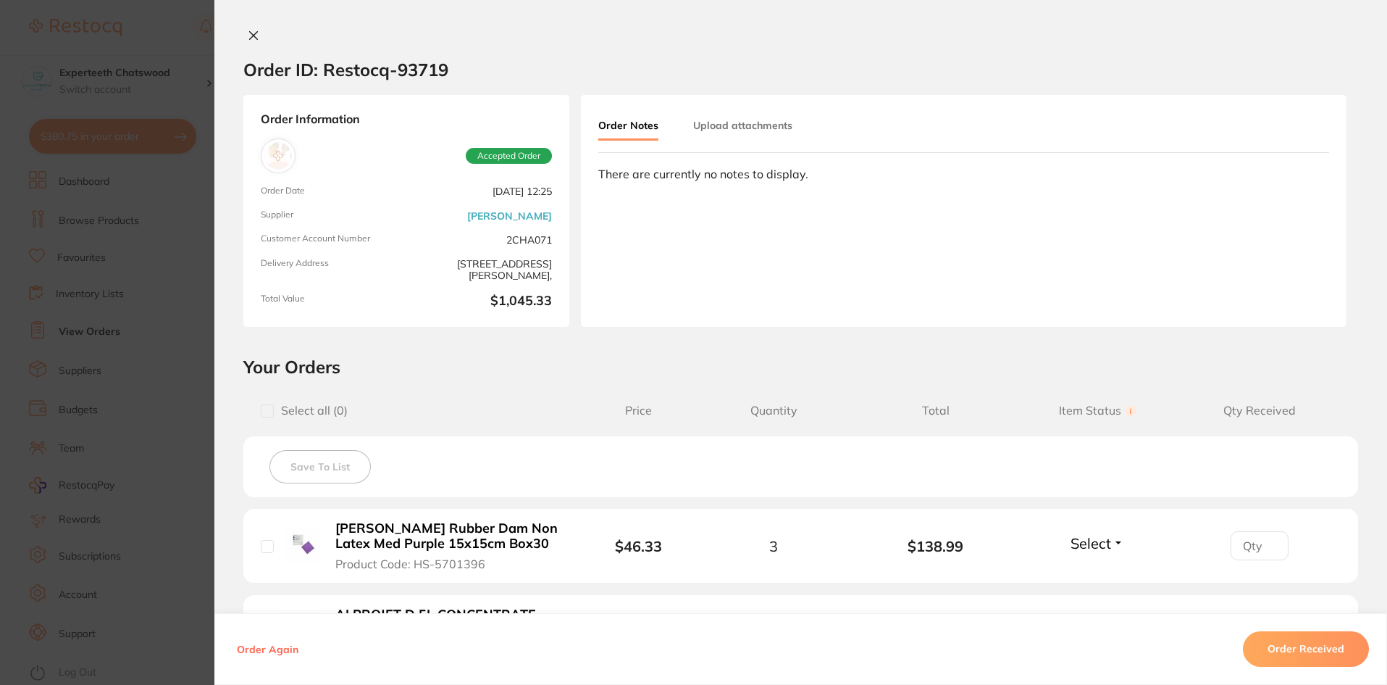
click at [255, 37] on icon at bounding box center [254, 36] width 12 height 12
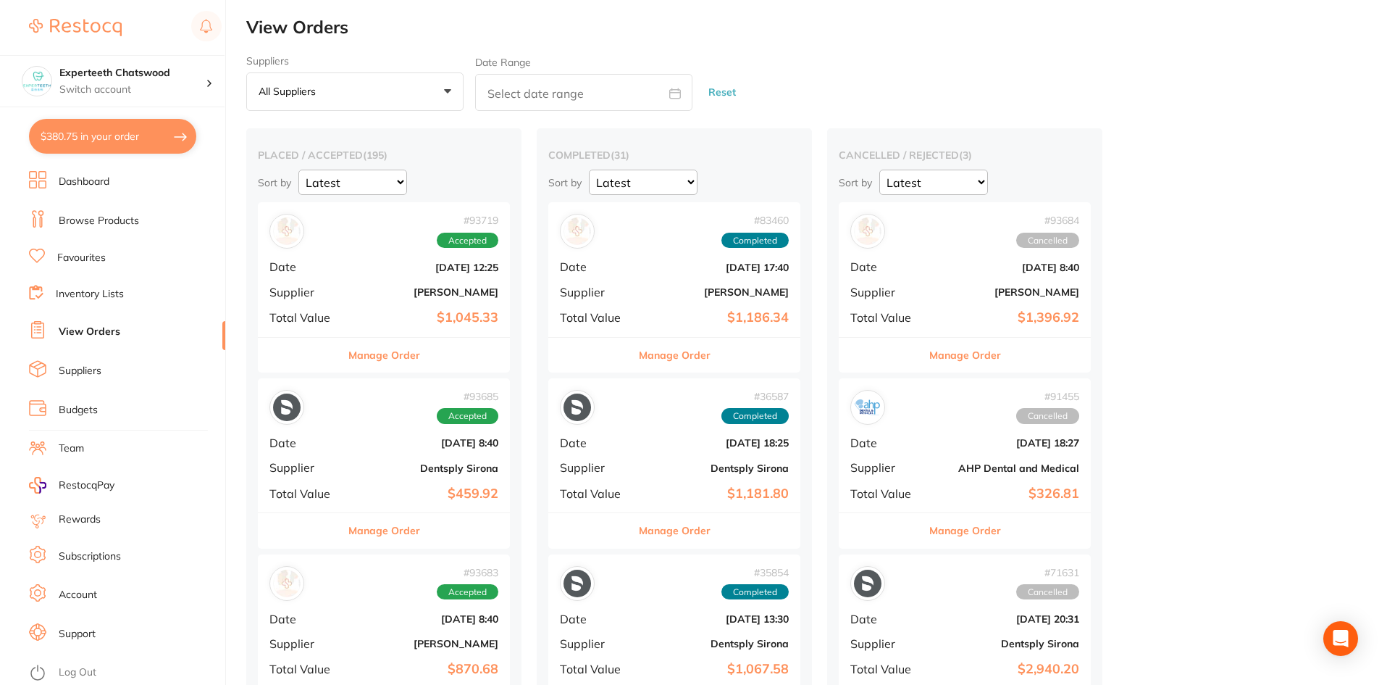
click at [359, 479] on div "# 93685 Accepted Date Sept 15 2025, 8:40 Supplier Dentsply Sirona Total Value $…" at bounding box center [384, 445] width 252 height 134
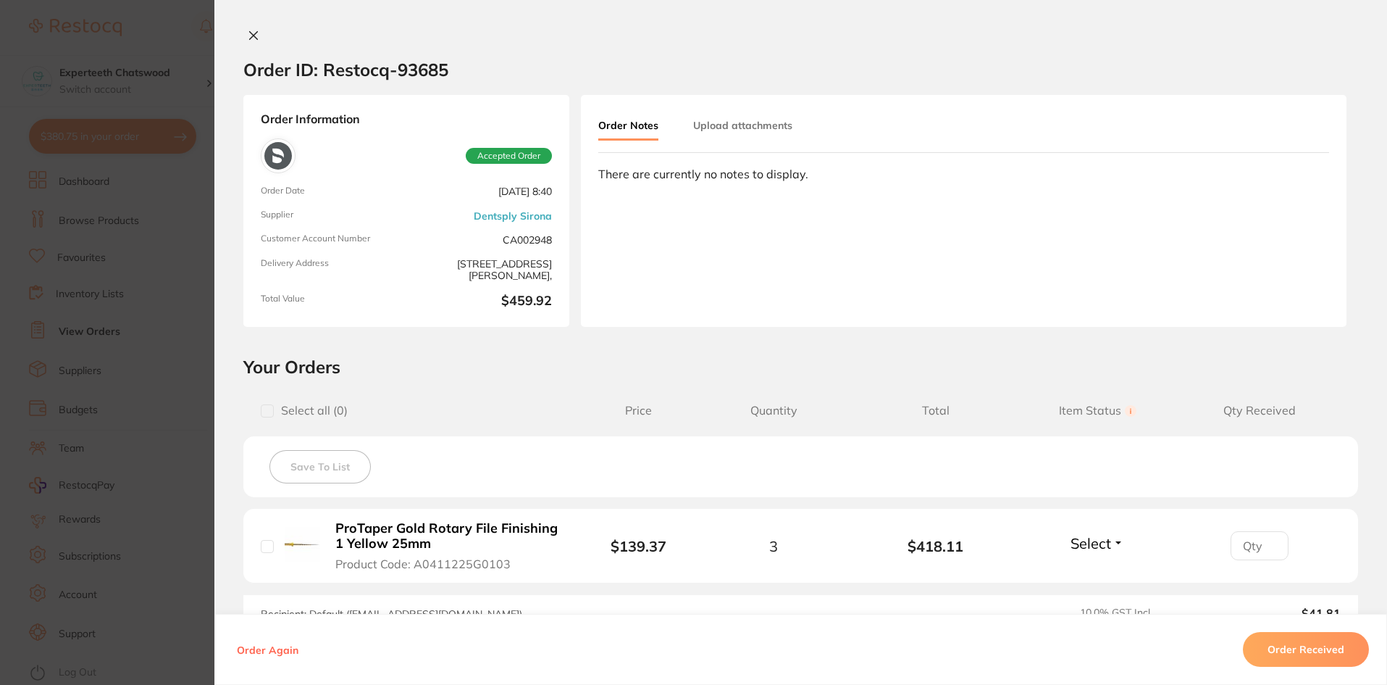
click at [253, 33] on icon at bounding box center [254, 36] width 8 height 8
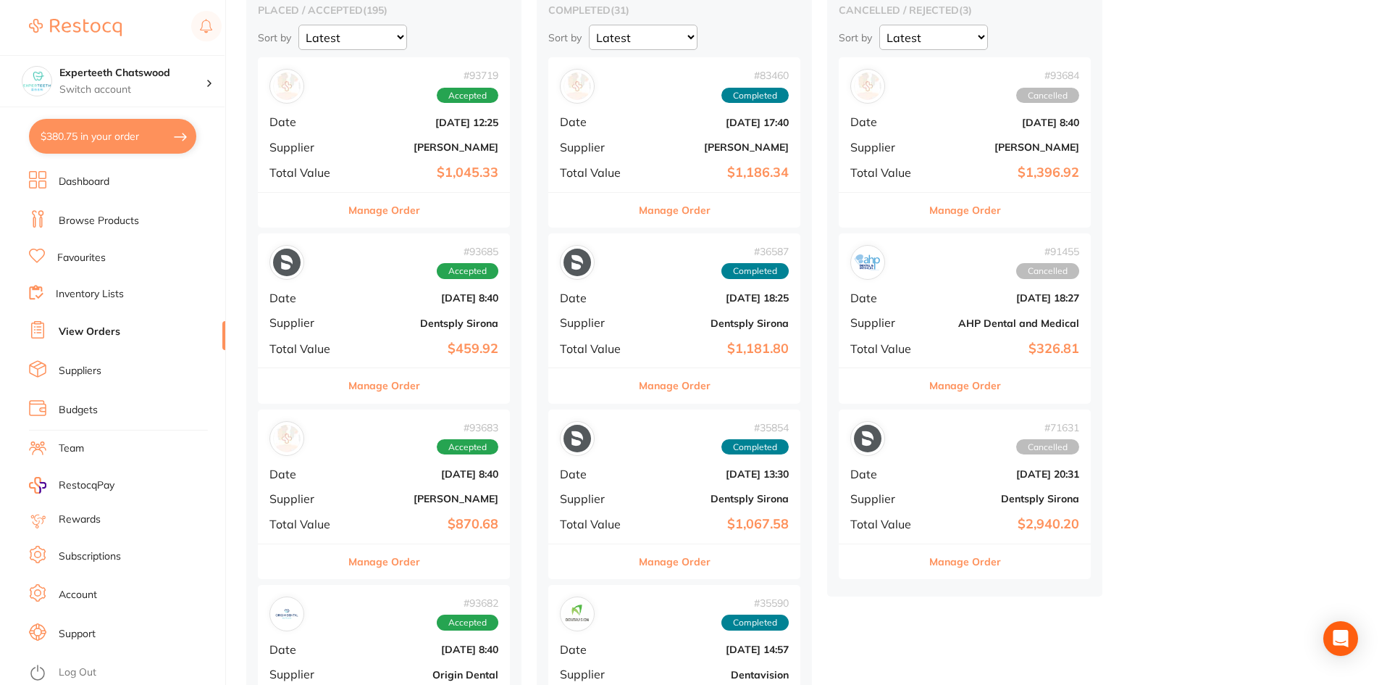
click at [368, 446] on div "# 93683 Accepted" at bounding box center [383, 438] width 229 height 35
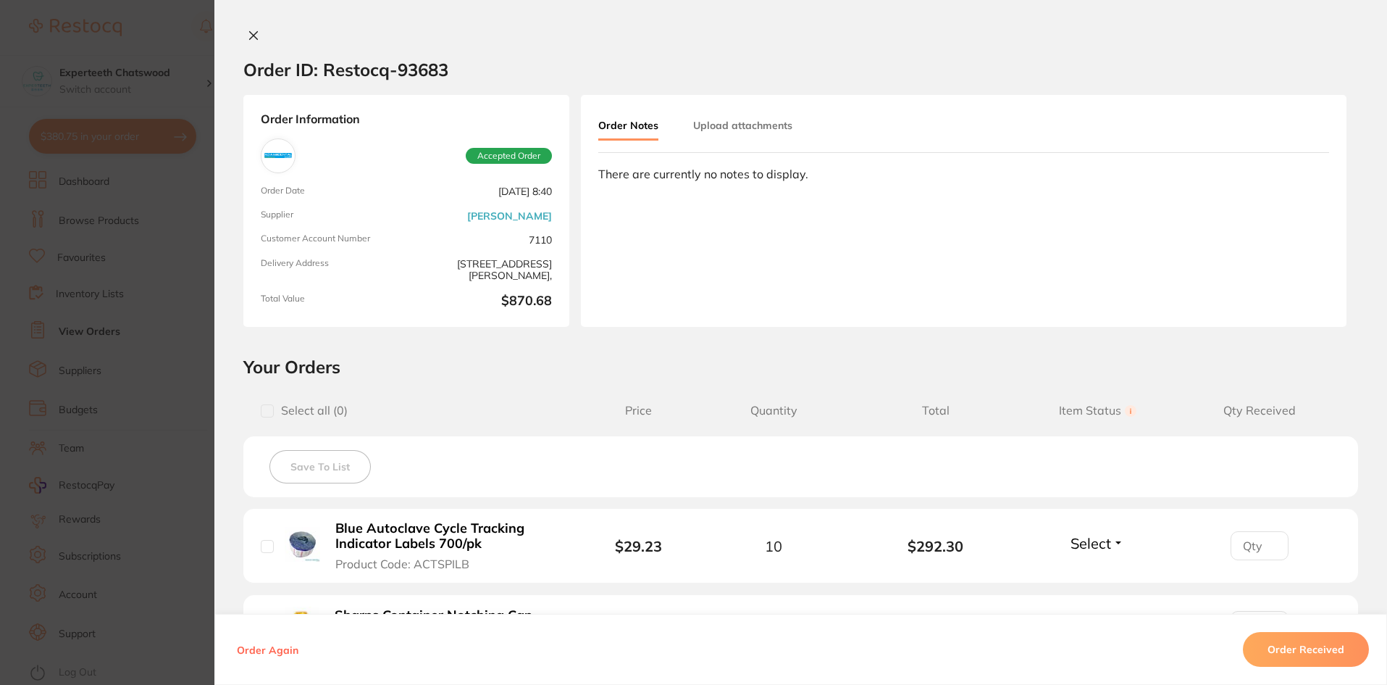
click at [256, 39] on button at bounding box center [253, 36] width 20 height 15
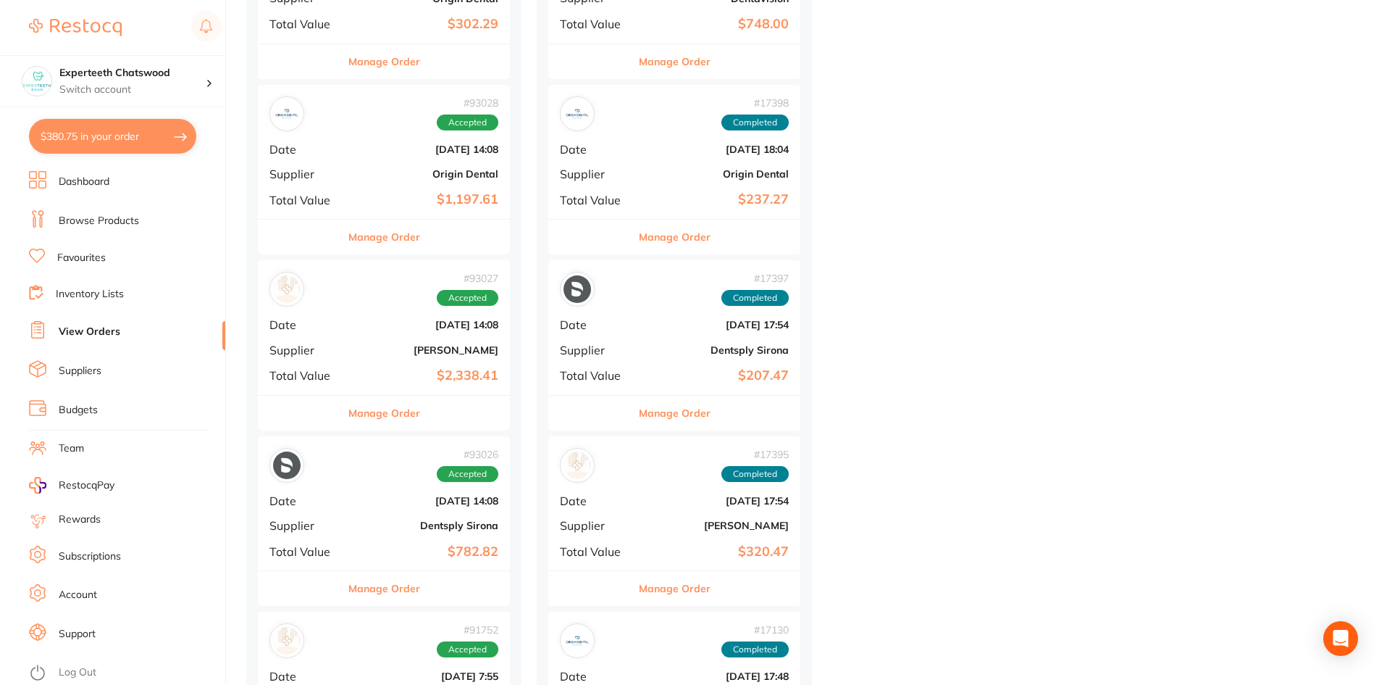
click at [666, 130] on div "# 17398 Completed" at bounding box center [674, 113] width 229 height 35
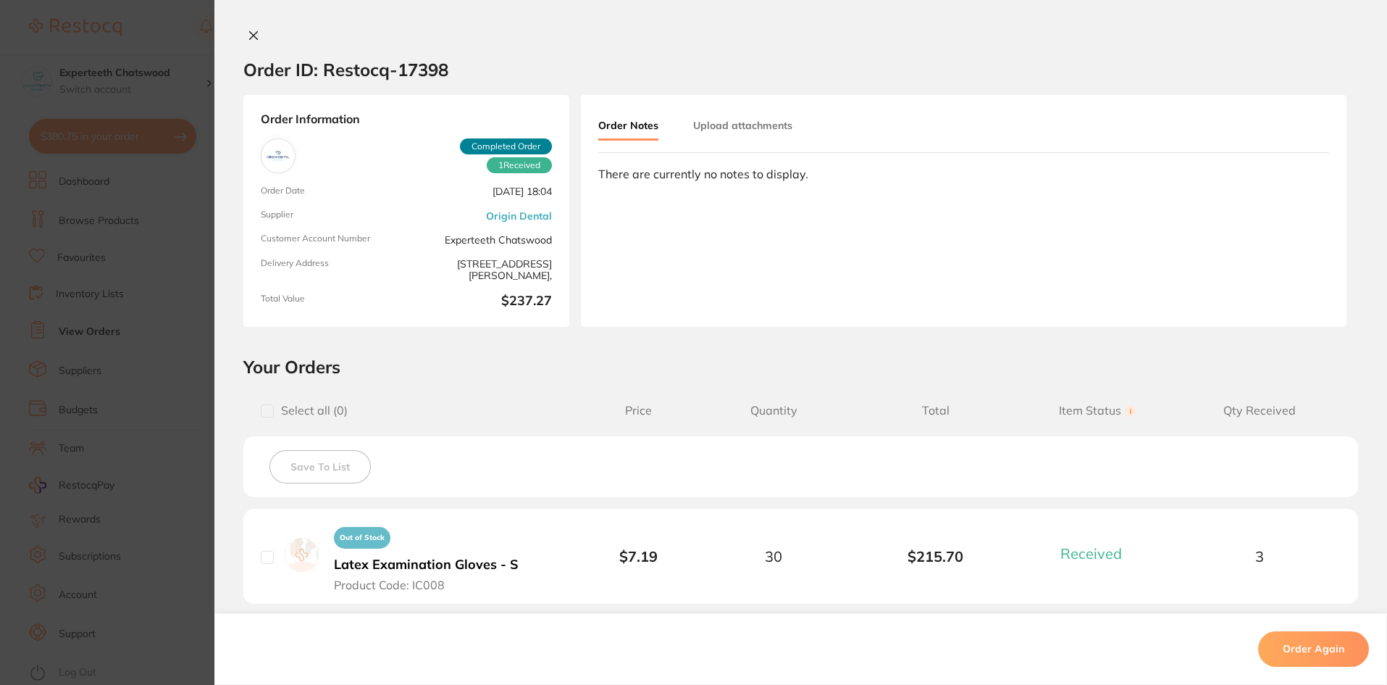
click at [250, 33] on icon at bounding box center [254, 36] width 8 height 8
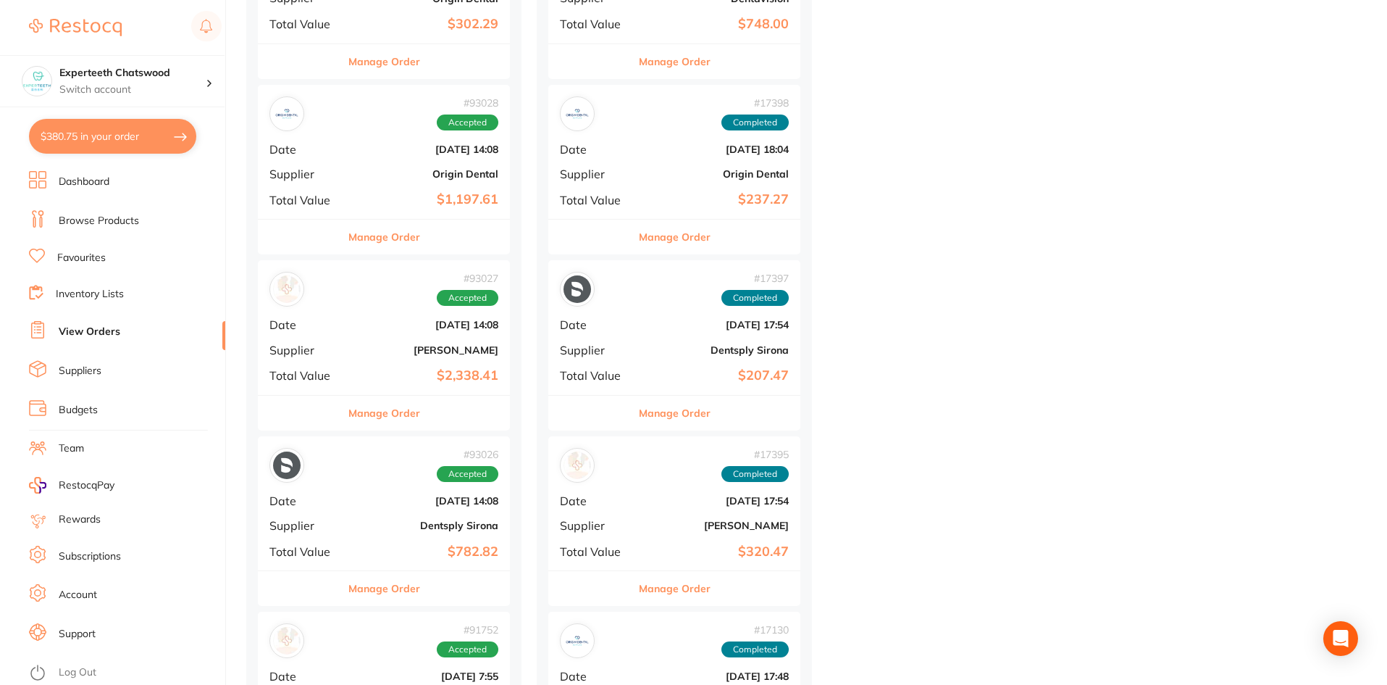
click at [661, 26] on b "$748.00" at bounding box center [716, 24] width 145 height 15
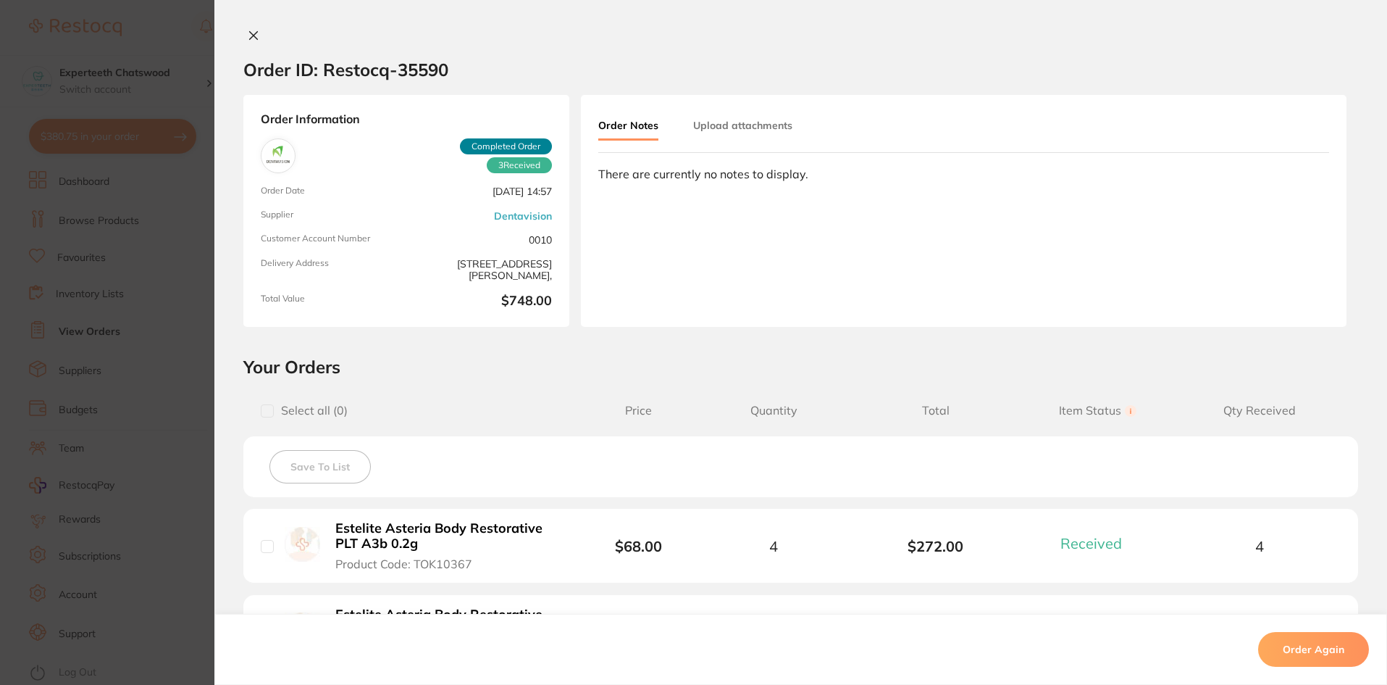
click at [254, 35] on icon at bounding box center [254, 36] width 12 height 12
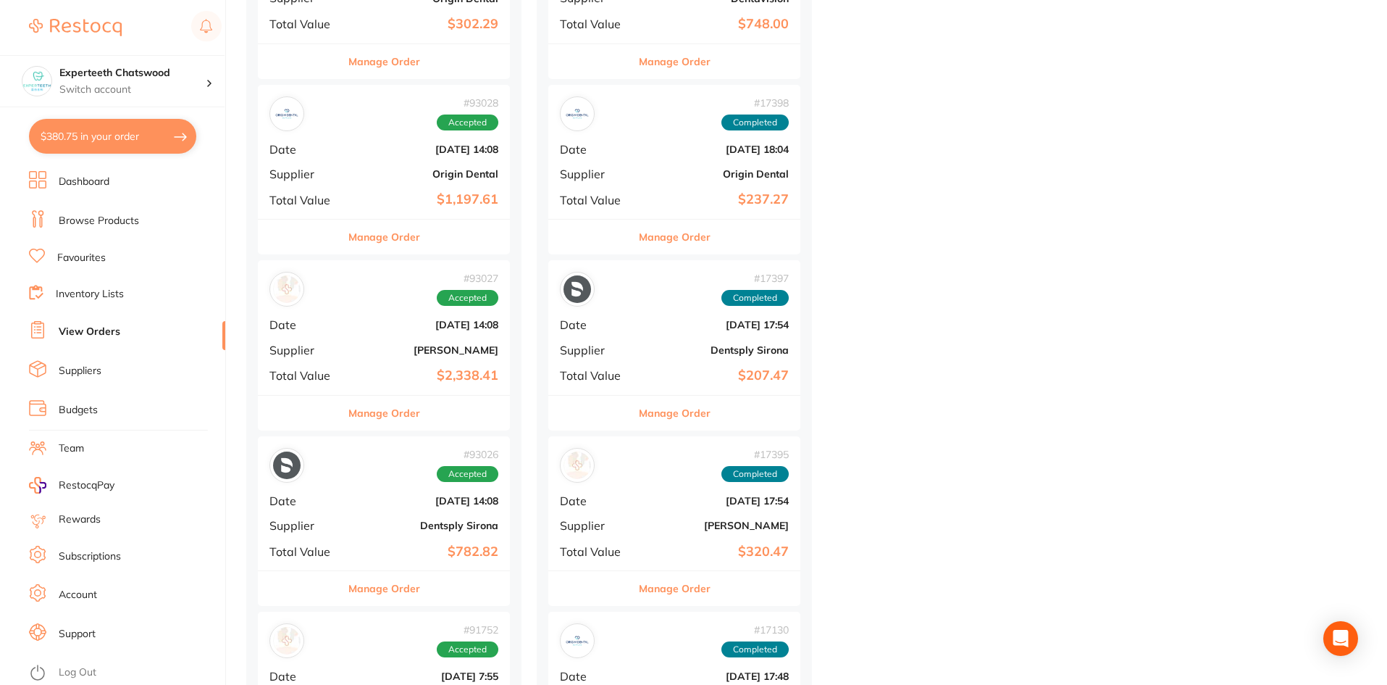
click at [672, 177] on b "Origin Dental" at bounding box center [716, 174] width 145 height 12
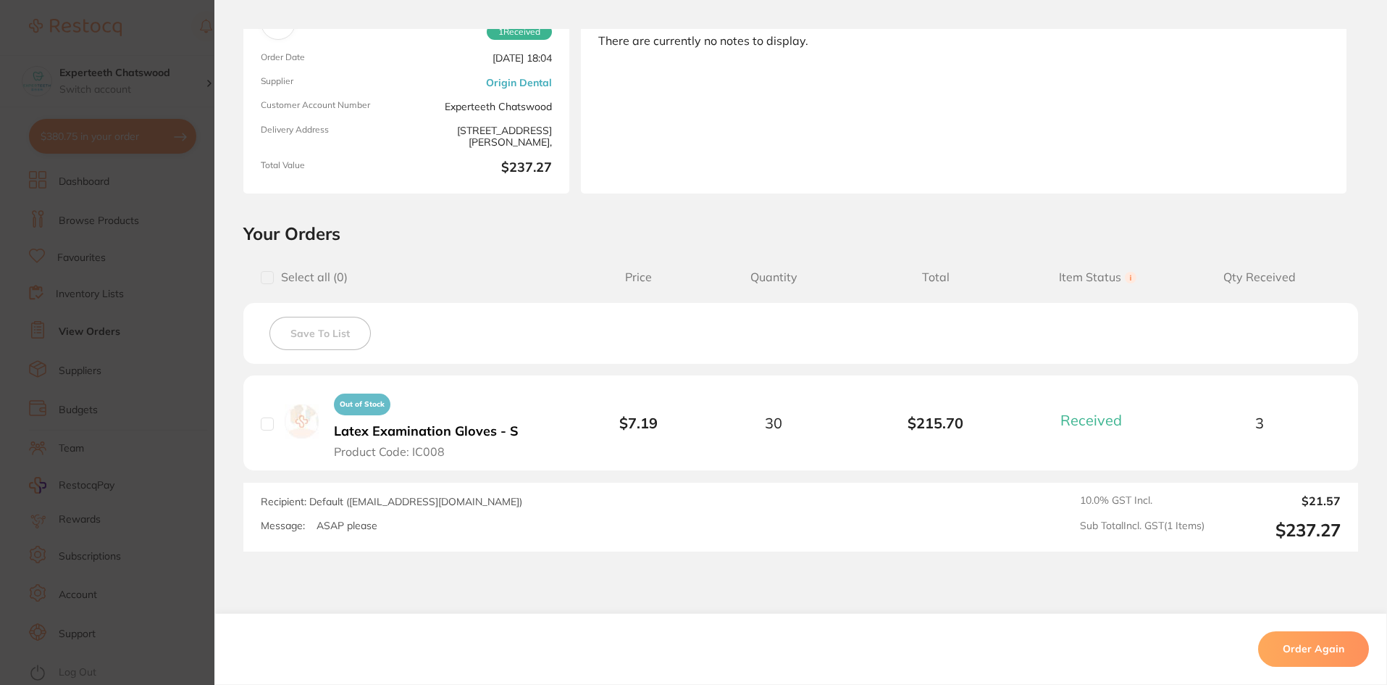
scroll to position [145, 0]
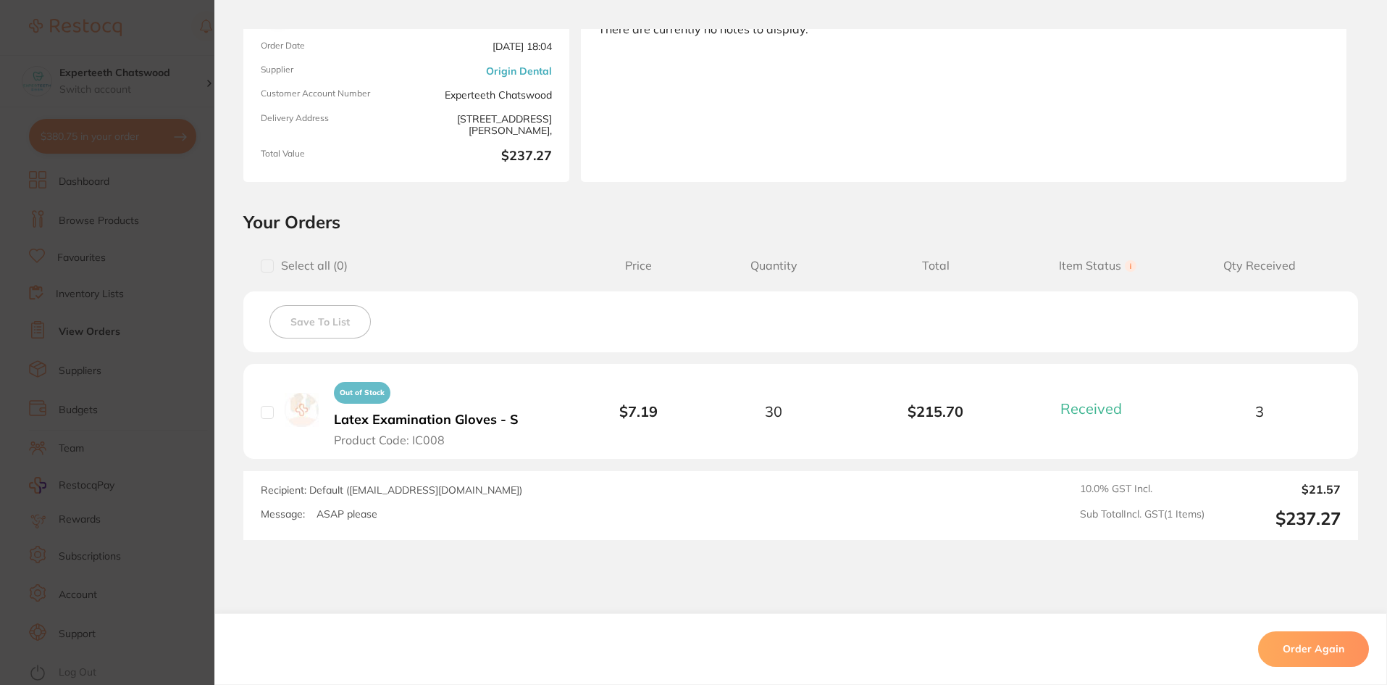
drag, startPoint x: 316, startPoint y: 415, endPoint x: 384, endPoint y: 410, distance: 68.3
click at [340, 410] on div "Out of Stock Latex Examination Gloves - S Product Code: IC008" at bounding box center [409, 411] width 296 height 72
click at [385, 419] on b "Latex Examination Gloves - S" at bounding box center [426, 419] width 185 height 15
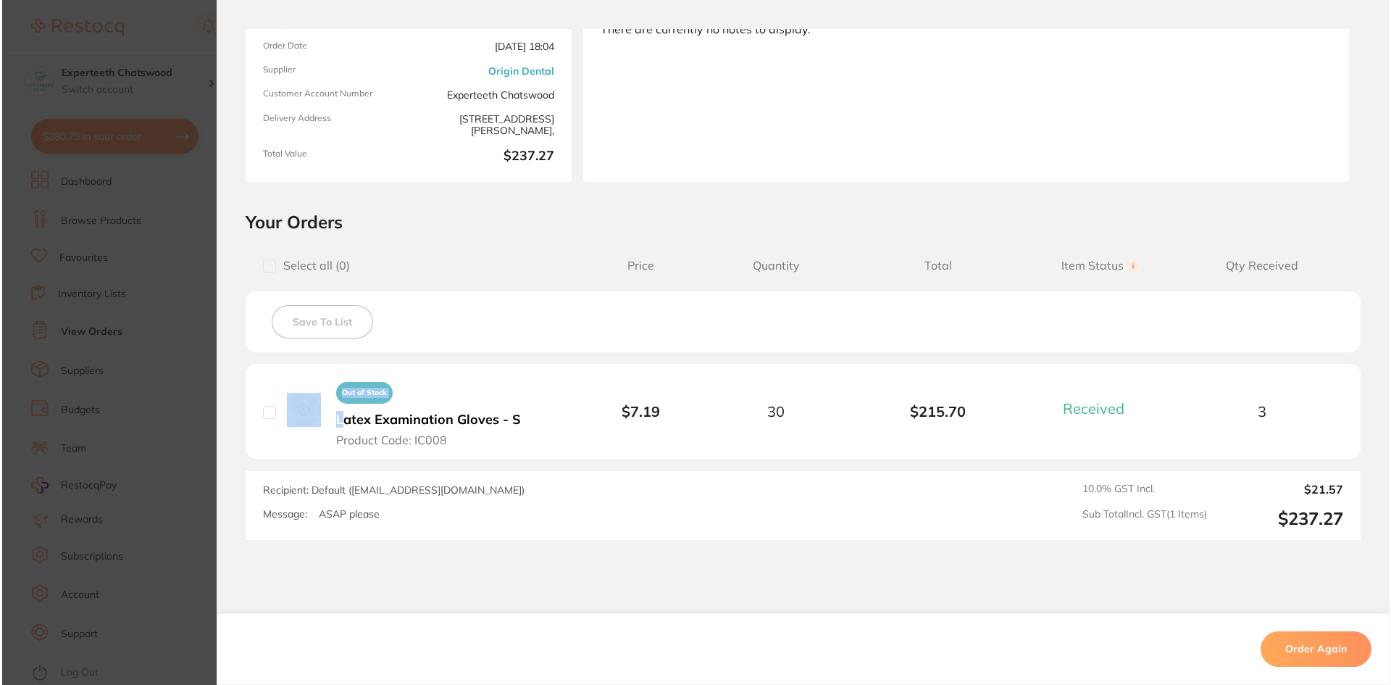
scroll to position [0, 0]
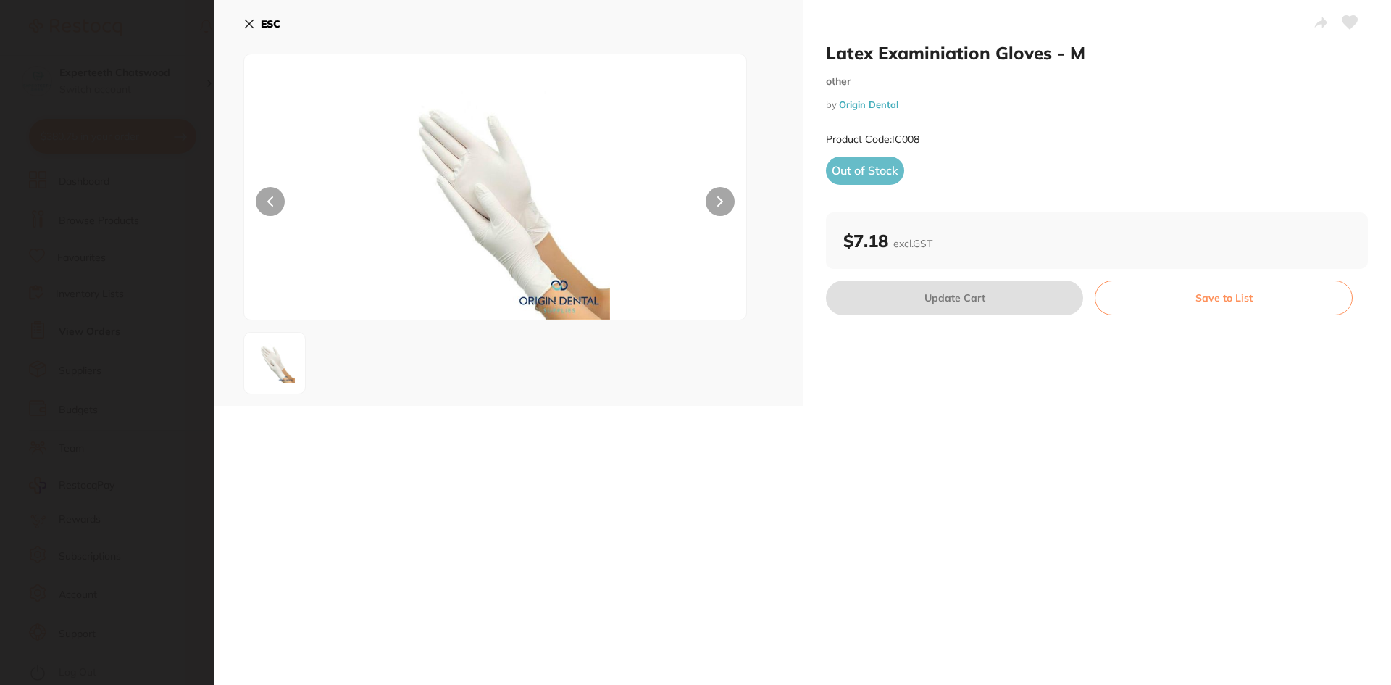
click at [254, 24] on icon at bounding box center [249, 24] width 12 height 12
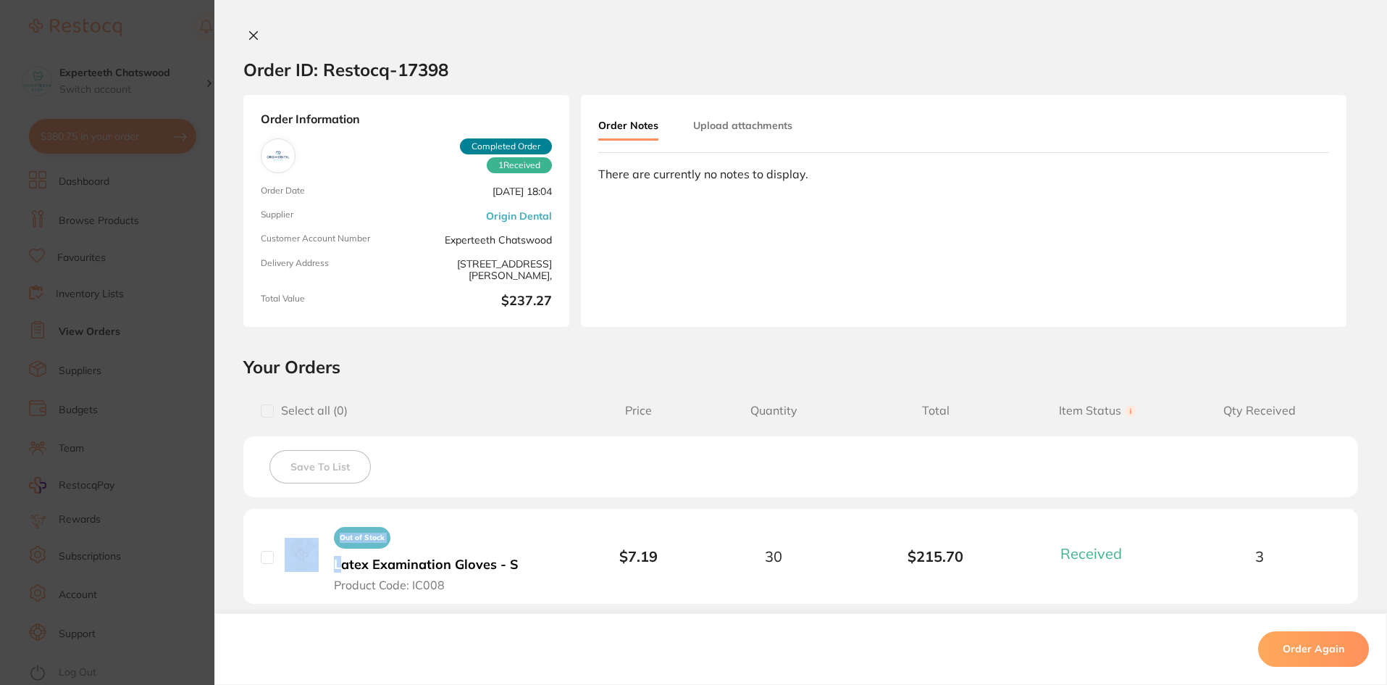
click at [250, 35] on icon at bounding box center [254, 36] width 8 height 8
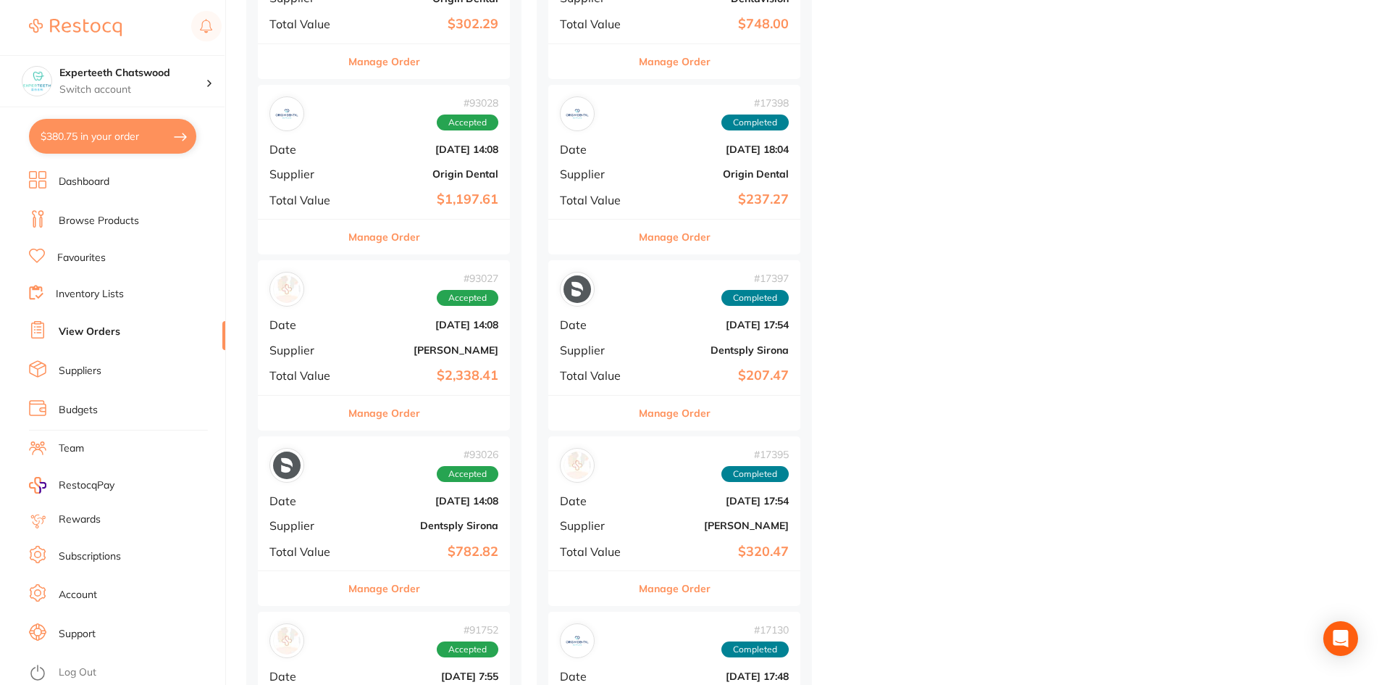
click at [615, 506] on span "Date" at bounding box center [596, 500] width 72 height 13
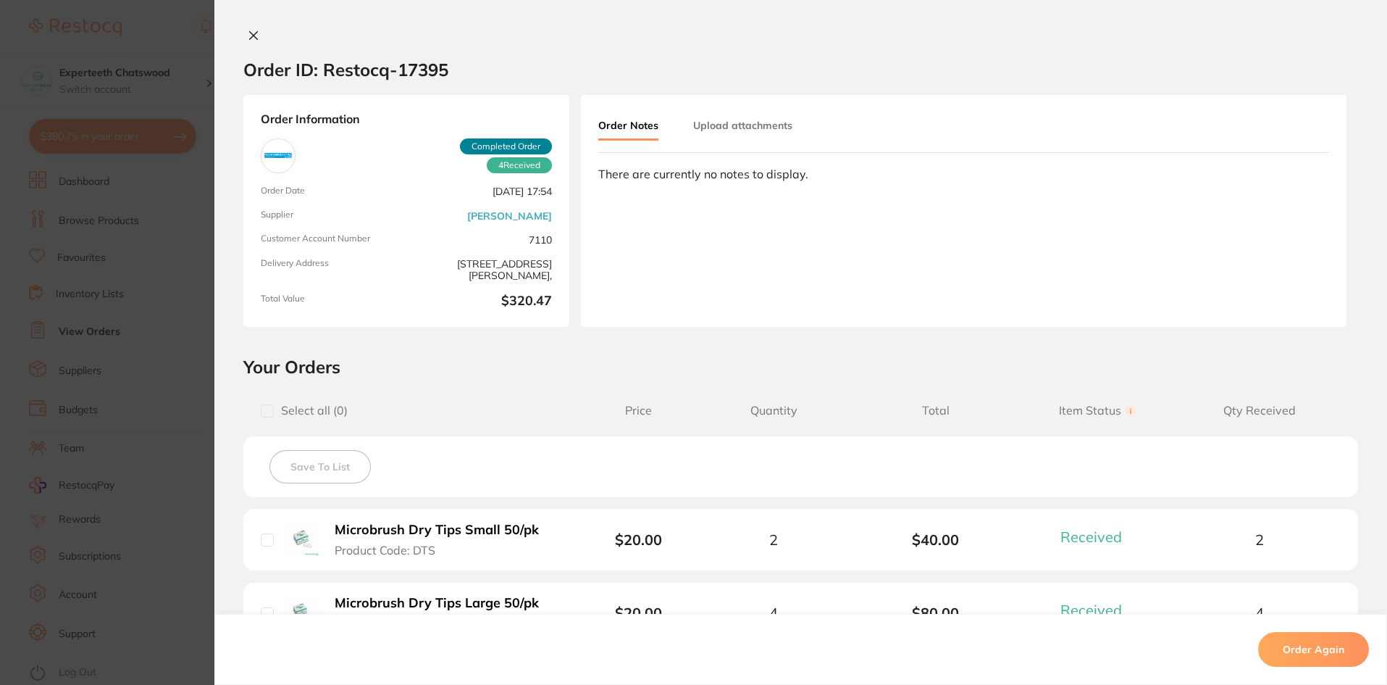
click at [250, 33] on icon at bounding box center [254, 36] width 12 height 12
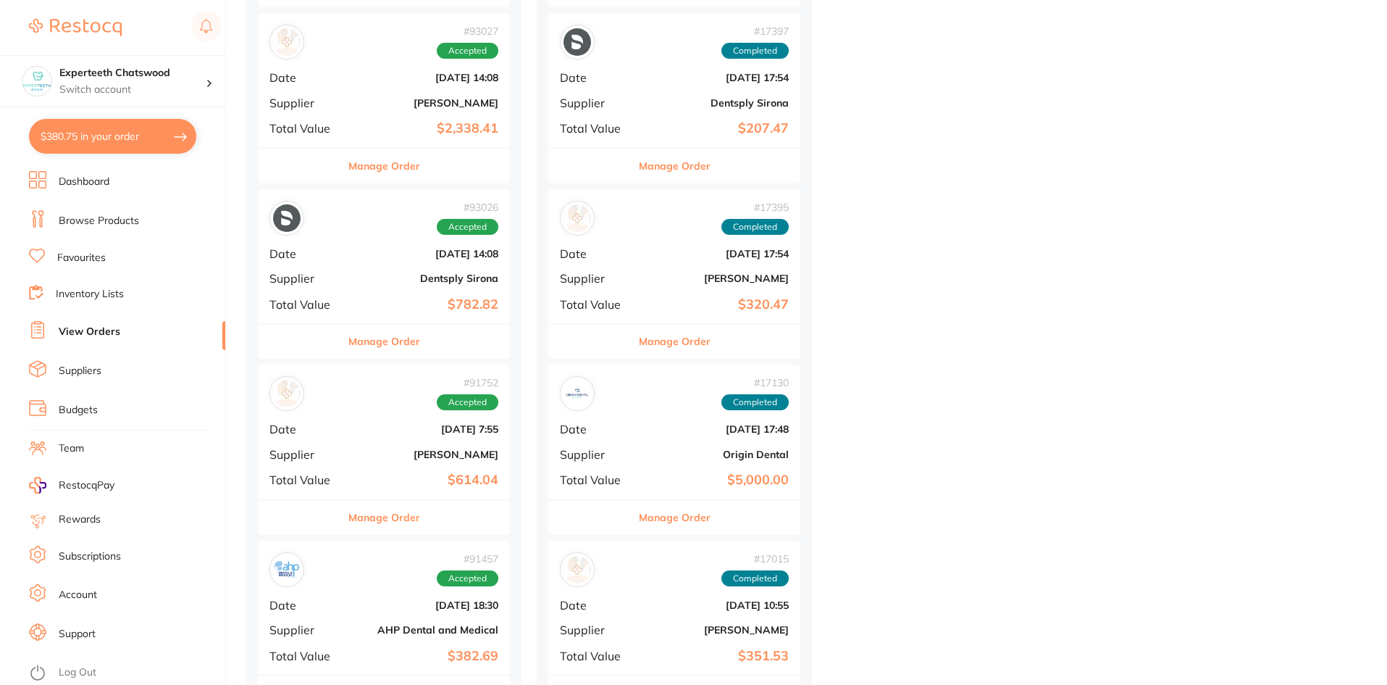
scroll to position [1111, 0]
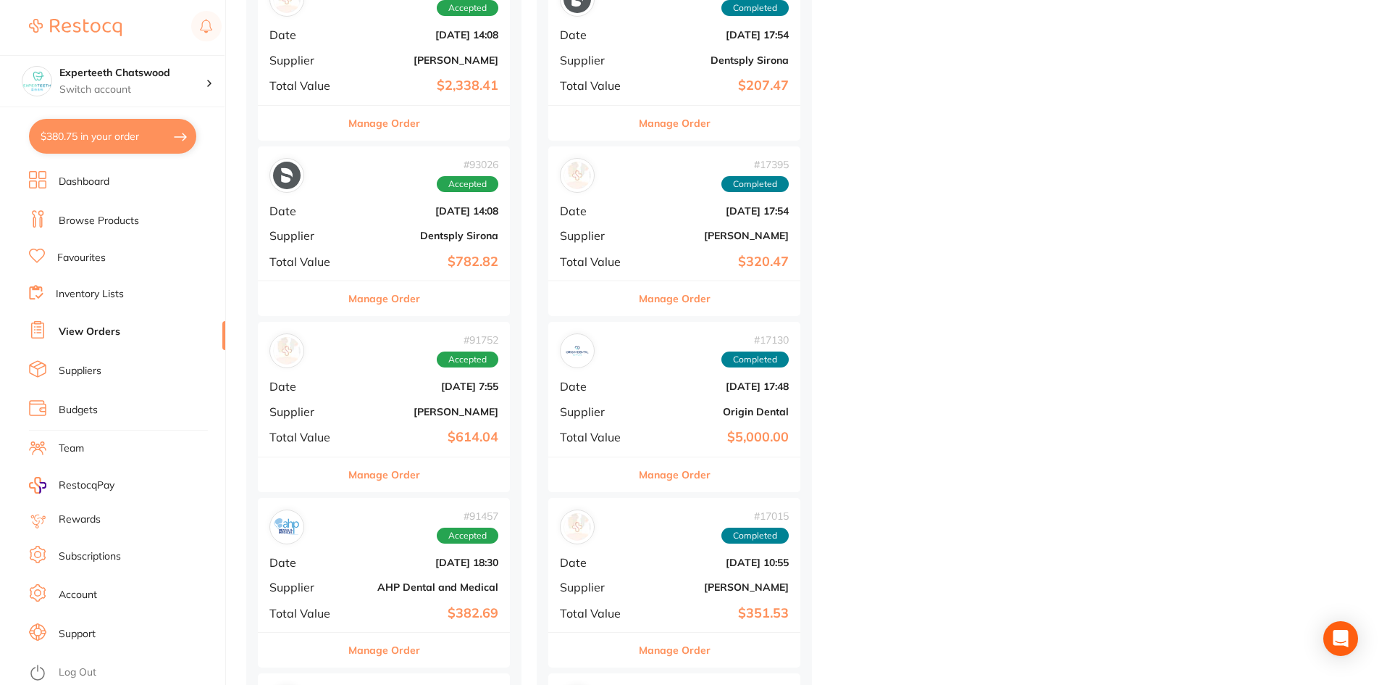
click at [635, 438] on div "# 17130 Completed Date Aug 24 2023, 17:48 Supplier Origin Dental Total Value $5…" at bounding box center [674, 389] width 252 height 134
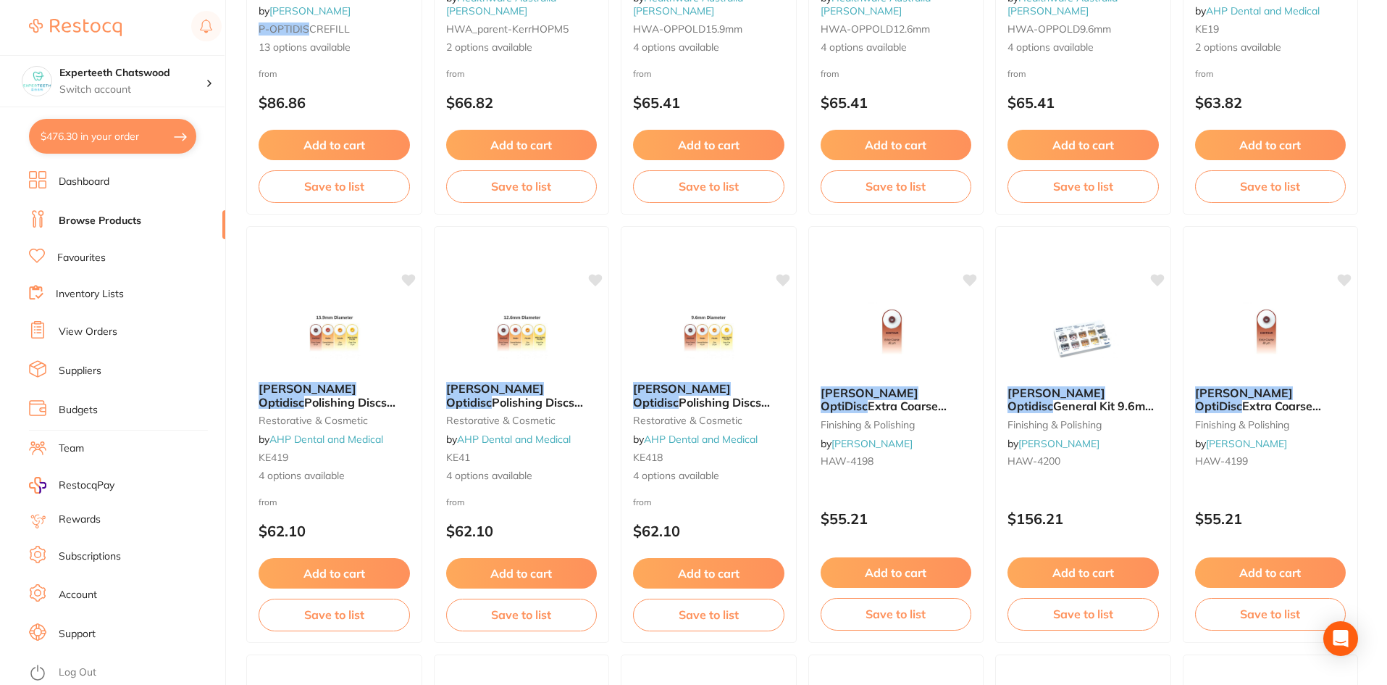
scroll to position [435, 0]
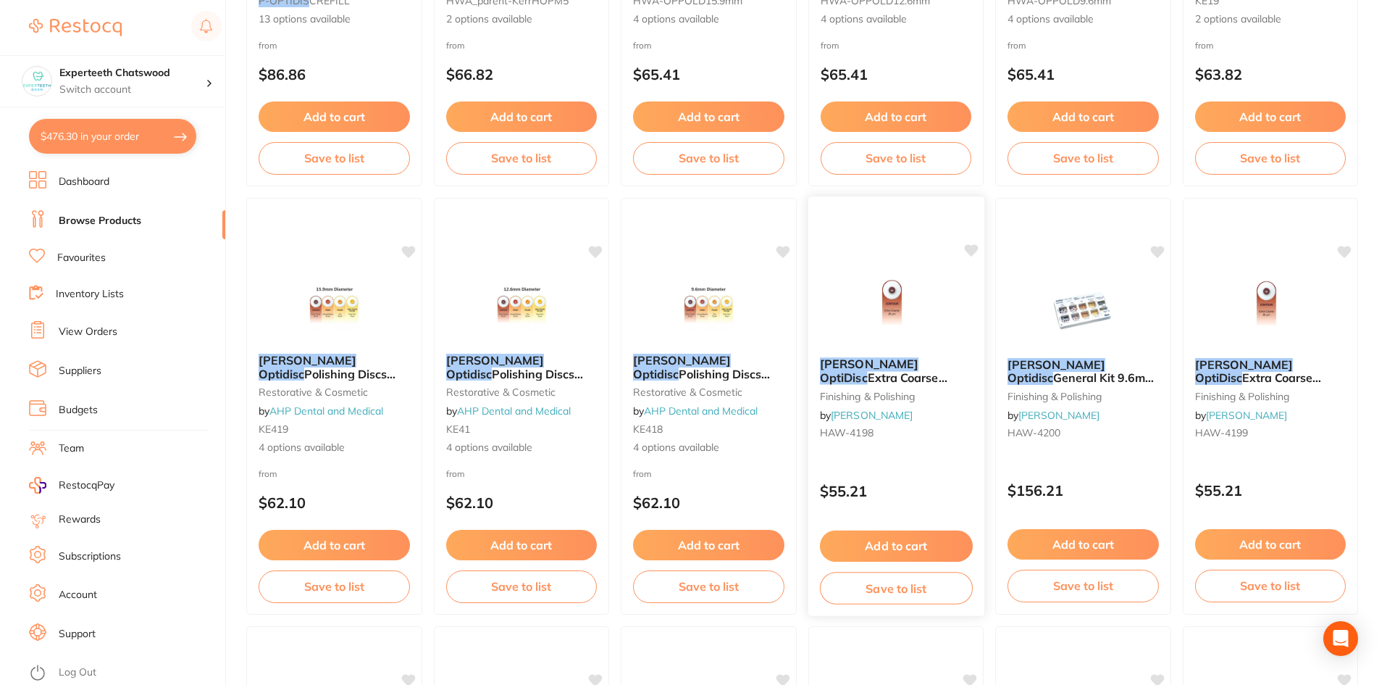
click at [874, 537] on button "Add to cart" at bounding box center [895, 545] width 153 height 31
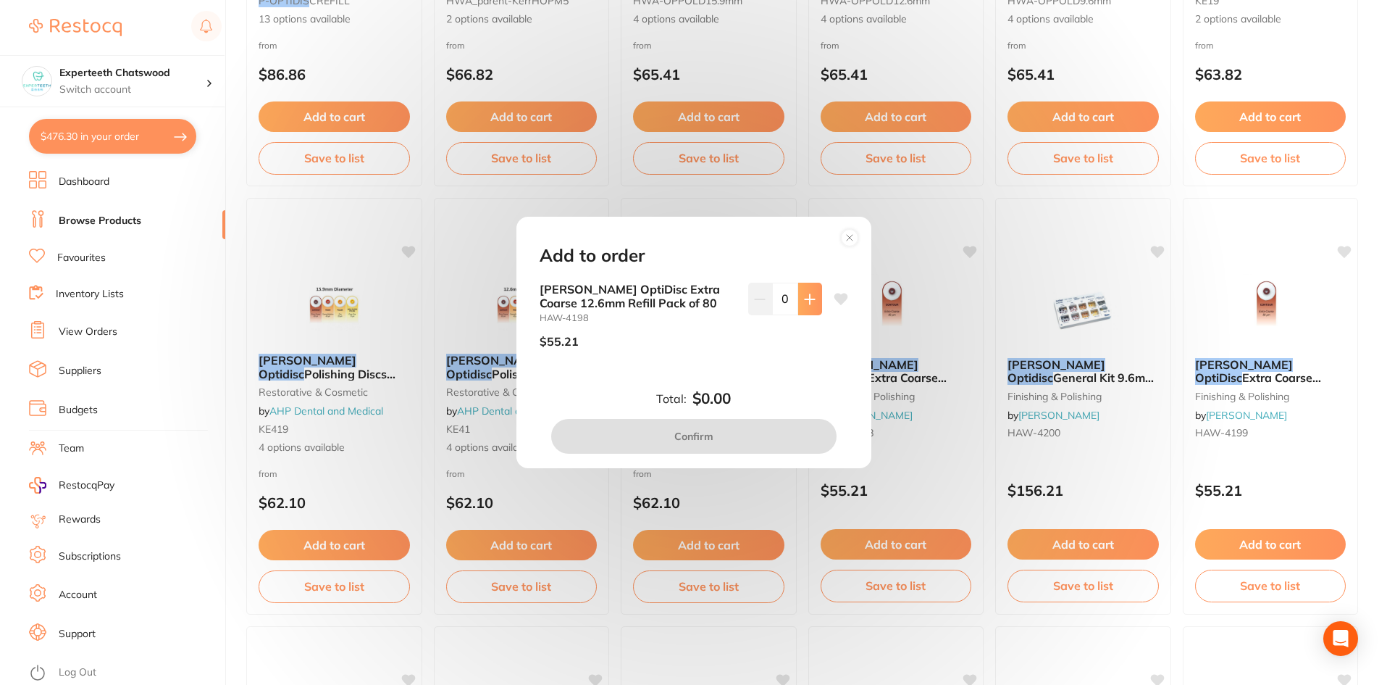
click at [804, 304] on icon at bounding box center [810, 299] width 12 height 12
type input "1"
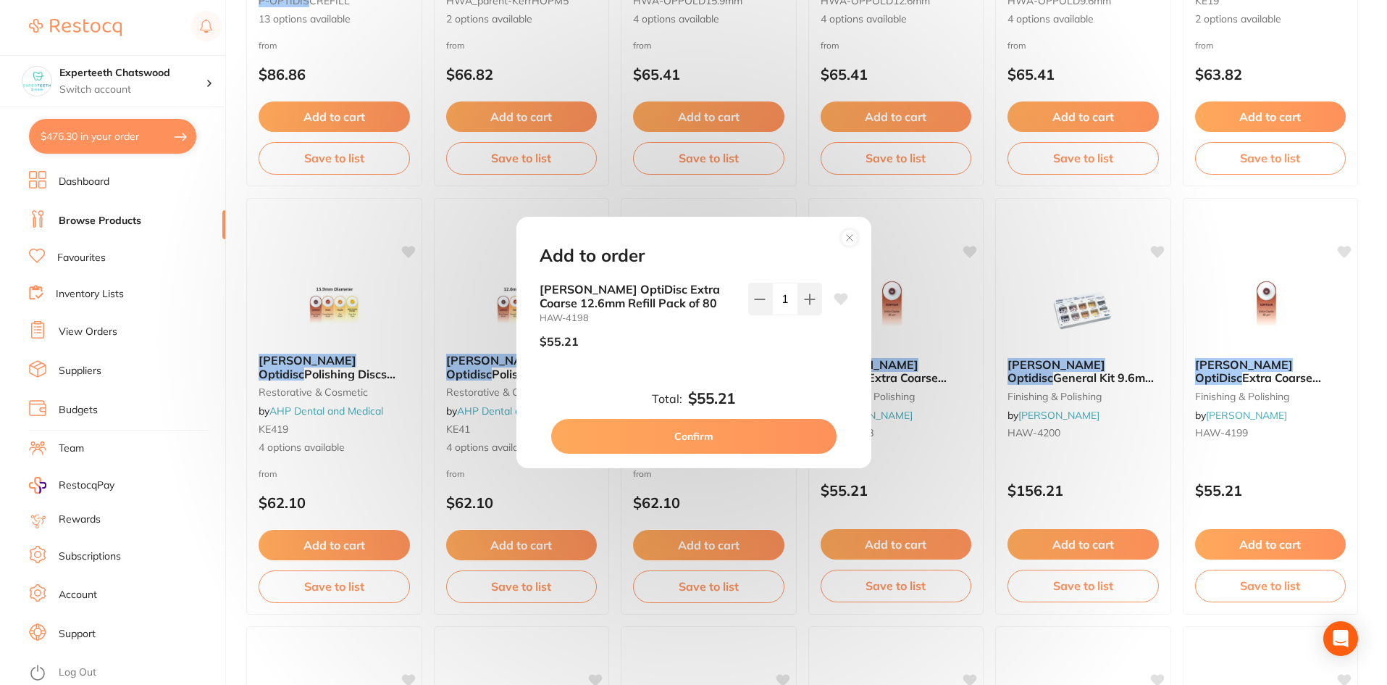
click at [738, 425] on button "Confirm" at bounding box center [693, 436] width 285 height 35
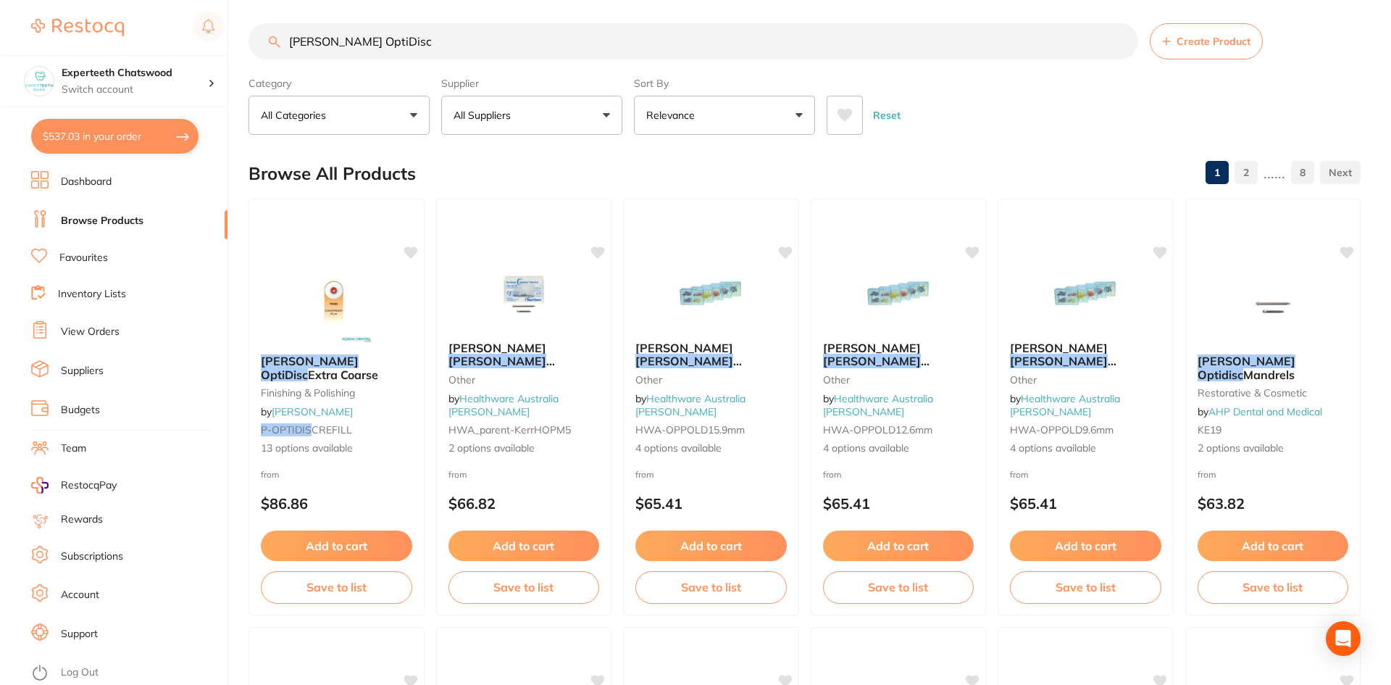
scroll to position [0, 0]
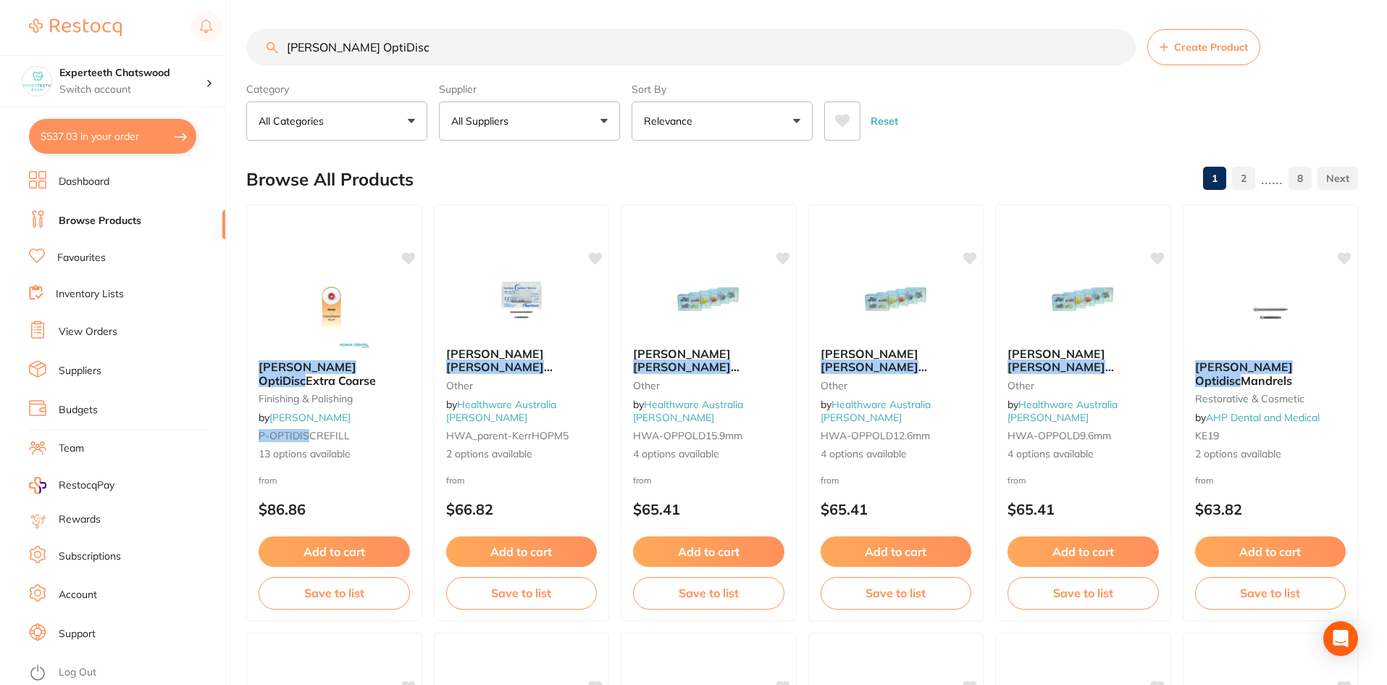
click at [95, 139] on button "$537.03 in your order" at bounding box center [112, 136] width 167 height 35
checkbox input "true"
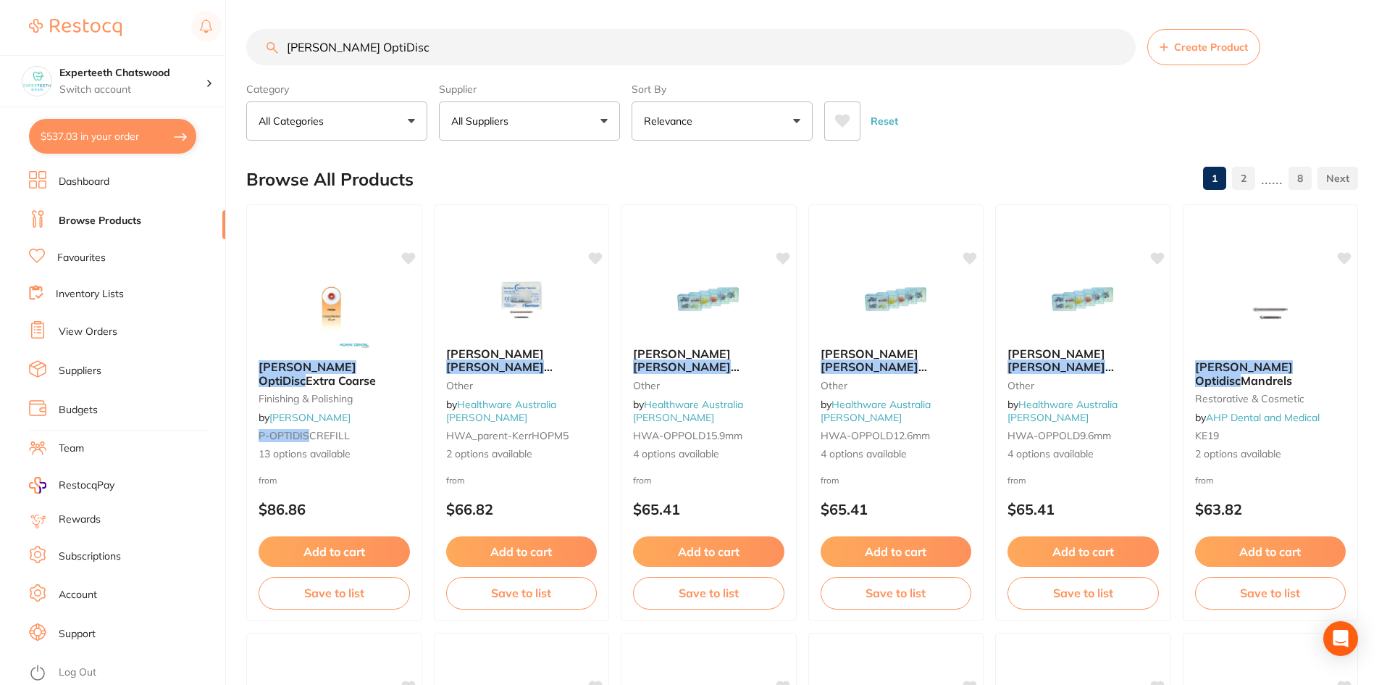
checkbox input "true"
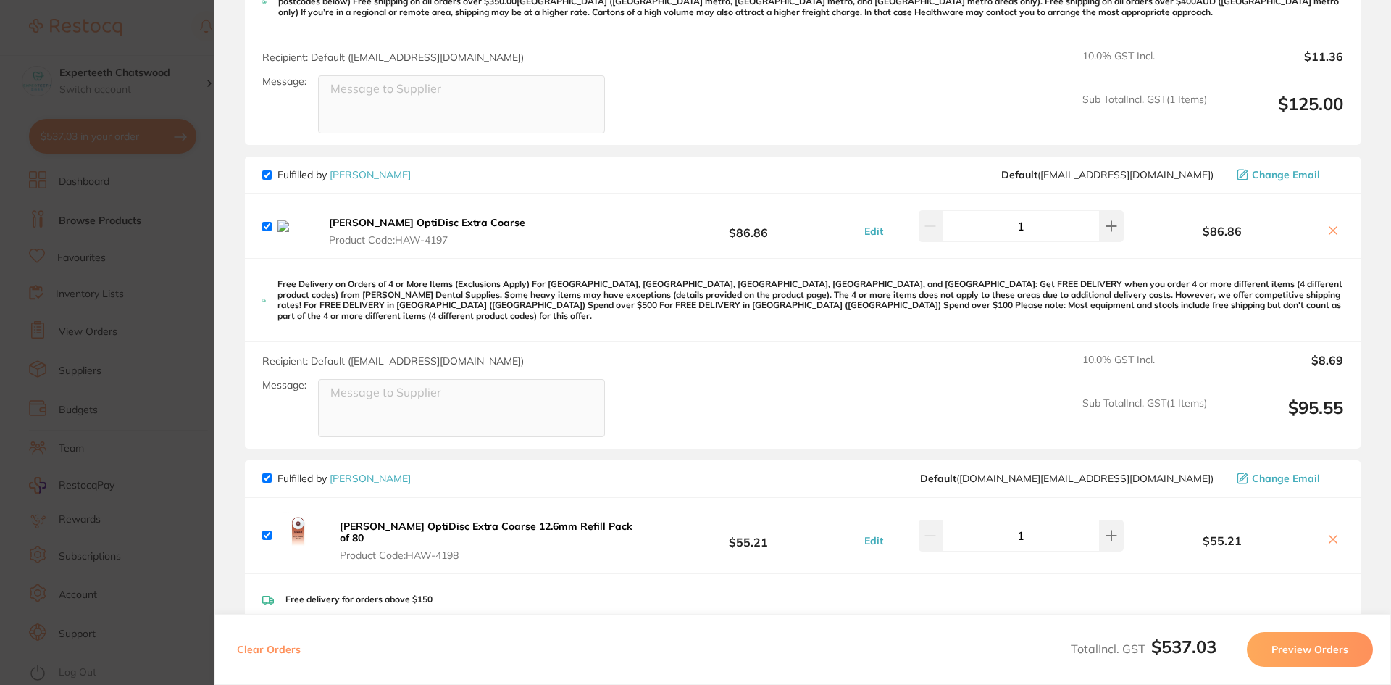
scroll to position [918, 0]
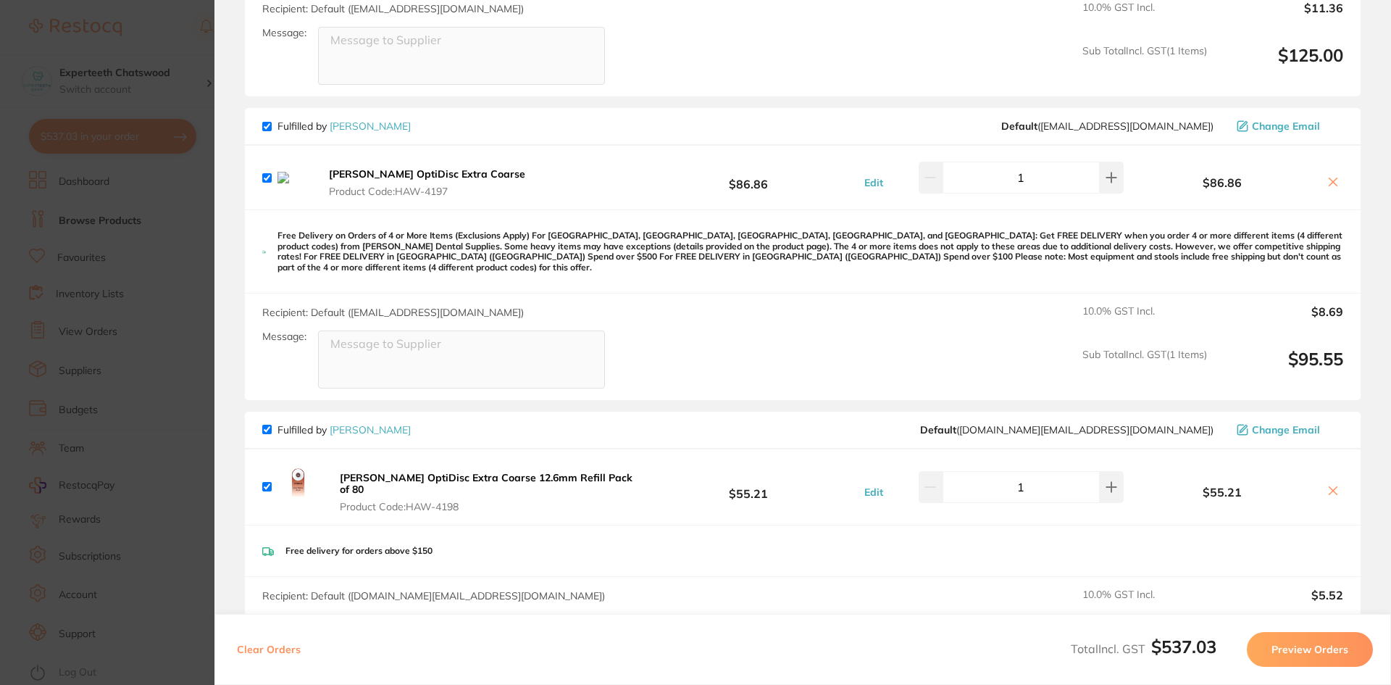
click at [1333, 176] on icon at bounding box center [1333, 182] width 12 height 12
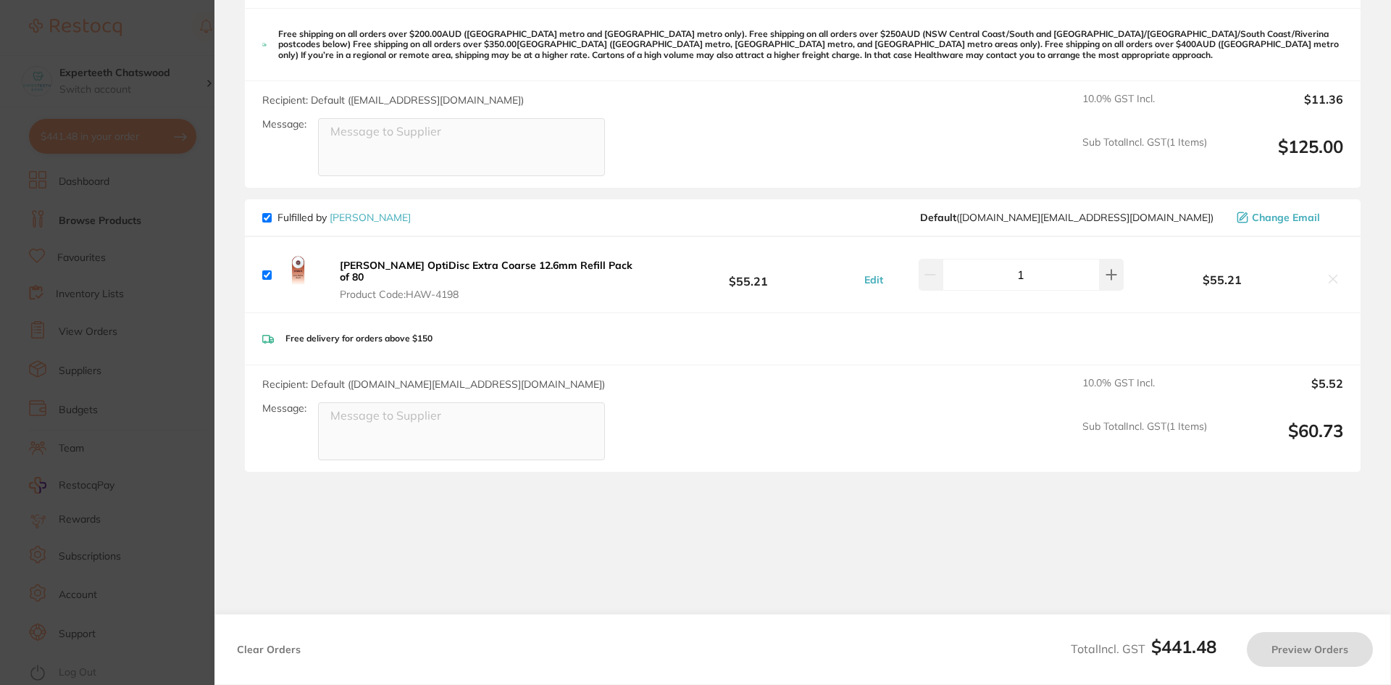
checkbox input "true"
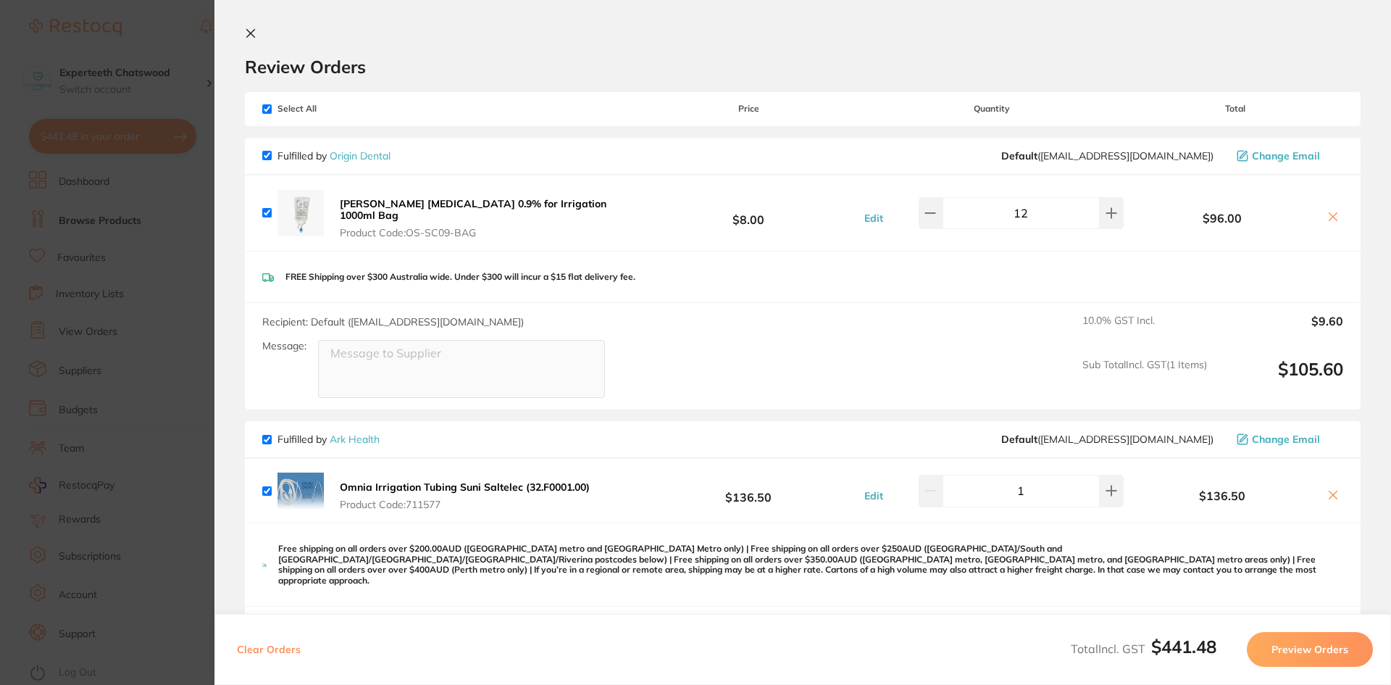
scroll to position [0, 0]
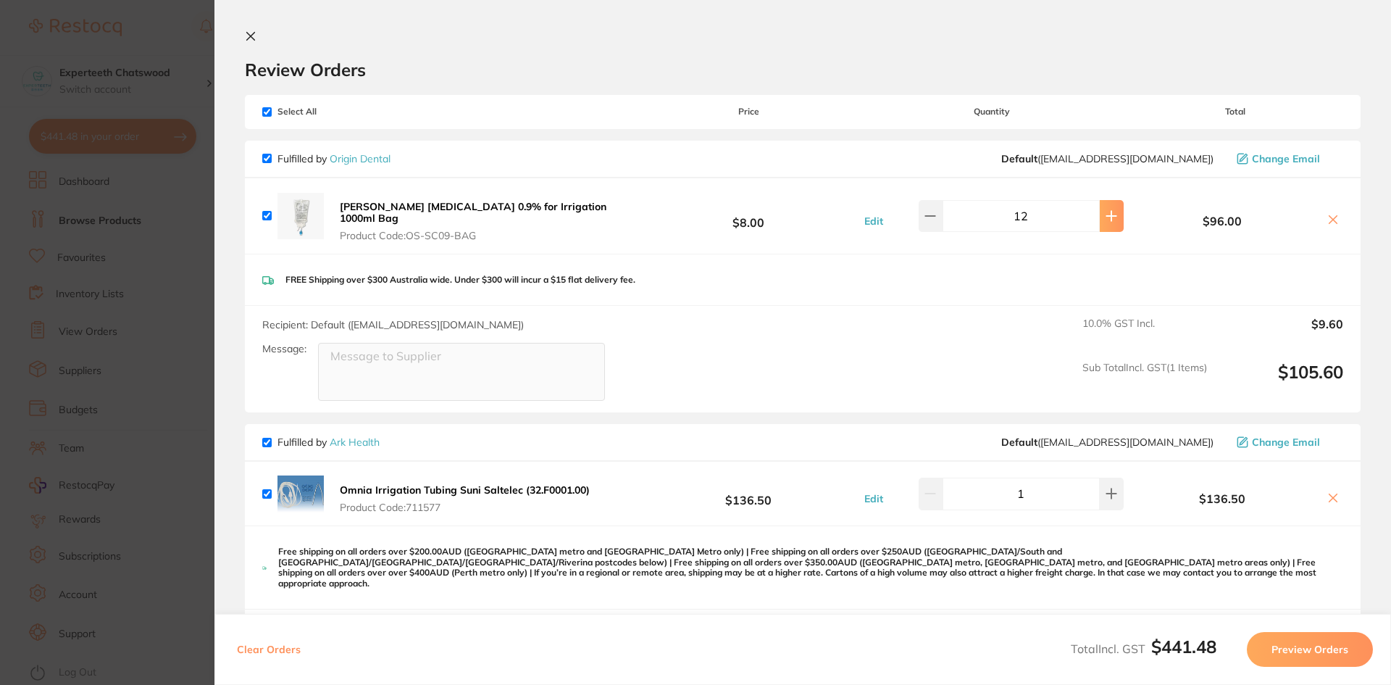
click at [1105, 210] on icon at bounding box center [1111, 216] width 12 height 12
click at [1107, 204] on button at bounding box center [1112, 216] width 24 height 32
click at [1102, 201] on button at bounding box center [1112, 216] width 24 height 32
click at [256, 31] on icon at bounding box center [251, 36] width 12 height 12
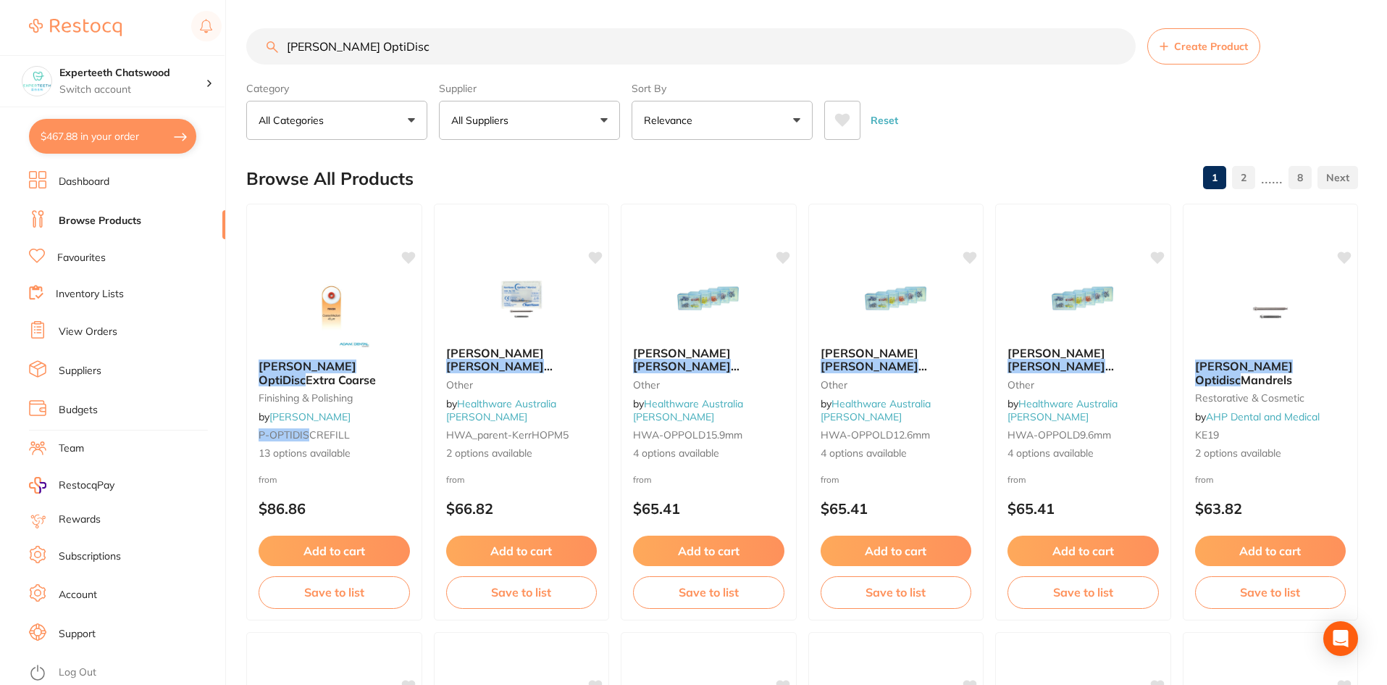
drag, startPoint x: 101, startPoint y: 138, endPoint x: 133, endPoint y: 133, distance: 33.0
click at [101, 138] on button "$467.88 in your order" at bounding box center [112, 136] width 167 height 35
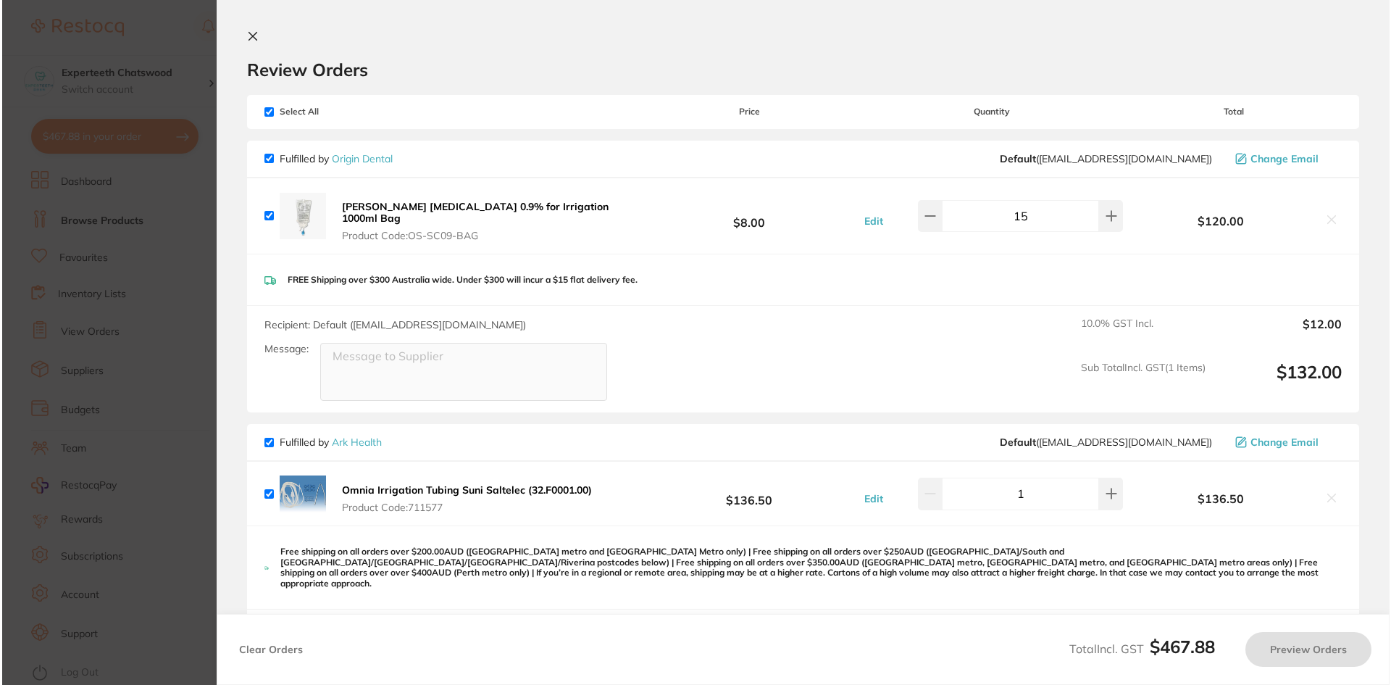
scroll to position [0, 0]
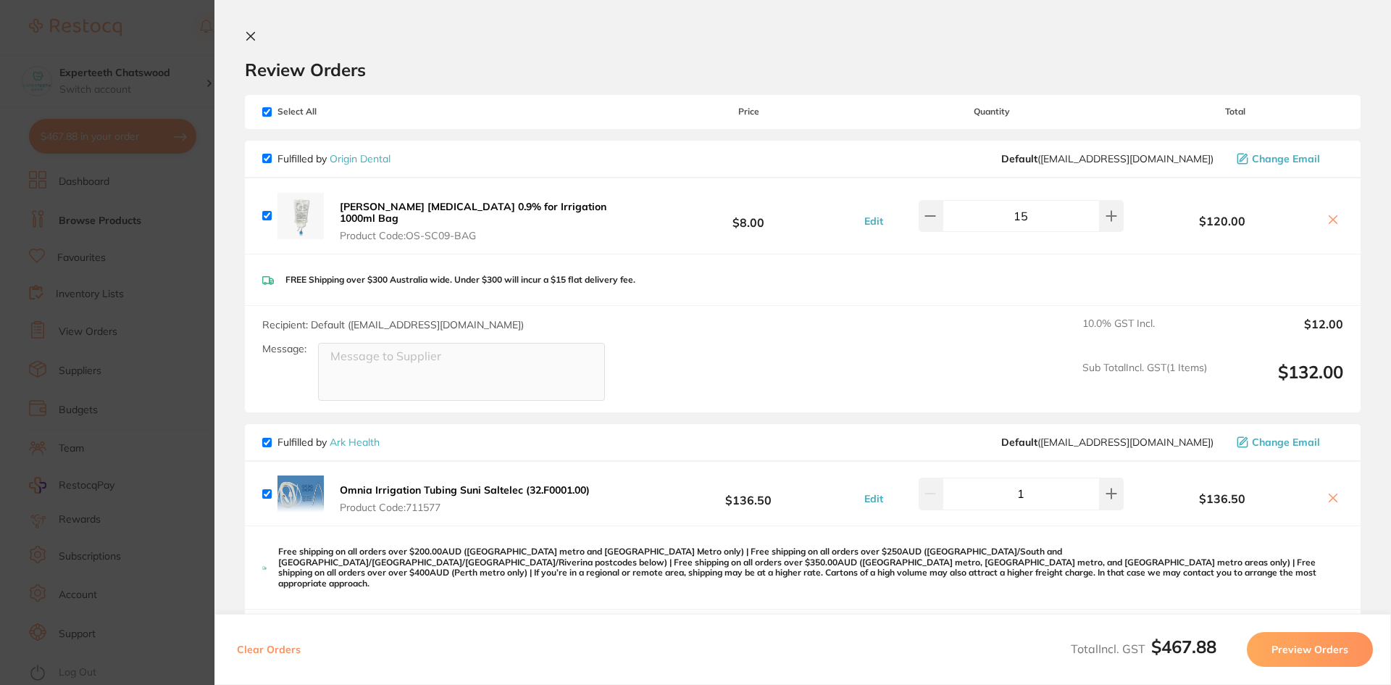
drag, startPoint x: 1034, startPoint y: 214, endPoint x: 1014, endPoint y: 212, distance: 19.8
click at [1014, 212] on input "15" at bounding box center [1020, 216] width 157 height 32
type input "15"
click at [1026, 276] on div "FREE Shipping over $300 Australia wide. Under $300 will incur a $15 flat delive…" at bounding box center [803, 279] width 1116 height 51
click at [245, 38] on icon at bounding box center [251, 36] width 12 height 12
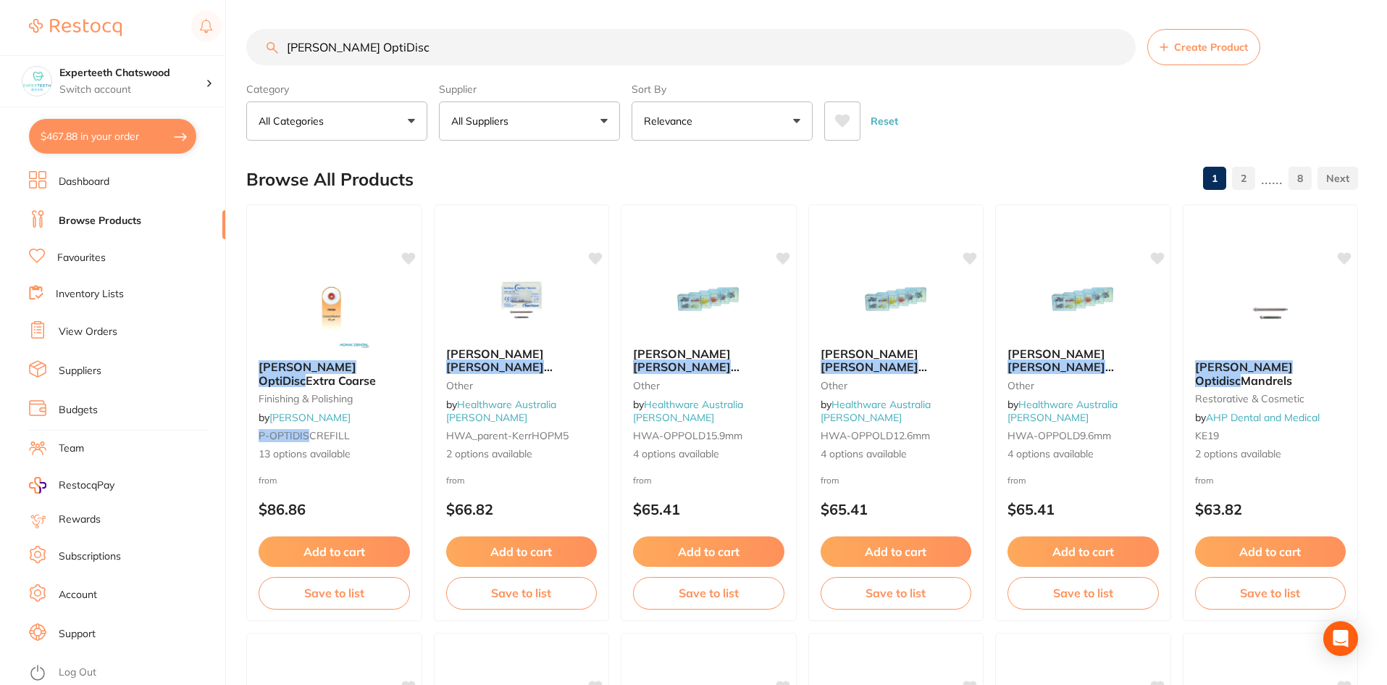
click at [85, 183] on link "Dashboard" at bounding box center [84, 182] width 51 height 14
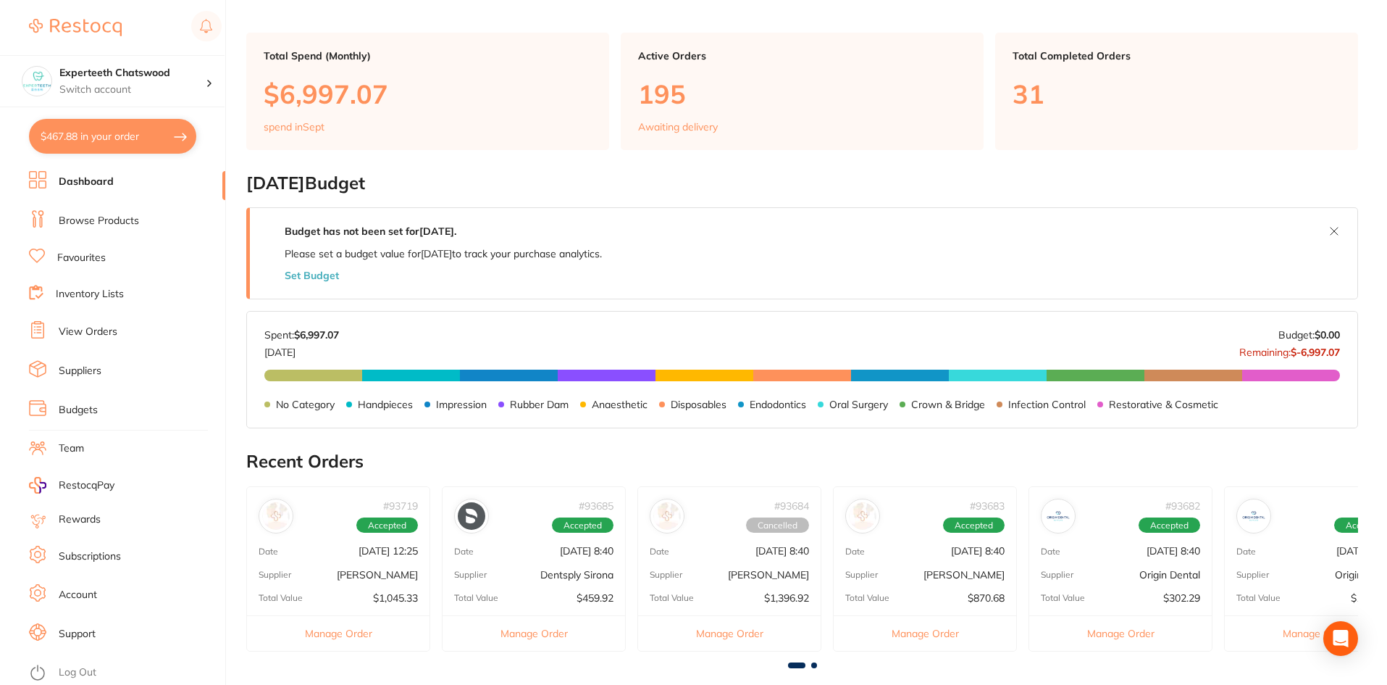
scroll to position [386, 0]
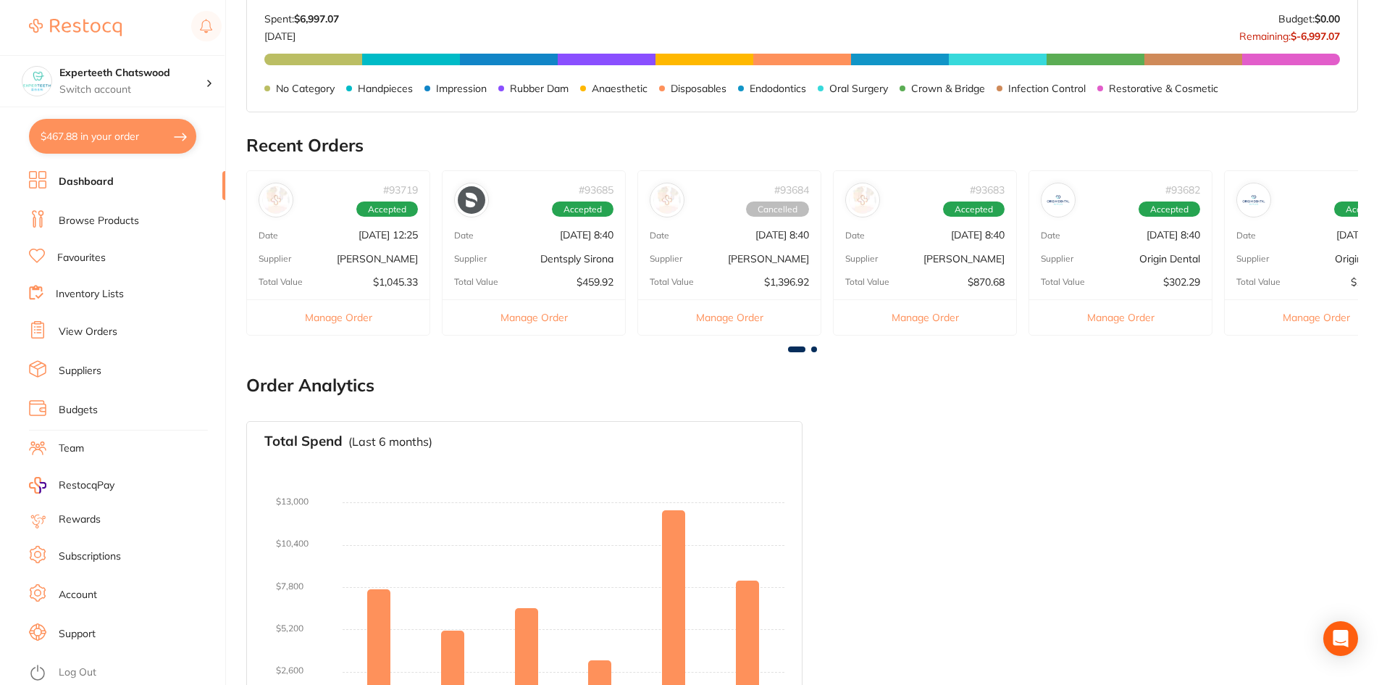
click at [540, 257] on p "Dentsply Sirona" at bounding box center [576, 258] width 73 height 12
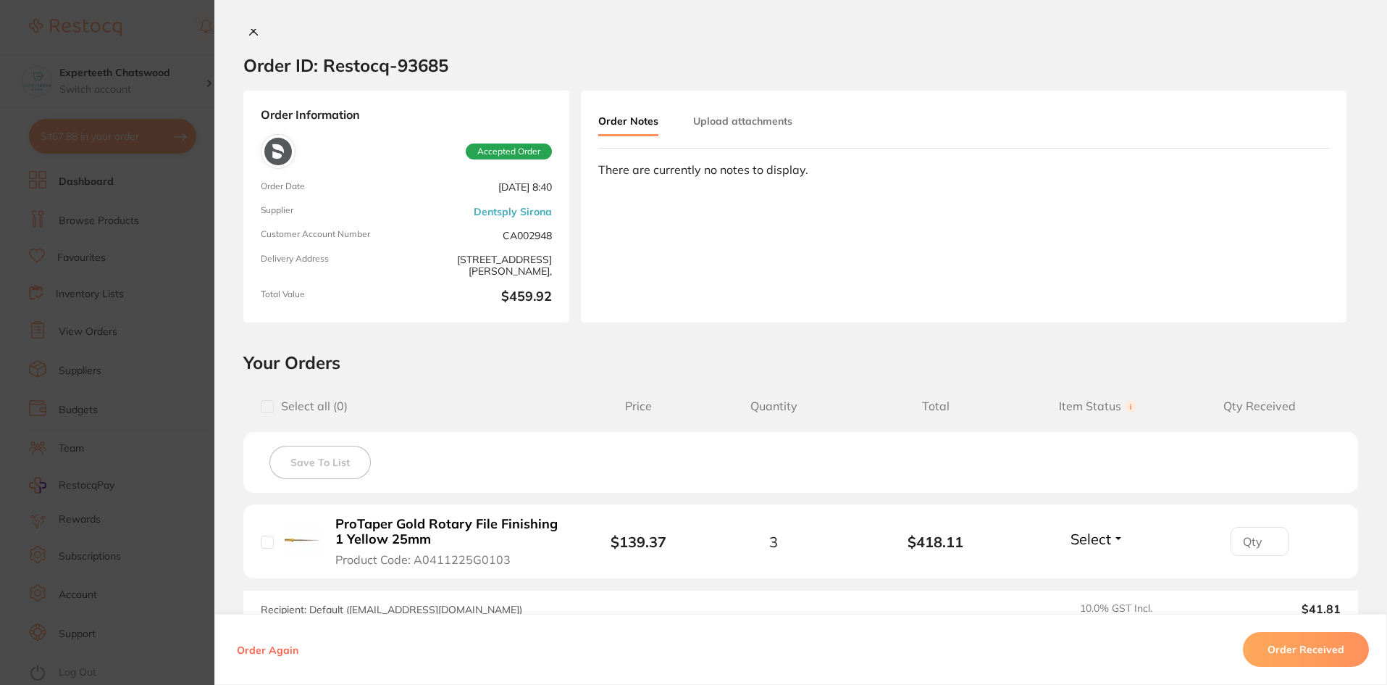
scroll to position [0, 0]
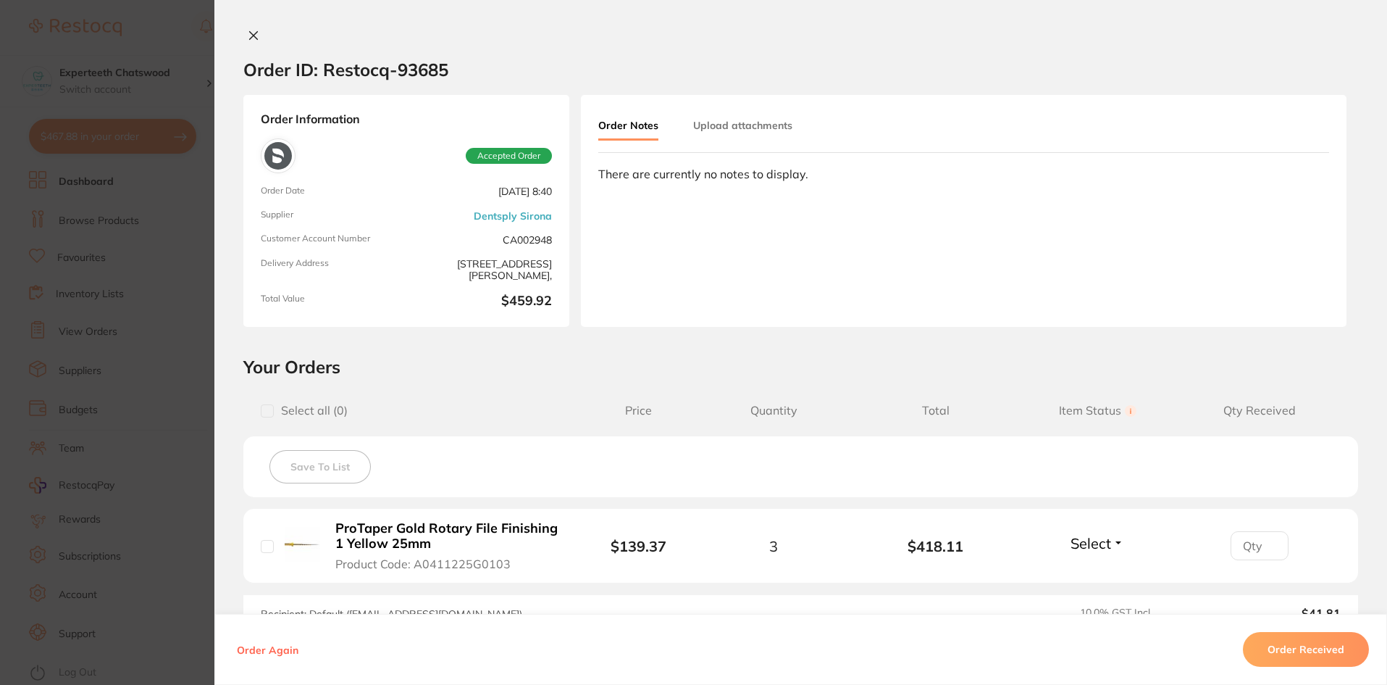
click at [252, 37] on icon at bounding box center [254, 36] width 8 height 8
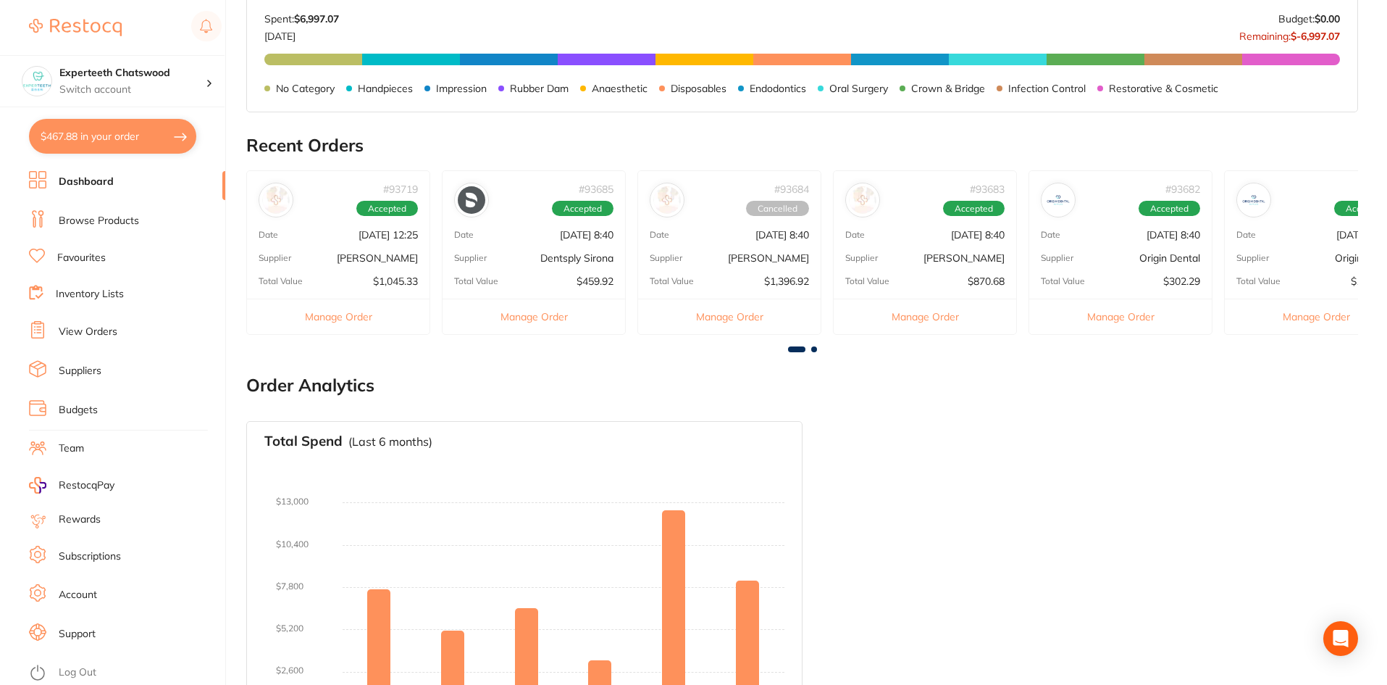
click at [756, 238] on p "[DATE] 8:40" at bounding box center [783, 235] width 54 height 12
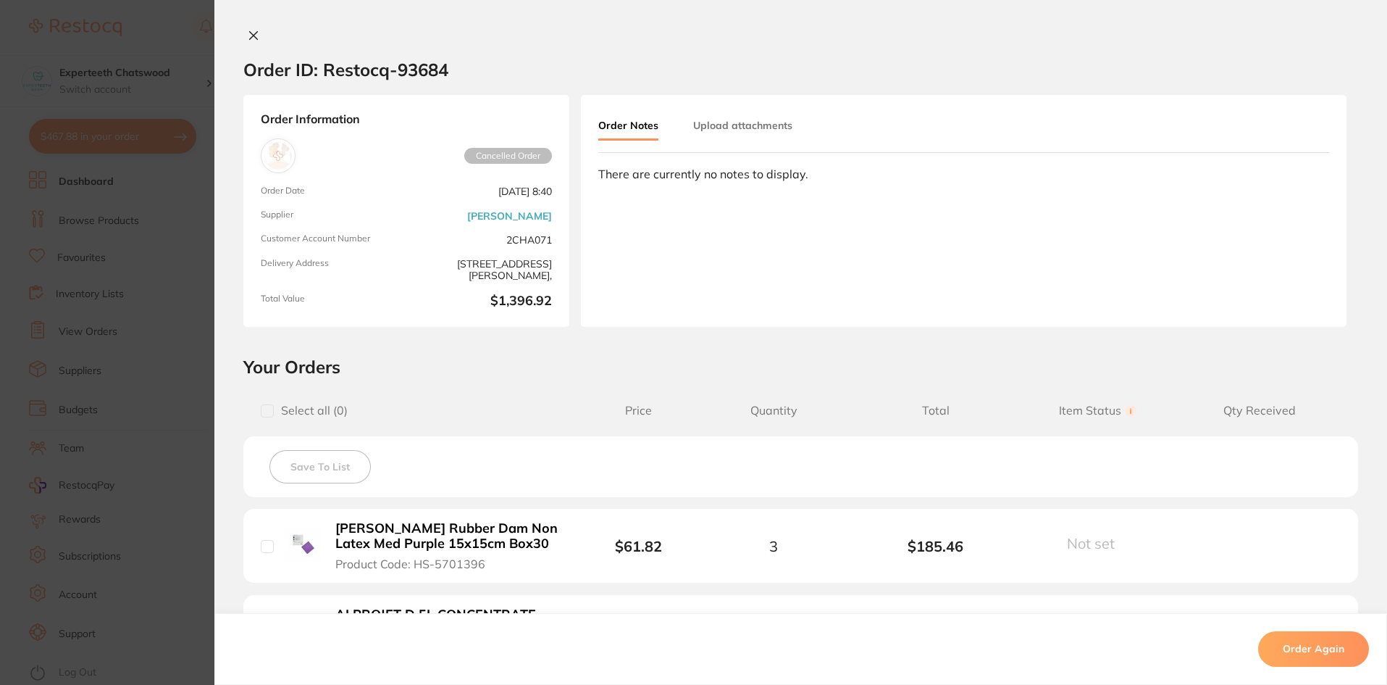
click at [253, 33] on icon at bounding box center [254, 36] width 8 height 8
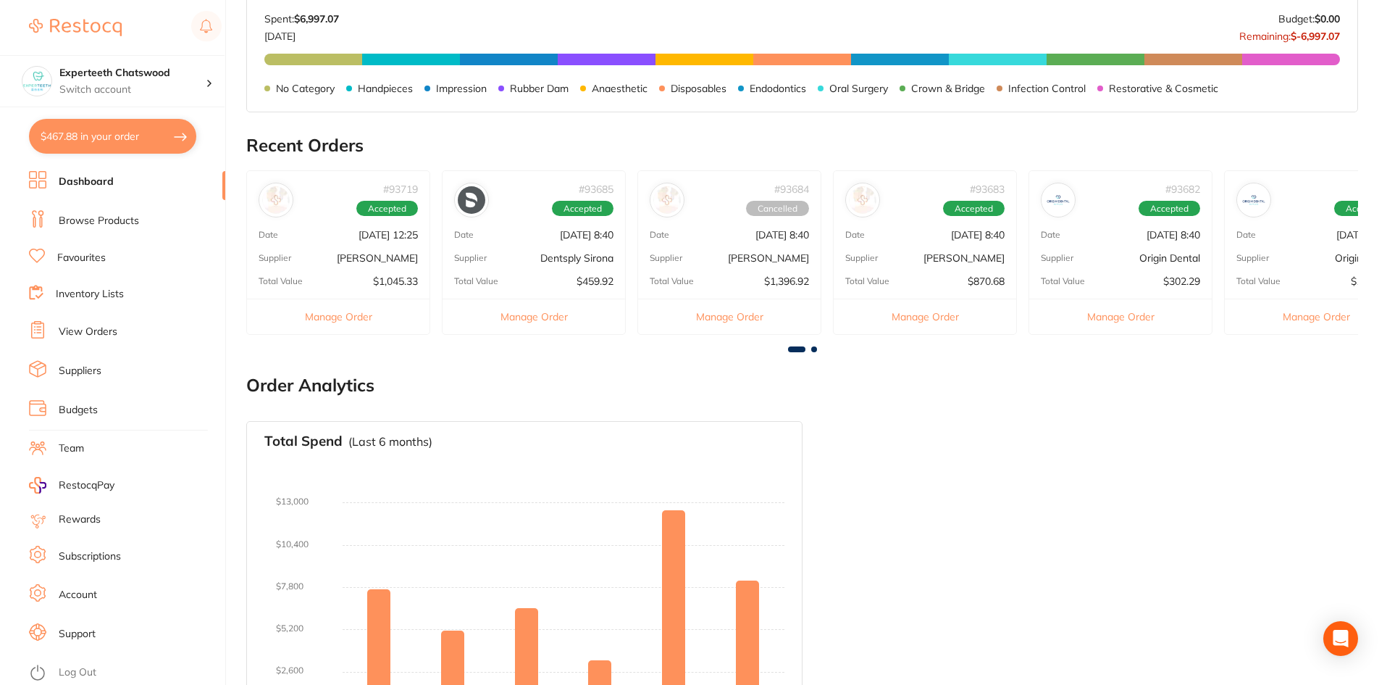
click at [88, 217] on link "Browse Products" at bounding box center [99, 221] width 80 height 14
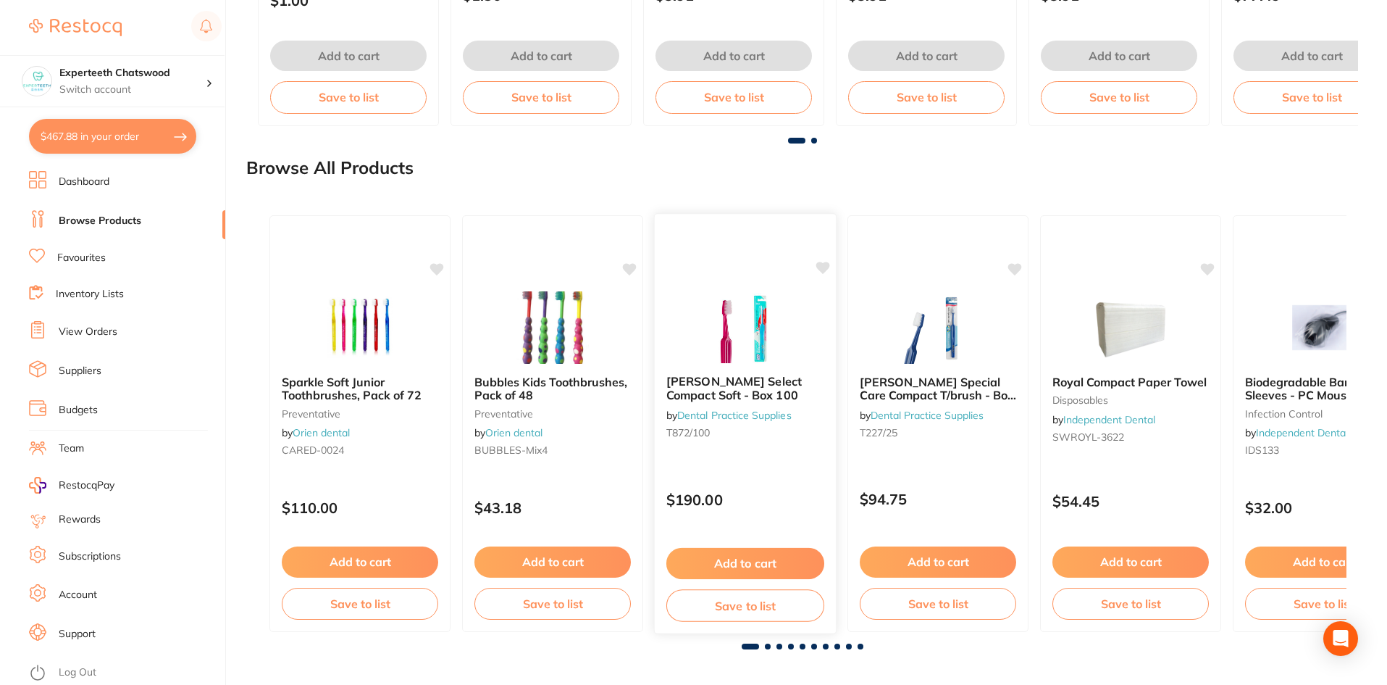
scroll to position [1576, 0]
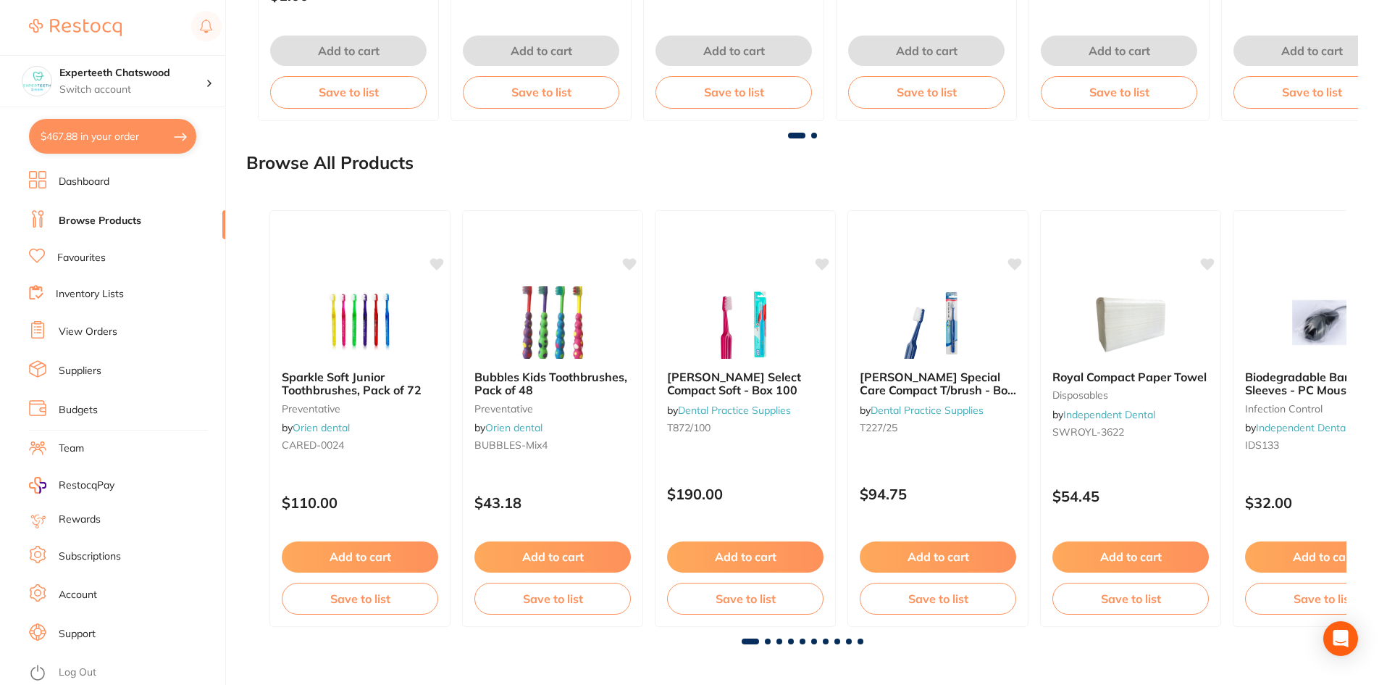
click at [769, 643] on span at bounding box center [768, 641] width 6 height 6
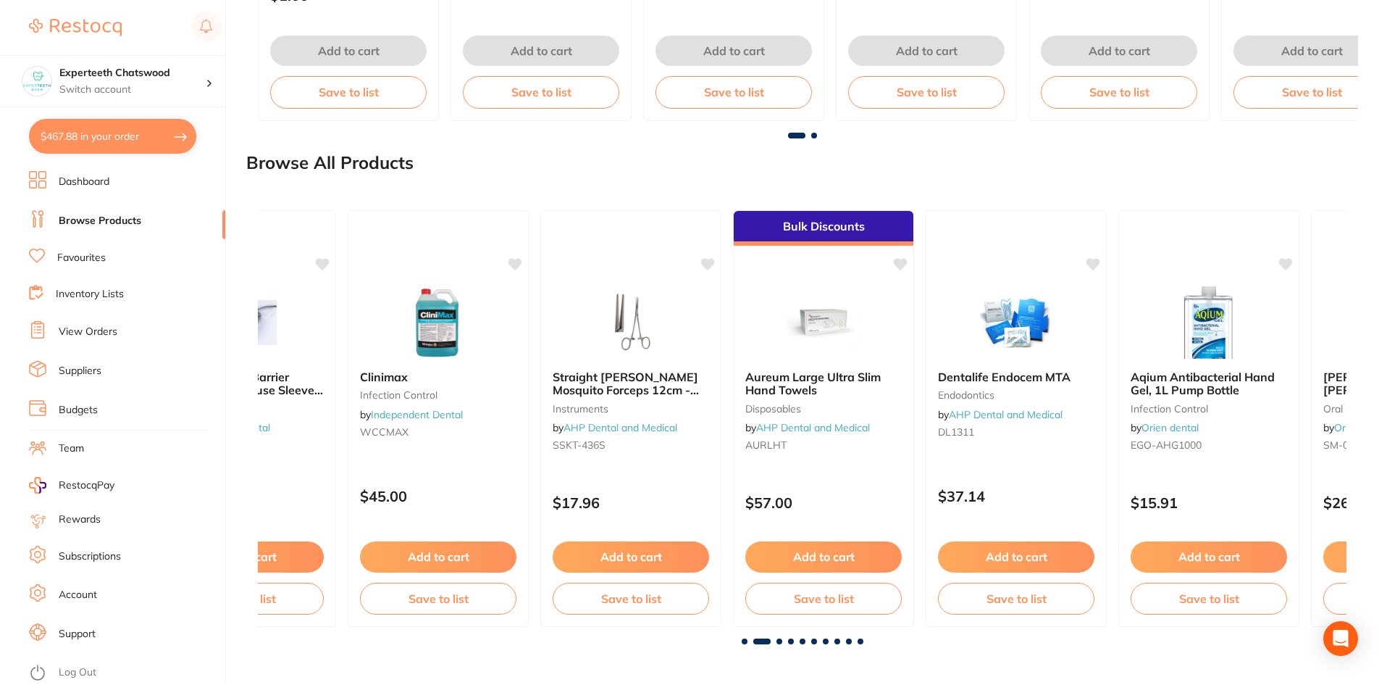
scroll to position [0, 1089]
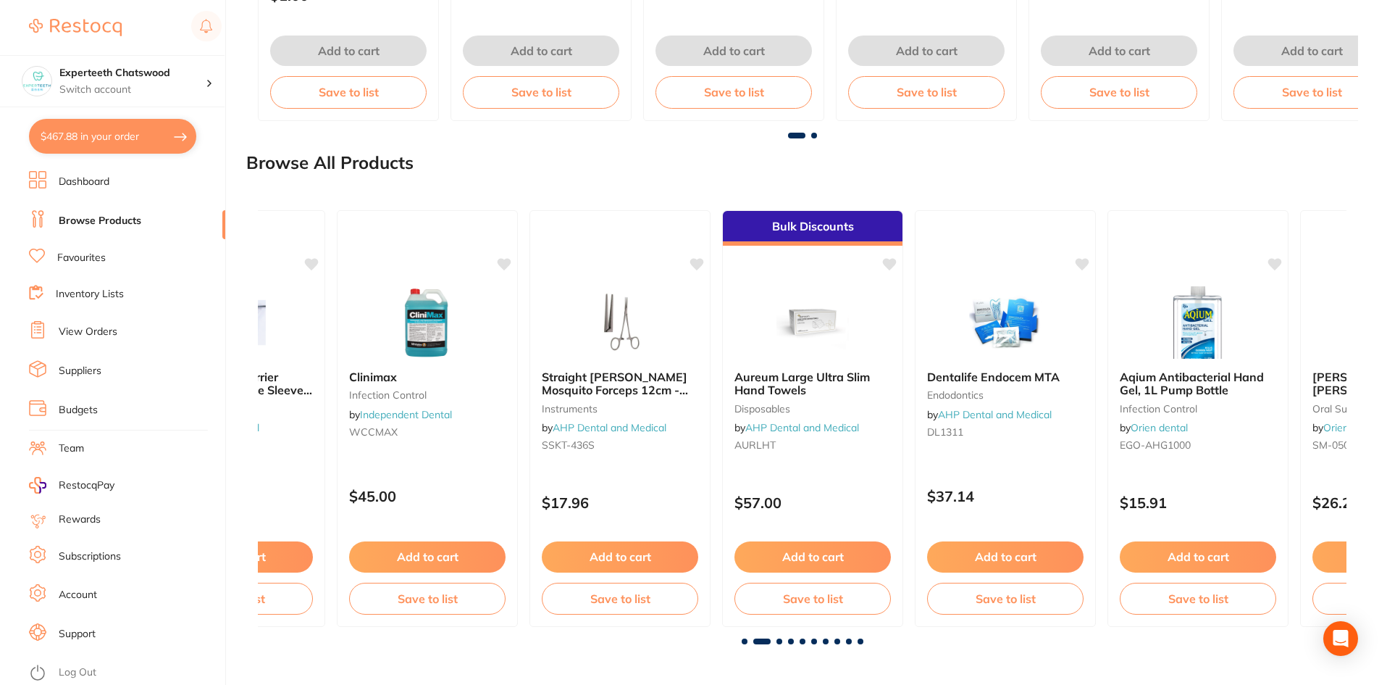
click at [791, 640] on span at bounding box center [791, 641] width 6 height 6
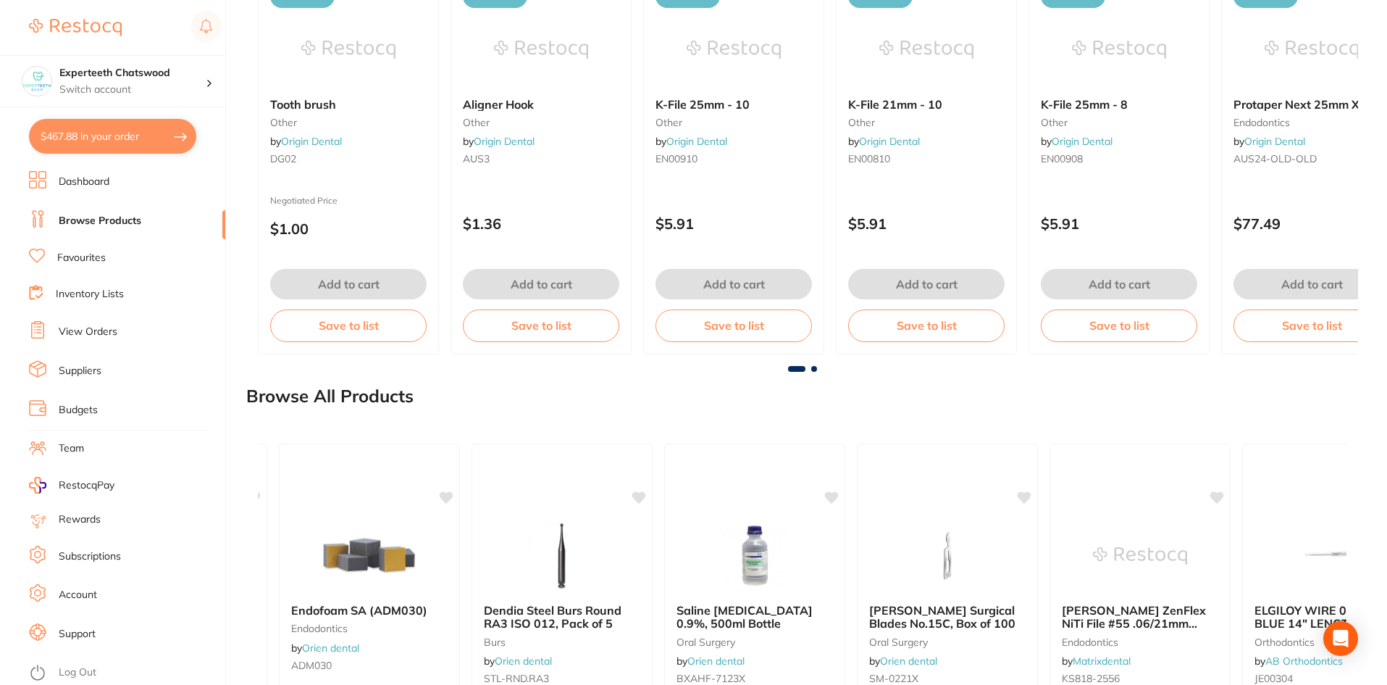
scroll to position [1334, 0]
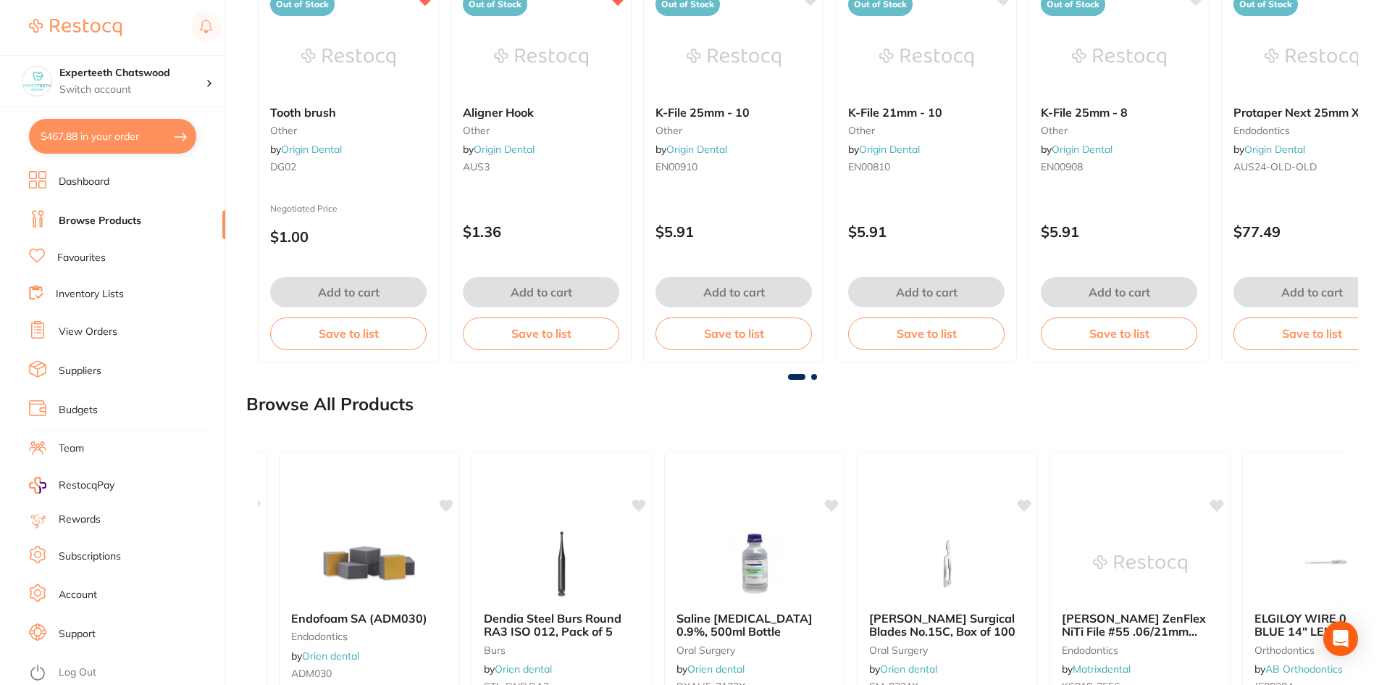
click at [816, 376] on span at bounding box center [814, 377] width 6 height 6
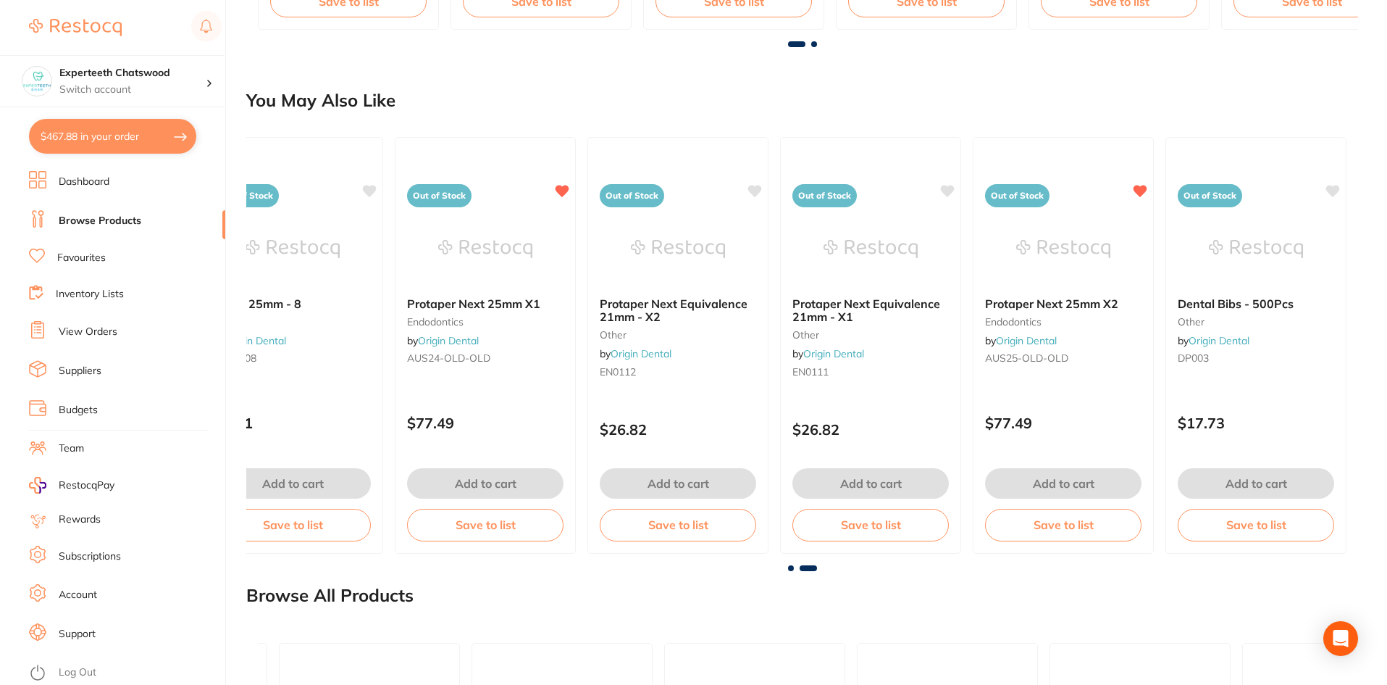
scroll to position [1141, 0]
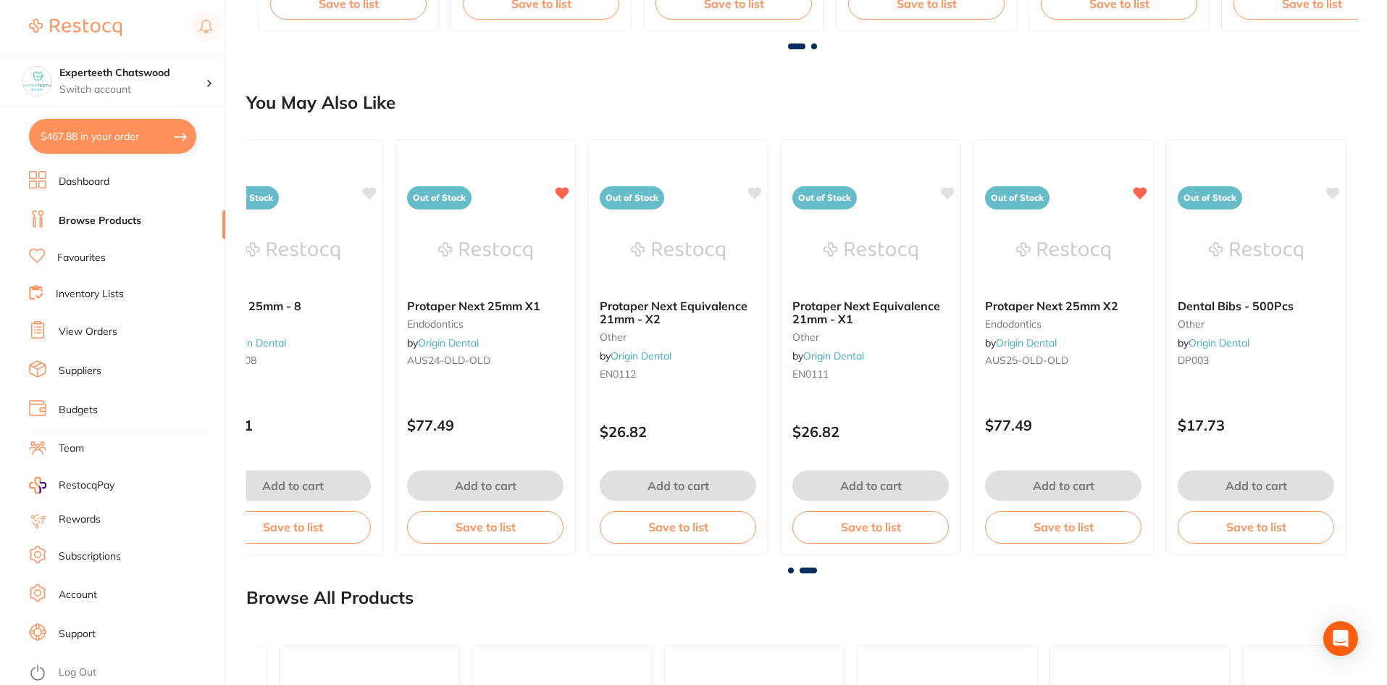
click at [811, 567] on span at bounding box center [808, 570] width 17 height 6
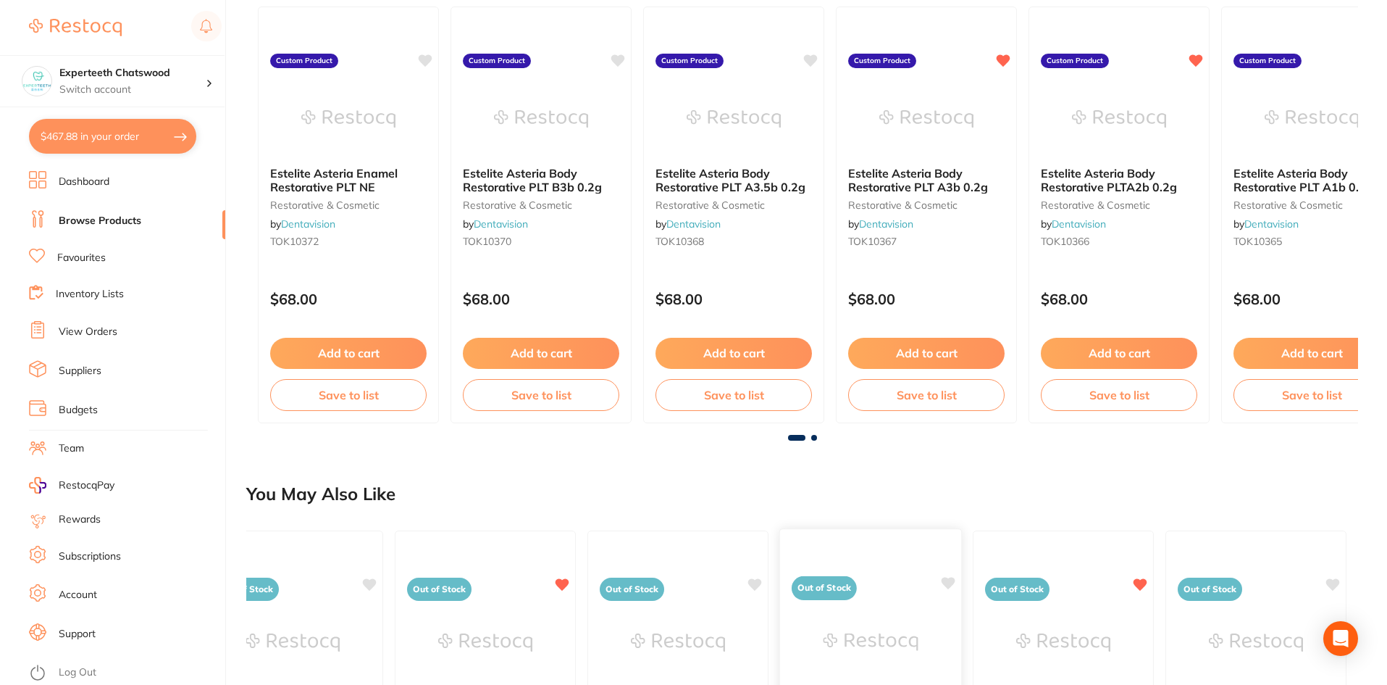
scroll to position [706, 0]
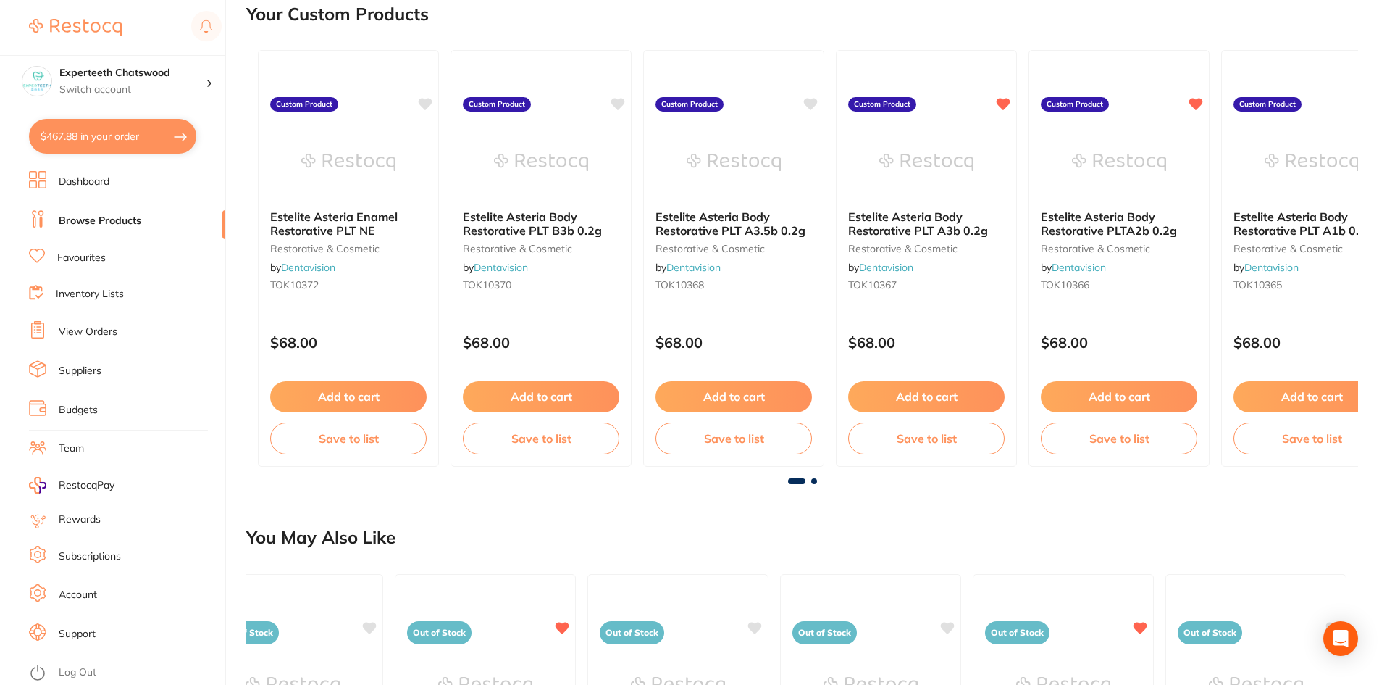
click at [816, 477] on div "Estelite Asteria Enamel Restorative PLT NE restorative & cosmetic by Dentavisio…" at bounding box center [802, 258] width 1112 height 440
click at [815, 477] on div "Estelite Asteria Enamel Restorative PLT NE restorative & cosmetic by Dentavisio…" at bounding box center [802, 258] width 1112 height 440
click at [56, 255] on li "Favourites" at bounding box center [127, 257] width 196 height 19
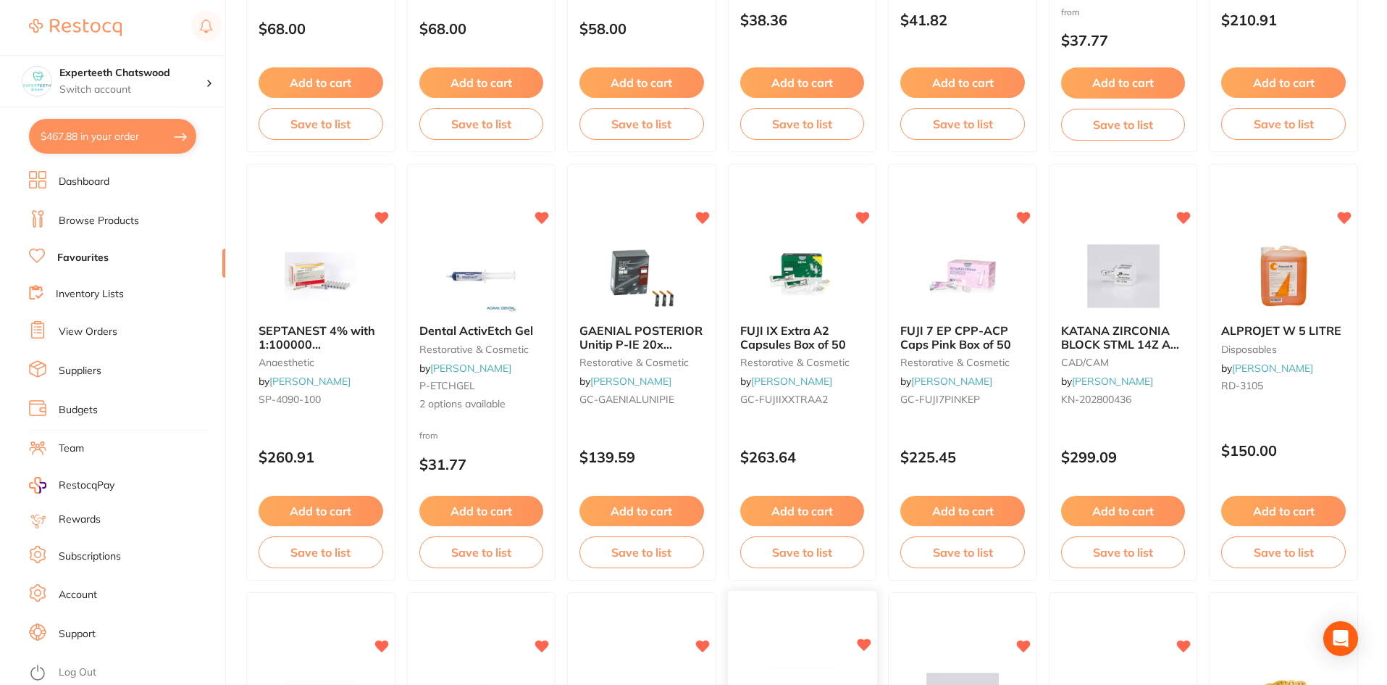
scroll to position [435, 0]
